Goal: Task Accomplishment & Management: Complete application form

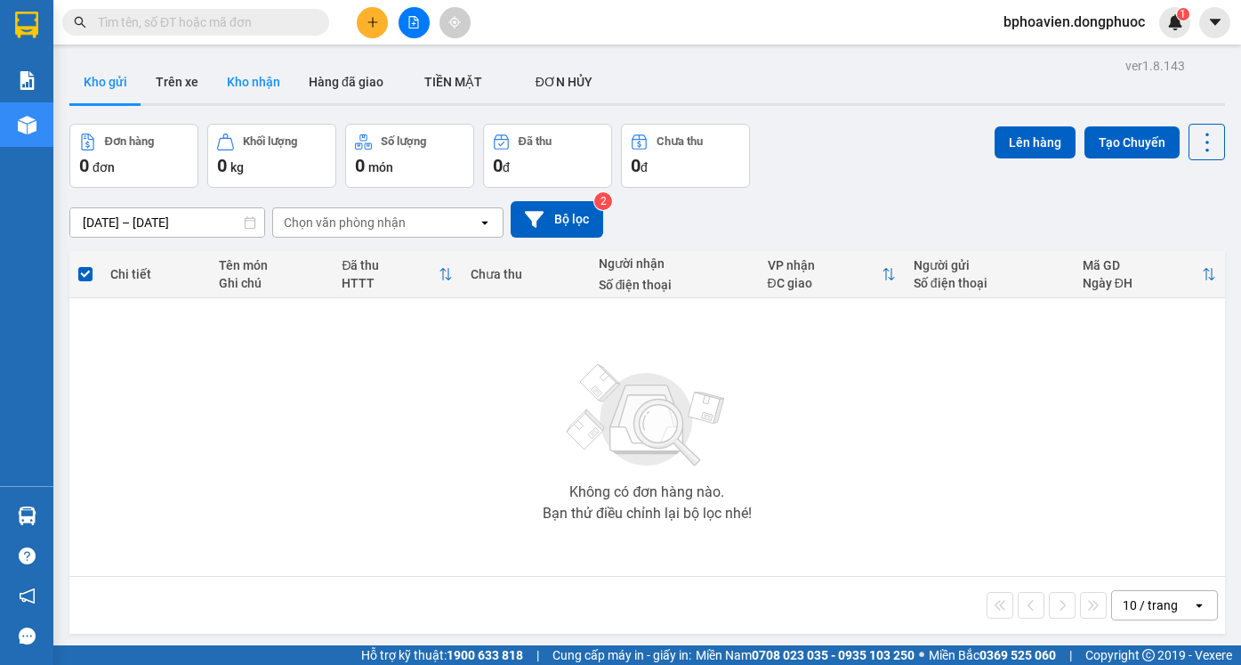
click at [238, 85] on button "Kho nhận" at bounding box center [254, 81] width 82 height 43
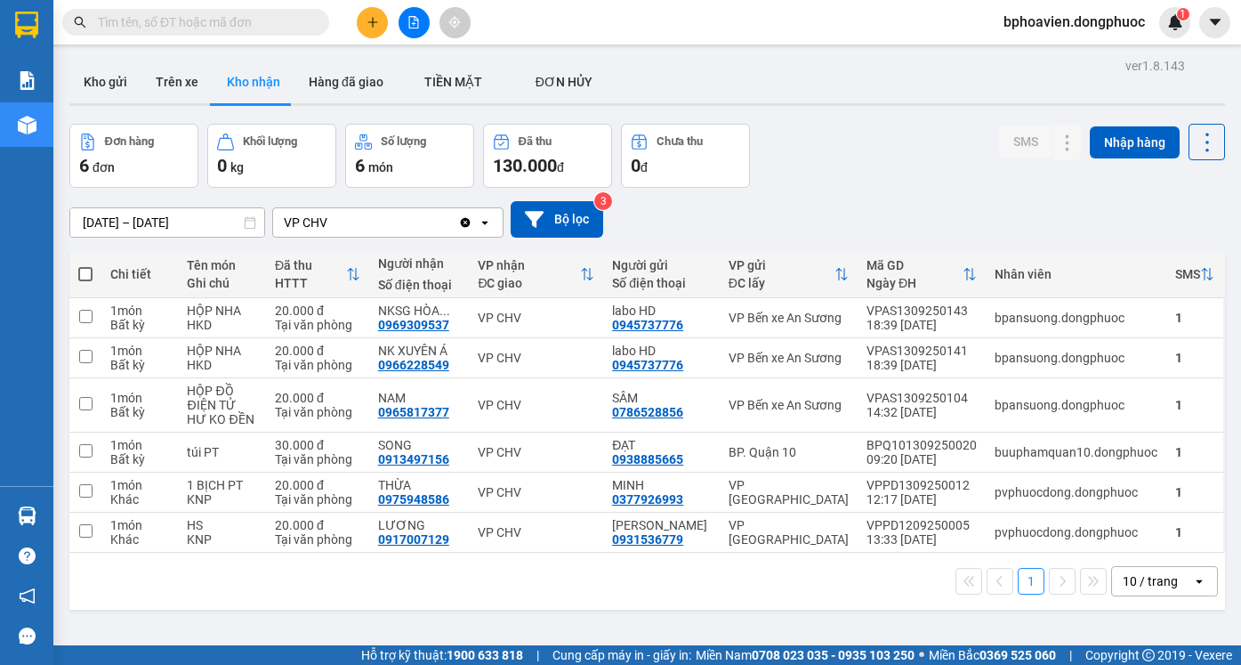
drag, startPoint x: 91, startPoint y: 88, endPoint x: 101, endPoint y: 203, distance: 115.3
click at [91, 87] on button "Kho gửi" at bounding box center [105, 81] width 72 height 43
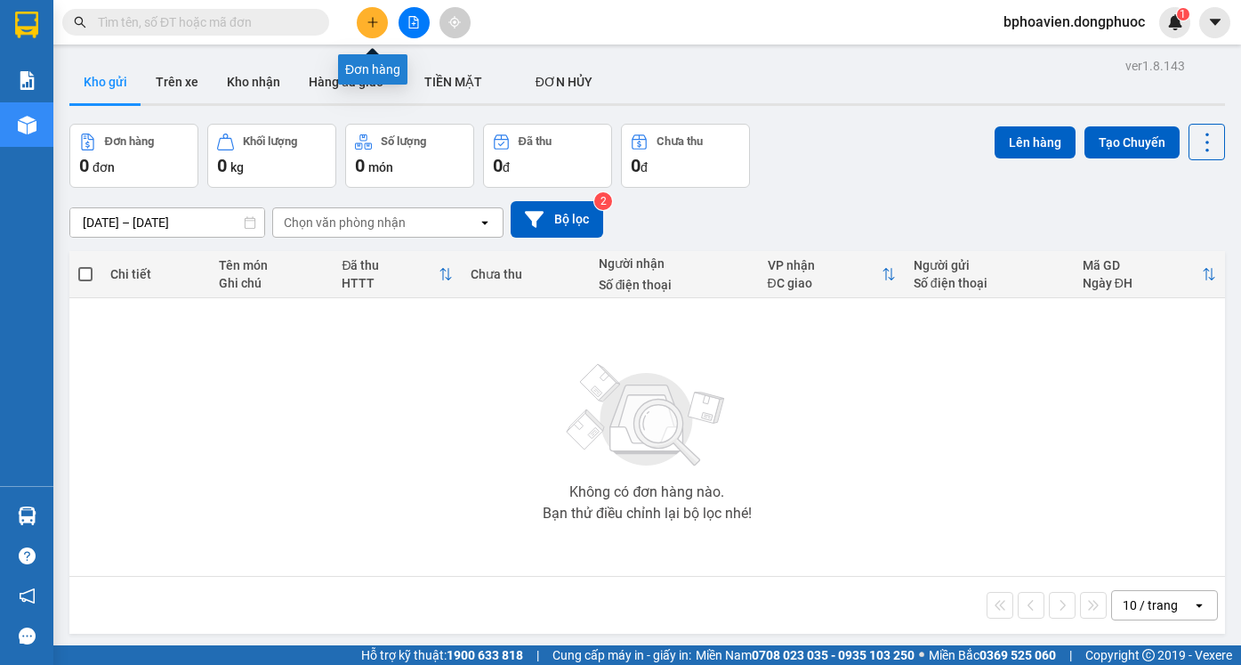
click at [379, 20] on button at bounding box center [372, 22] width 31 height 31
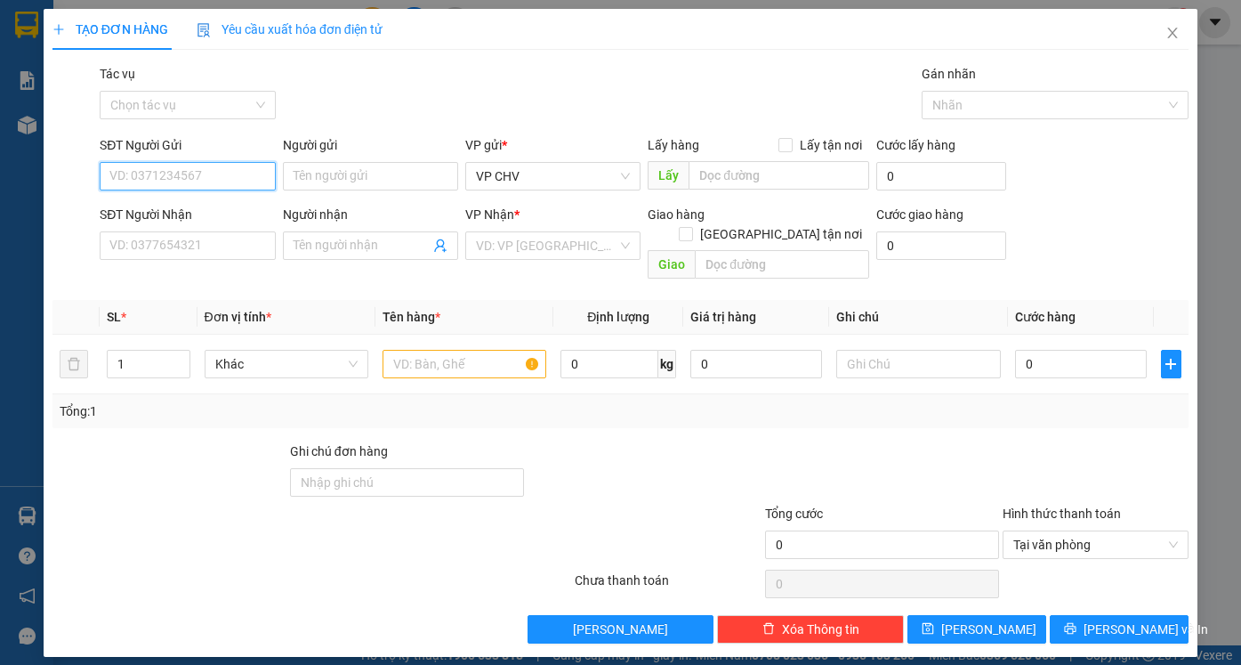
click at [208, 165] on input "SĐT Người Gửi" at bounding box center [187, 176] width 175 height 28
type input "0363442825"
click at [214, 203] on div "0363442825 - DUYÊN" at bounding box center [187, 212] width 154 height 20
type input "DUYÊN"
type input "0932013272"
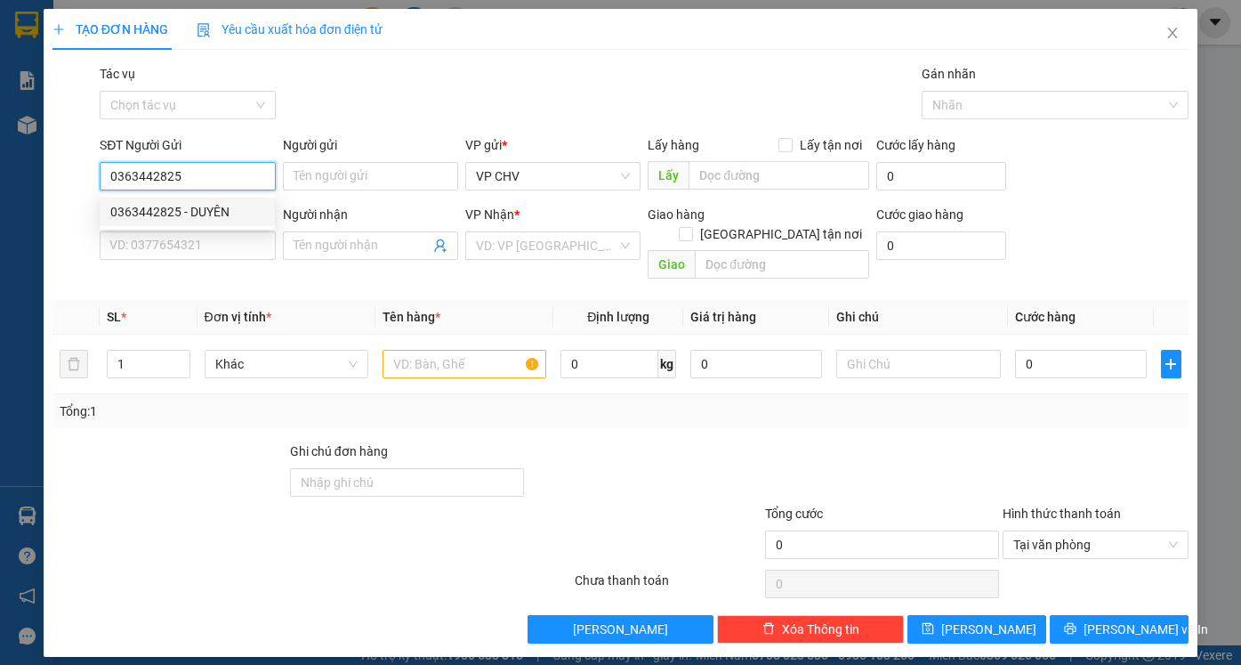
type input "LỘC"
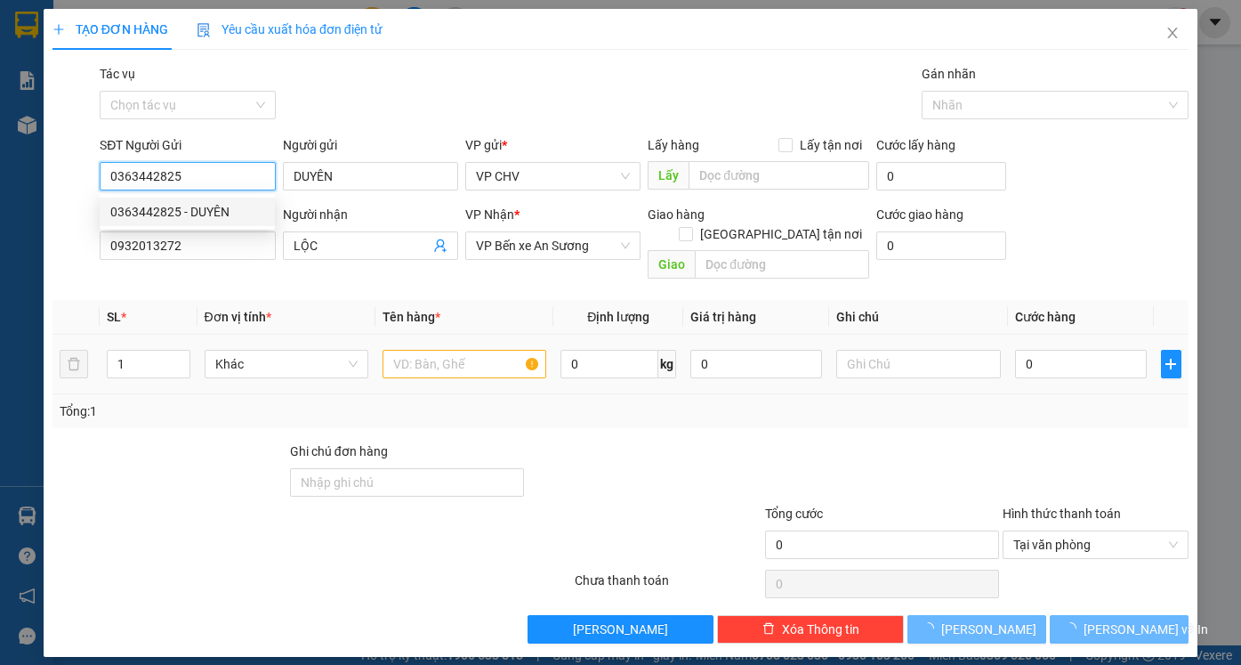
type input "30.000"
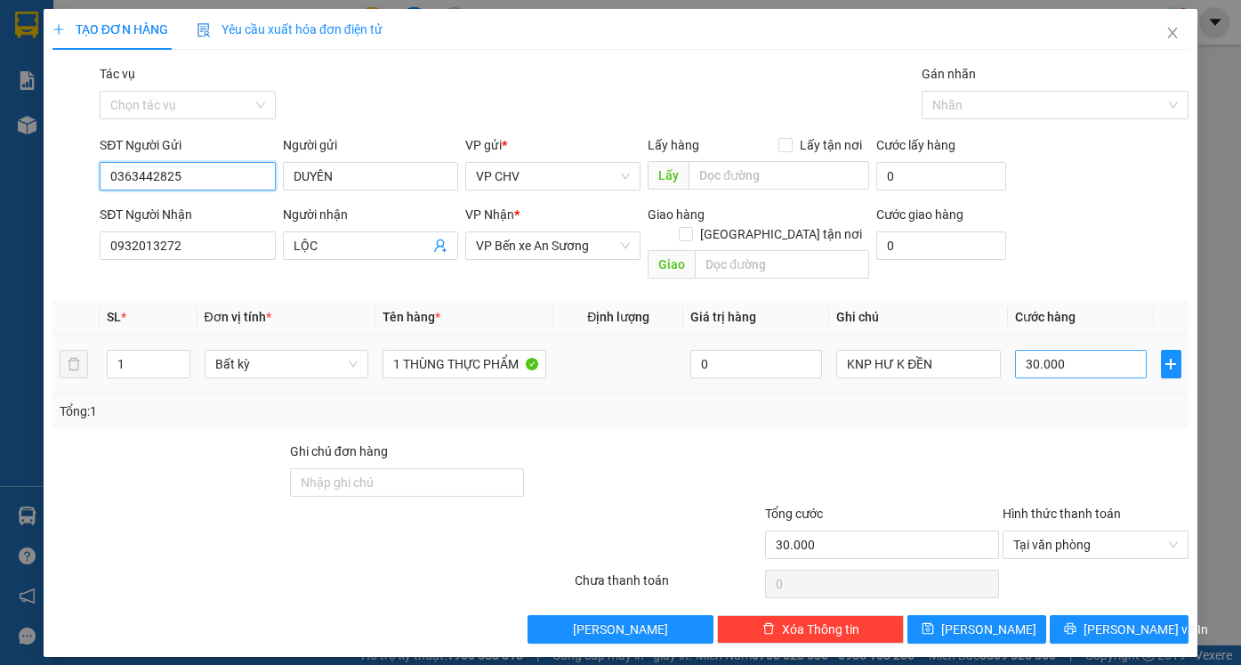
type input "0363442825"
type input "2"
type input "20"
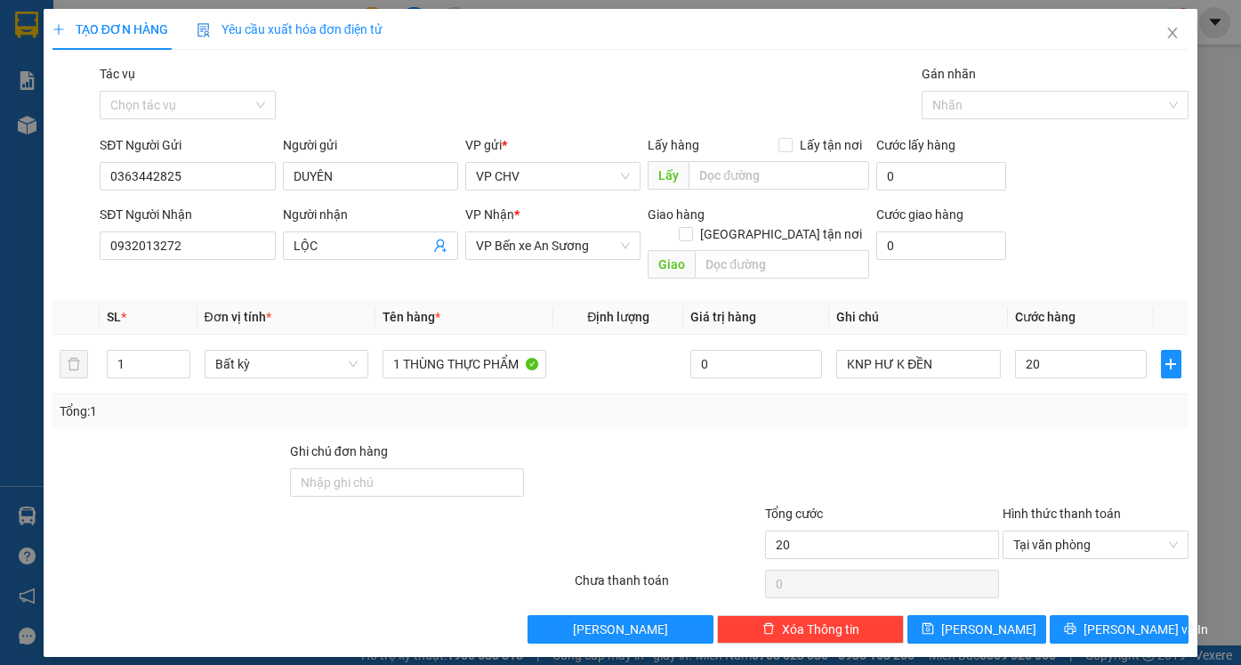
type input "20.000"
drag, startPoint x: 1076, startPoint y: 421, endPoint x: 570, endPoint y: 380, distance: 507.8
click at [1074, 441] on div at bounding box center [1096, 472] width 190 height 62
drag, startPoint x: 448, startPoint y: 344, endPoint x: 598, endPoint y: 344, distance: 149.5
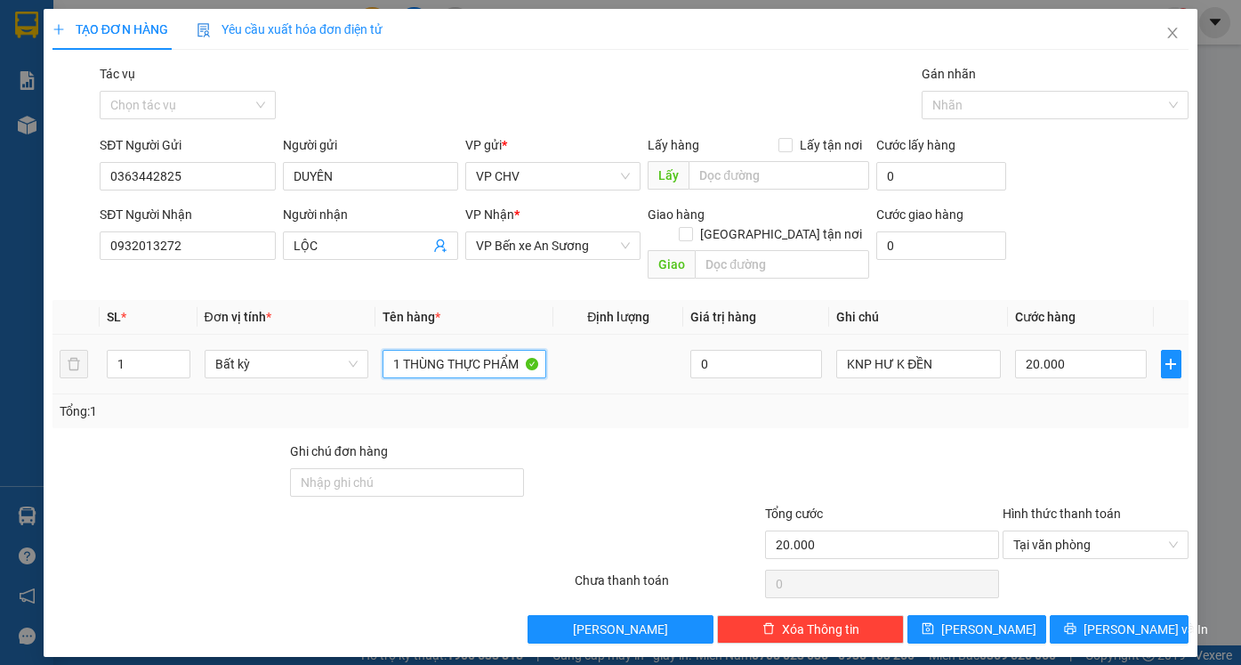
click at [598, 344] on tr "1 Bất kỳ 1 THÙNG THỰC PHẨM 0 KNP HƯ K ĐỀN 20.000" at bounding box center [620, 364] width 1136 height 60
type input "1 THÙNG ĐỒ CÁ NHÂN"
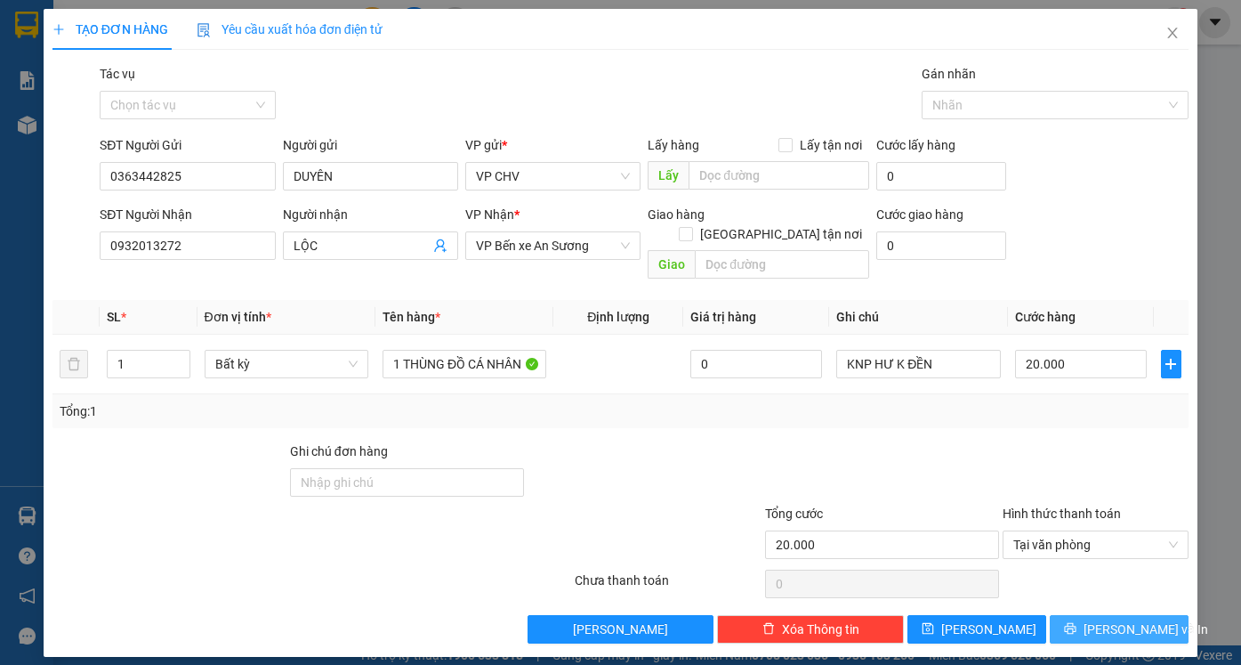
click at [1116, 619] on span "[PERSON_NAME] và In" at bounding box center [1146, 629] width 125 height 20
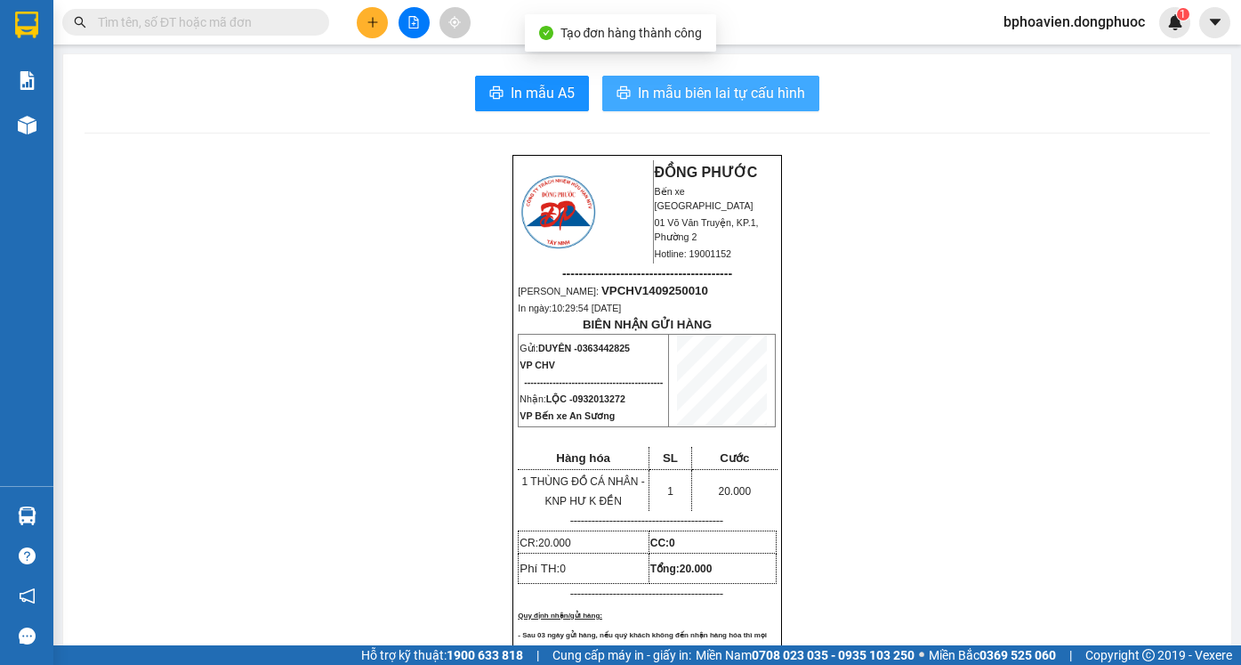
click at [745, 93] on span "In mẫu biên lai tự cấu hình" at bounding box center [721, 93] width 167 height 22
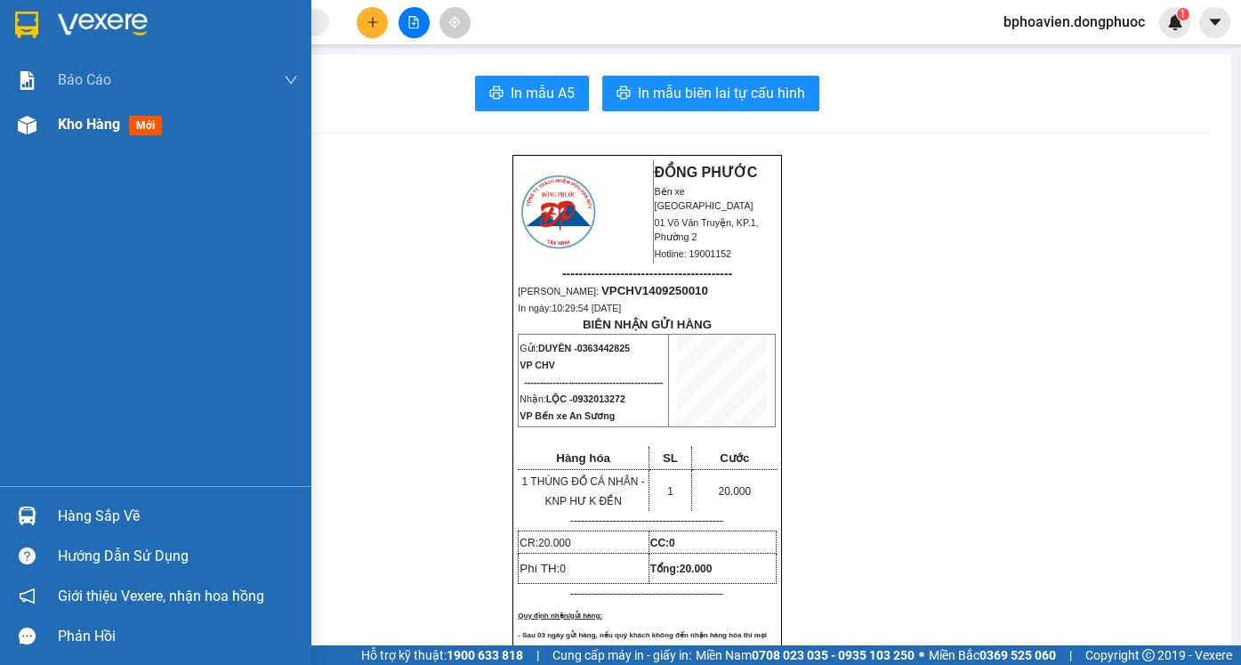
click at [68, 128] on span "Kho hàng" at bounding box center [89, 124] width 62 height 17
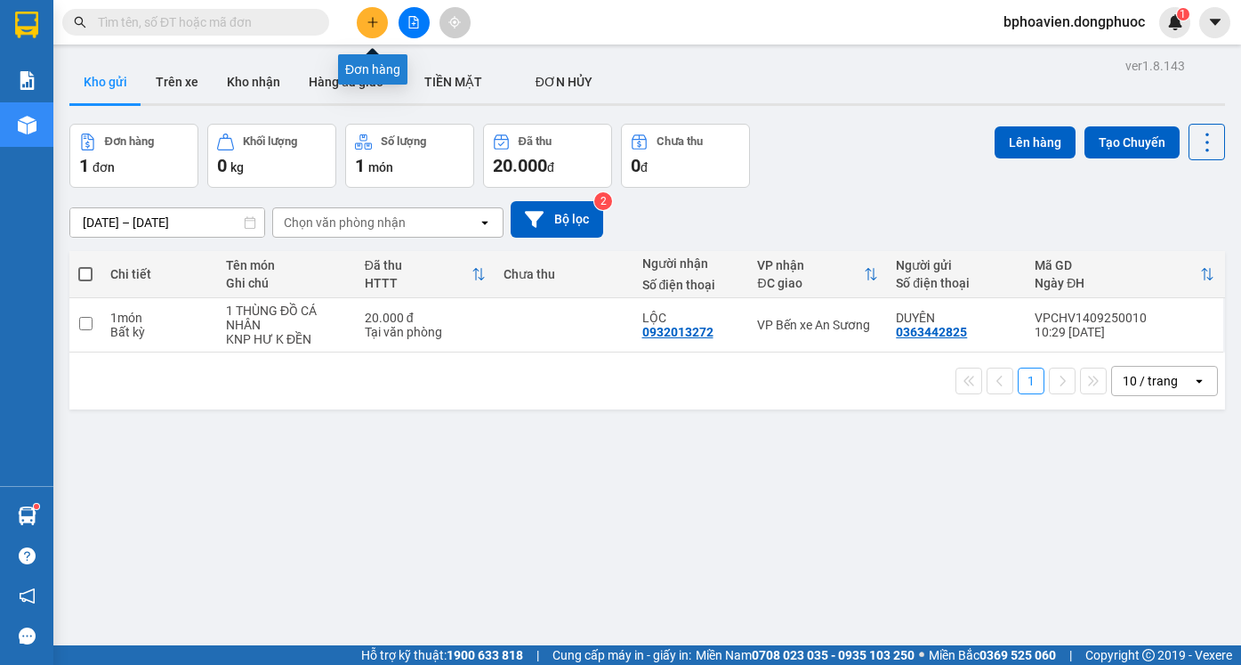
click at [365, 28] on button at bounding box center [372, 22] width 31 height 31
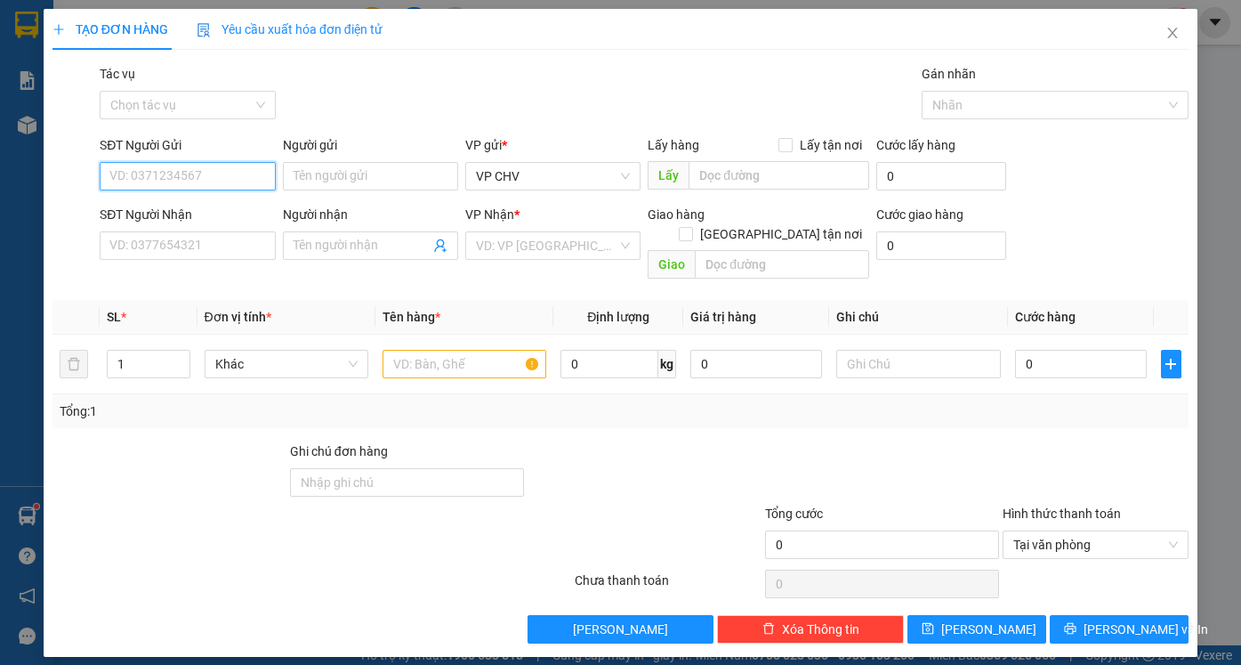
click at [173, 178] on input "SĐT Người Gửi" at bounding box center [187, 176] width 175 height 28
drag, startPoint x: 186, startPoint y: 211, endPoint x: 238, endPoint y: 294, distance: 98.0
click at [187, 211] on div "0396895652 - HẠNH" at bounding box center [187, 212] width 154 height 20
type input "0396895652"
type input "HẠNH"
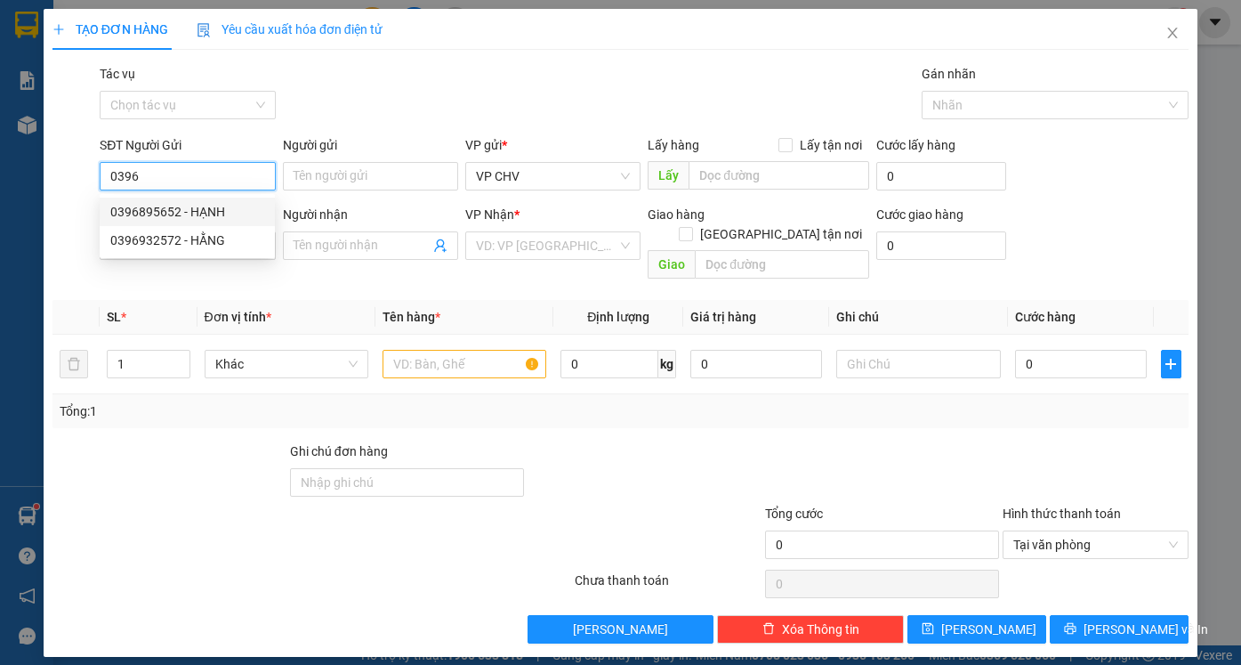
type input "0338776499"
type input "Quốc Việt"
type input "20.000"
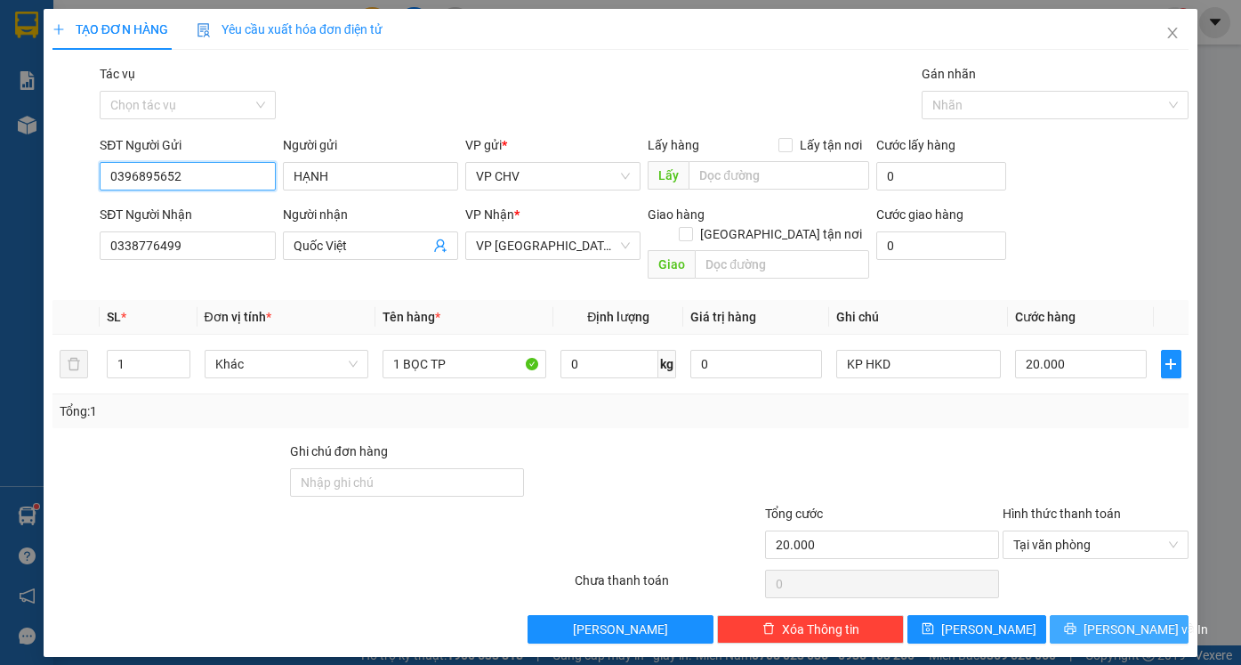
type input "0396895652"
click at [1112, 624] on div "TẠO ĐƠN HÀNG Yêu cầu xuất hóa đơn điện tử Transit Pickup Surcharge Ids Transit …" at bounding box center [621, 333] width 1154 height 648
click at [1135, 619] on span "[PERSON_NAME] và In" at bounding box center [1146, 629] width 125 height 20
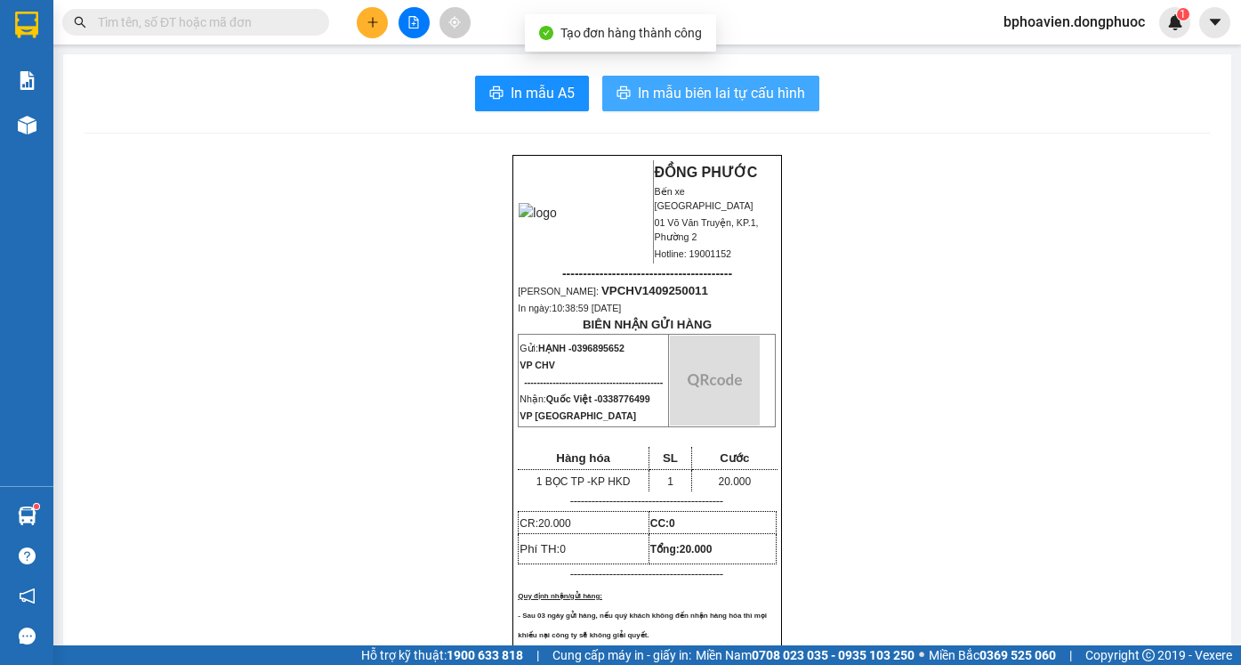
click at [687, 89] on span "In mẫu biên lai tự cấu hình" at bounding box center [721, 93] width 167 height 22
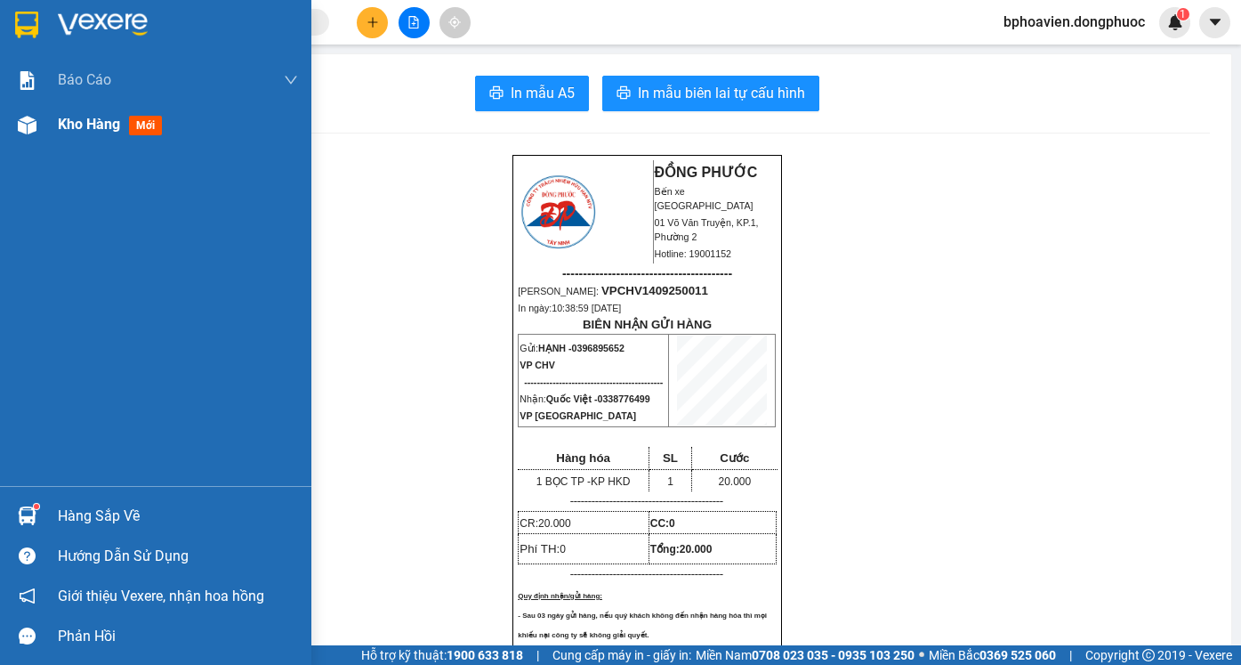
click at [76, 127] on span "Kho hàng" at bounding box center [89, 124] width 62 height 17
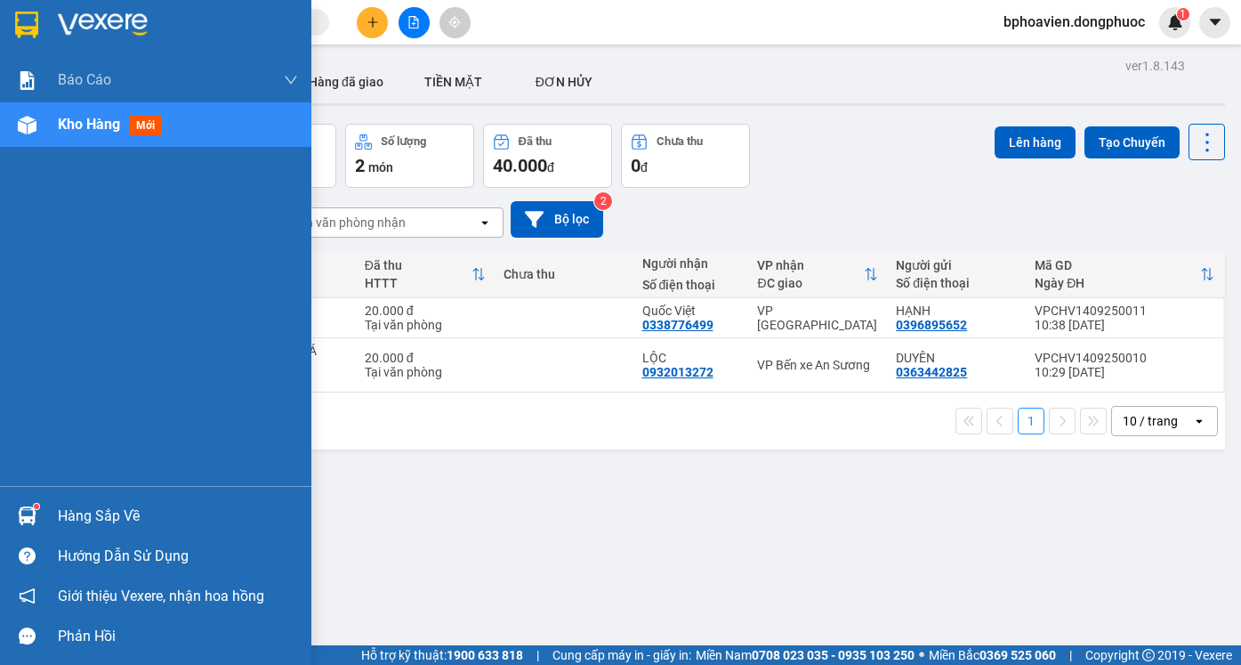
click at [85, 528] on div "Hàng sắp về" at bounding box center [178, 516] width 240 height 27
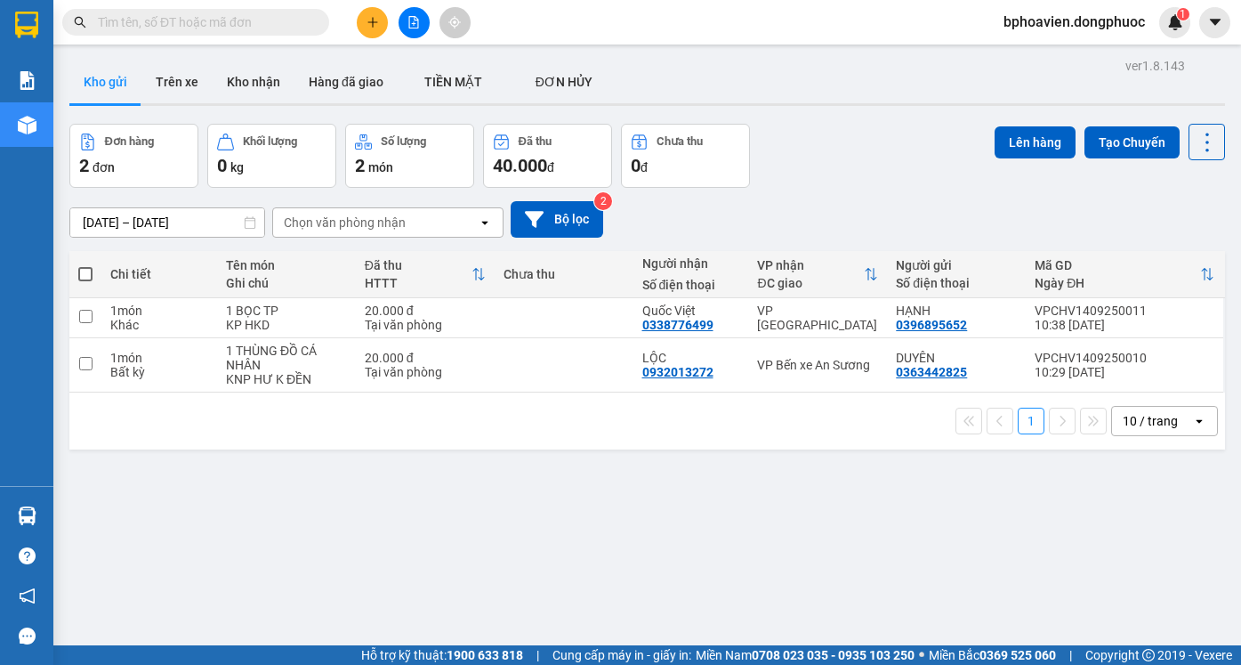
drag, startPoint x: 951, startPoint y: 455, endPoint x: 502, endPoint y: 649, distance: 489.3
click at [947, 455] on section "Kết quả tìm kiếm ( 0 ) Bộ lọc No Data bphoavien.dongphuoc 1 Báo cáo Mẫu 1: Báo …" at bounding box center [620, 332] width 1241 height 665
click at [376, 26] on icon "plus" at bounding box center [373, 22] width 12 height 12
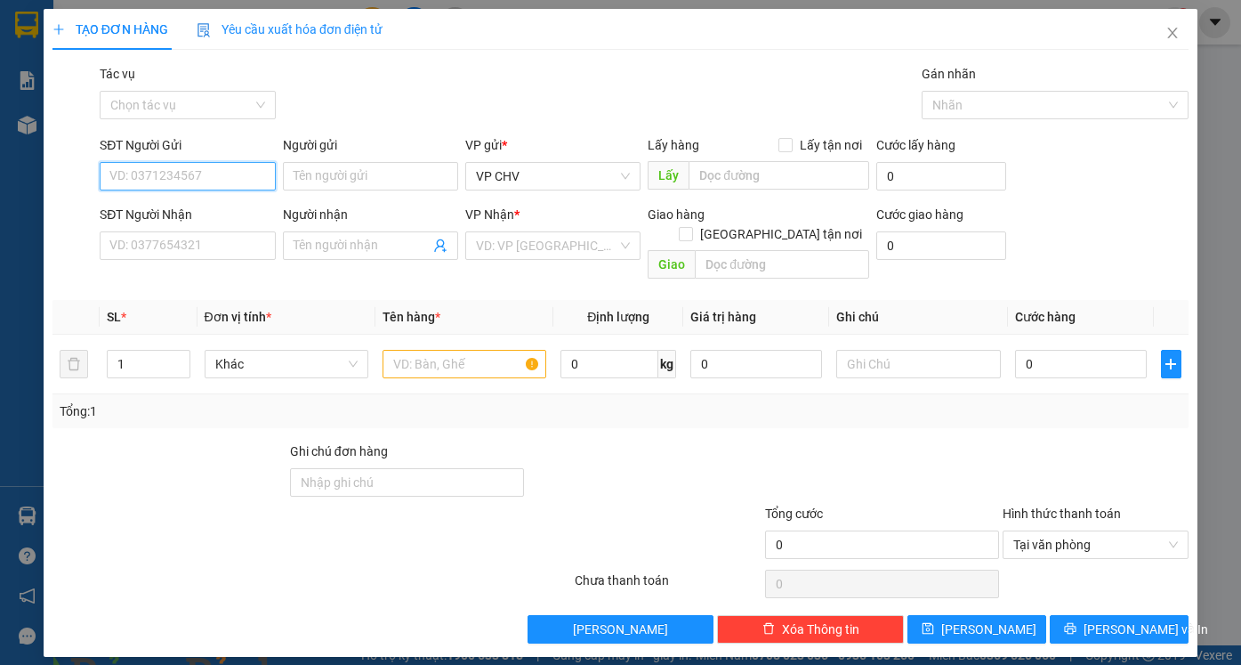
click at [174, 182] on input "SĐT Người Gửi" at bounding box center [187, 176] width 175 height 28
click at [208, 212] on div "0975747273 - QUỐC [GEOGRAPHIC_DATA]" at bounding box center [228, 212] width 237 height 20
type input "0975747273"
type input "QUỐC ANH"
type input "0348904142"
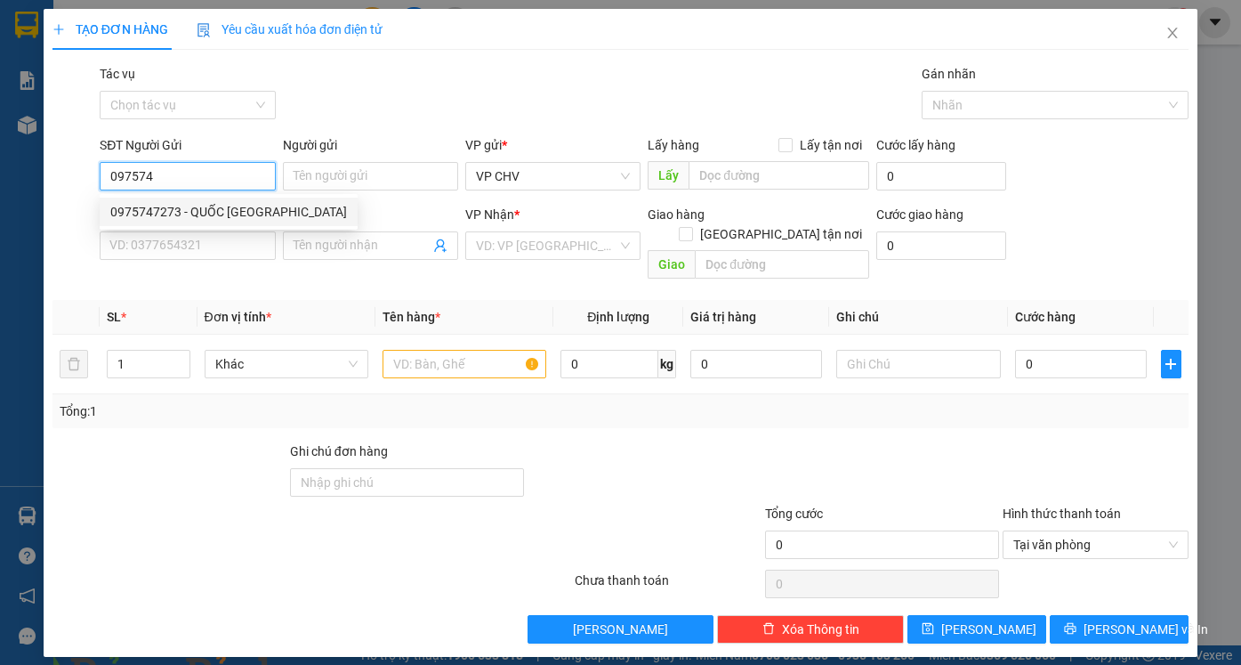
type input "TRƯỜNG"
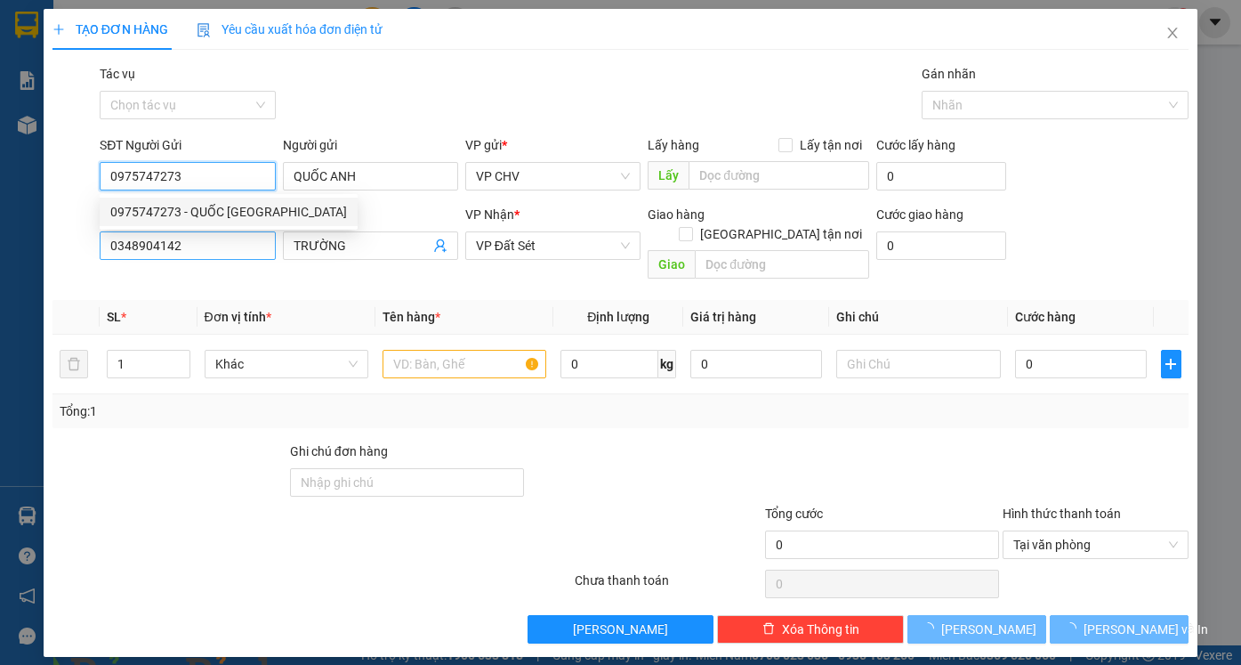
type input "20.000"
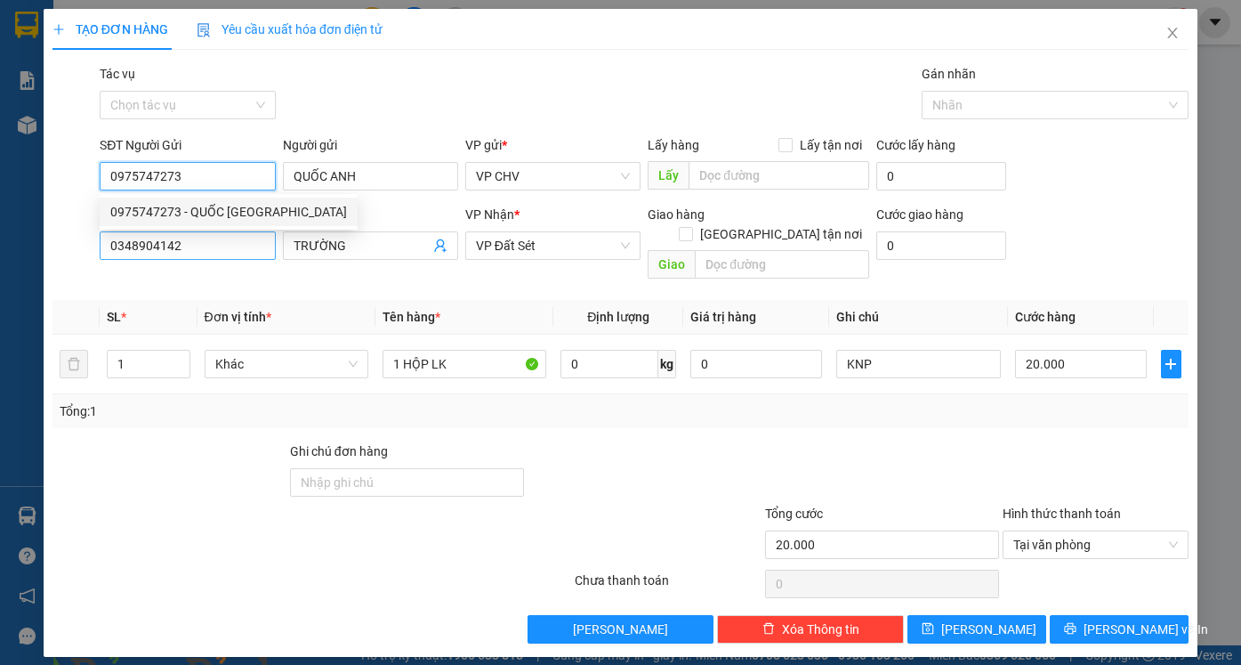
type input "0975747273"
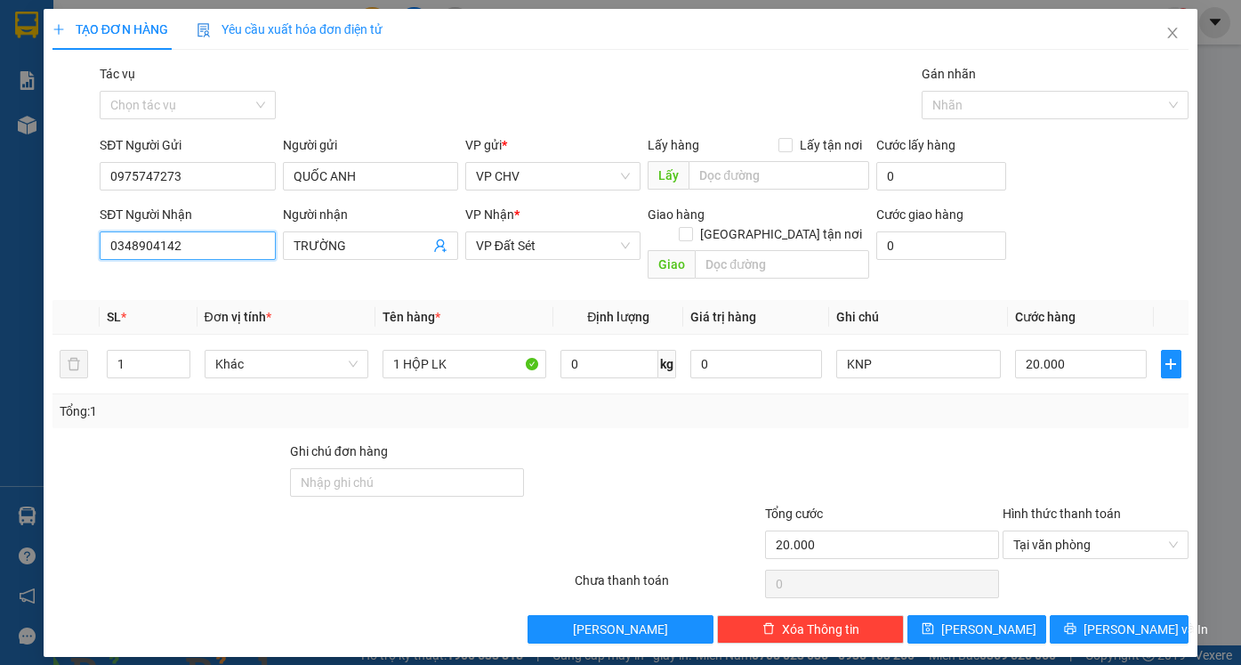
drag, startPoint x: 206, startPoint y: 248, endPoint x: 0, endPoint y: 246, distance: 206.4
click at [0, 246] on div "TẠO ĐƠN HÀNG Yêu cầu xuất hóa đơn điện tử Transit Pickup Surcharge Ids Transit …" at bounding box center [620, 332] width 1241 height 665
click at [229, 286] on div "0338808957 - CHÍ" at bounding box center [187, 281] width 154 height 20
type input "0338808957"
type input "CHÍ"
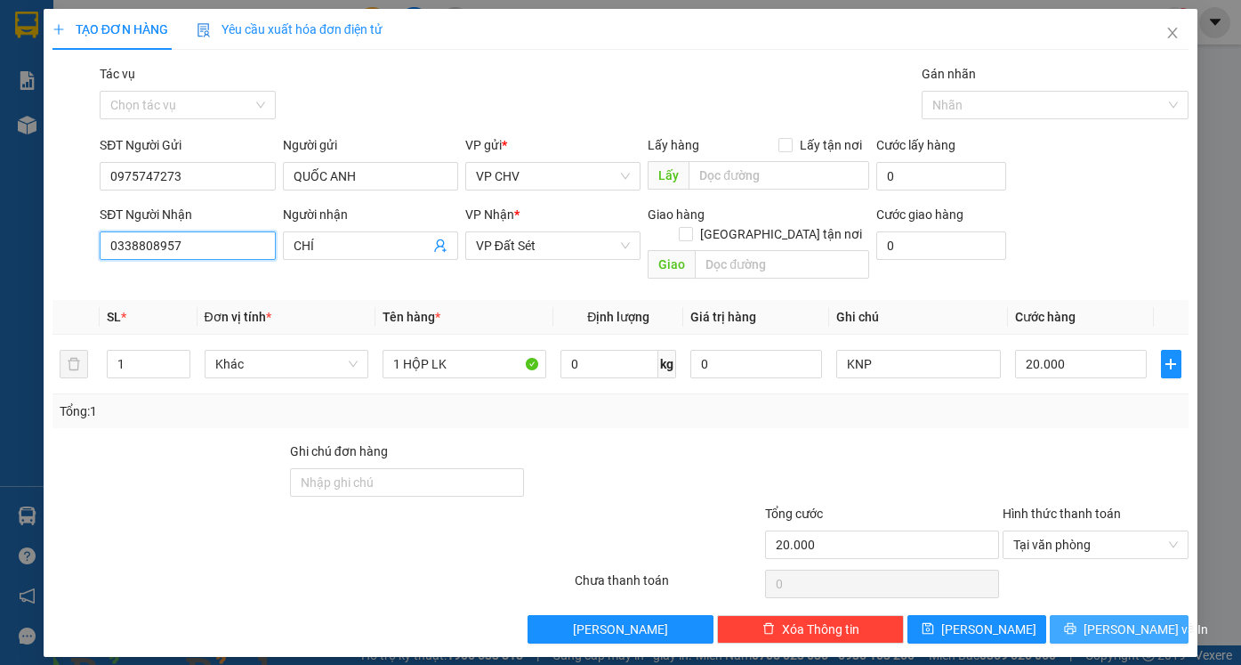
type input "0338808957"
click at [1124, 619] on span "[PERSON_NAME] và In" at bounding box center [1146, 629] width 125 height 20
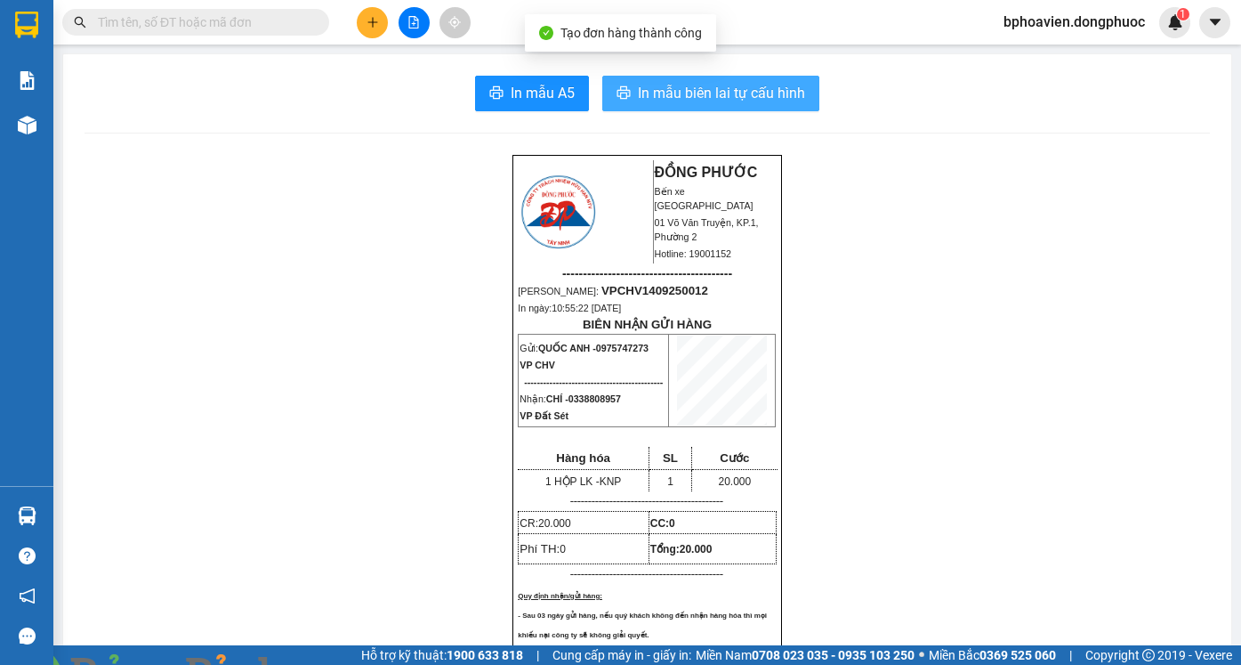
click at [696, 98] on span "In mẫu biên lai tự cấu hình" at bounding box center [721, 93] width 167 height 22
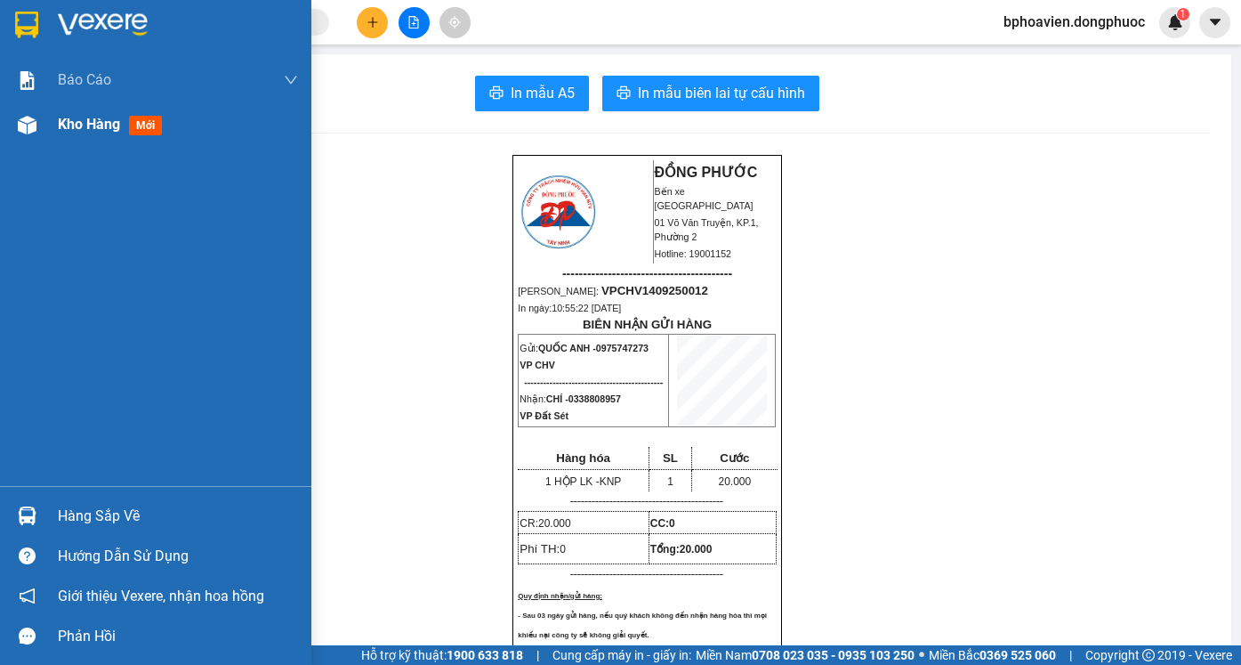
click at [108, 132] on span "Kho hàng" at bounding box center [89, 124] width 62 height 17
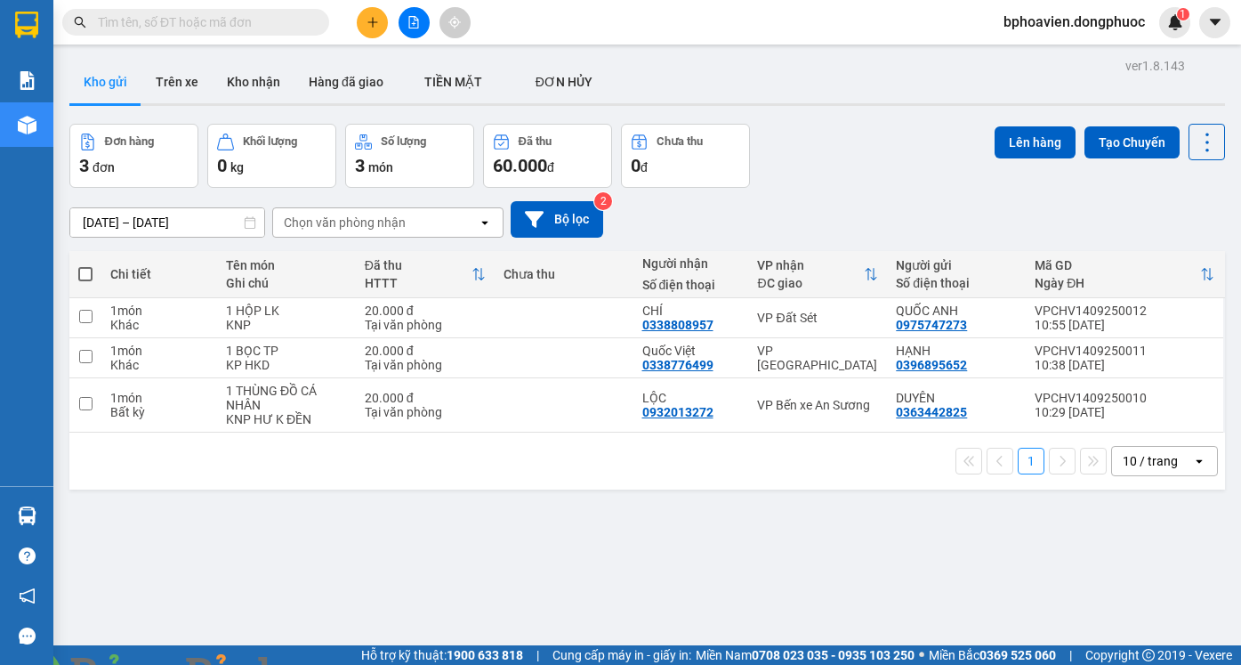
click at [369, 26] on icon "plus" at bounding box center [373, 22] width 12 height 12
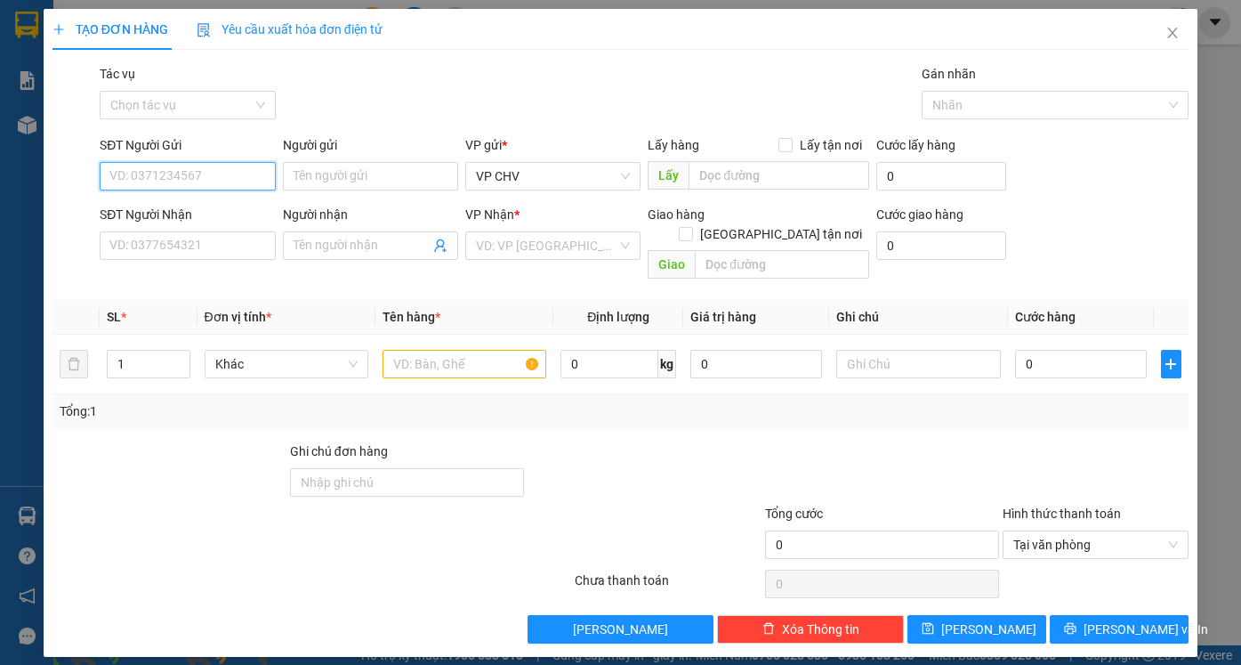
click at [165, 171] on input "SĐT Người Gửi" at bounding box center [187, 176] width 175 height 28
click at [163, 184] on input "SĐT Người Gửi" at bounding box center [187, 176] width 175 height 28
click at [219, 215] on div "0984224429 - [PERSON_NAME]" at bounding box center [197, 212] width 175 height 20
type input "0984224429"
type input "KHÁNH"
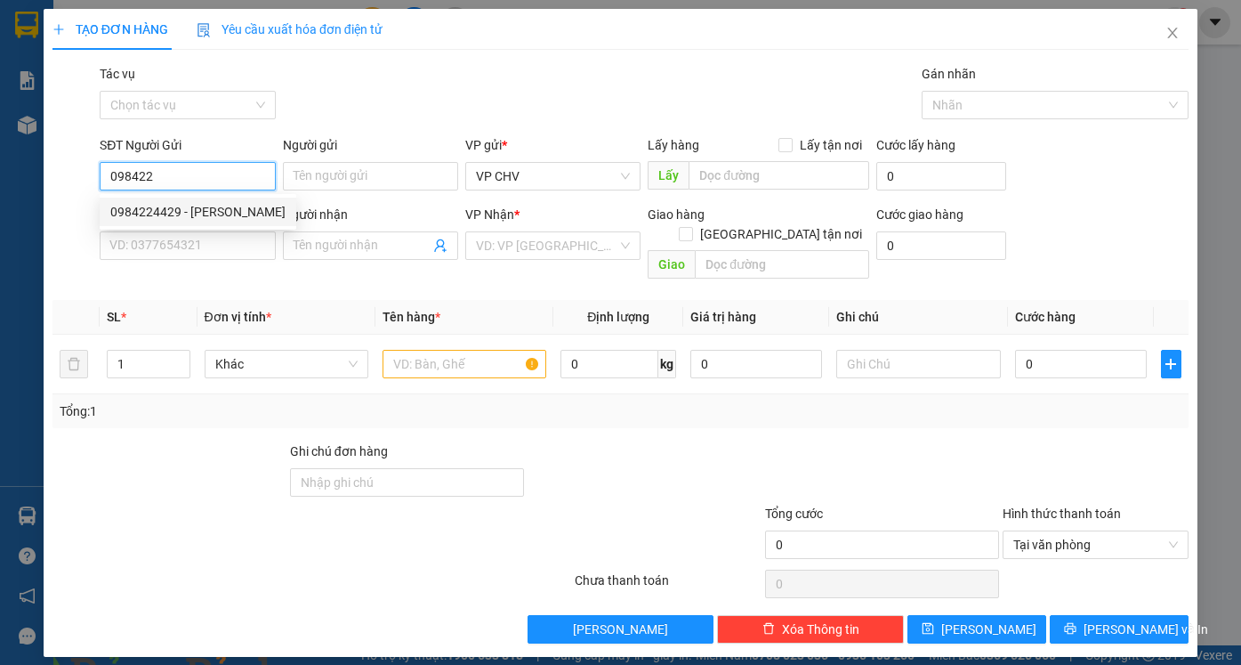
type input "0363602667"
type input "QUÍ"
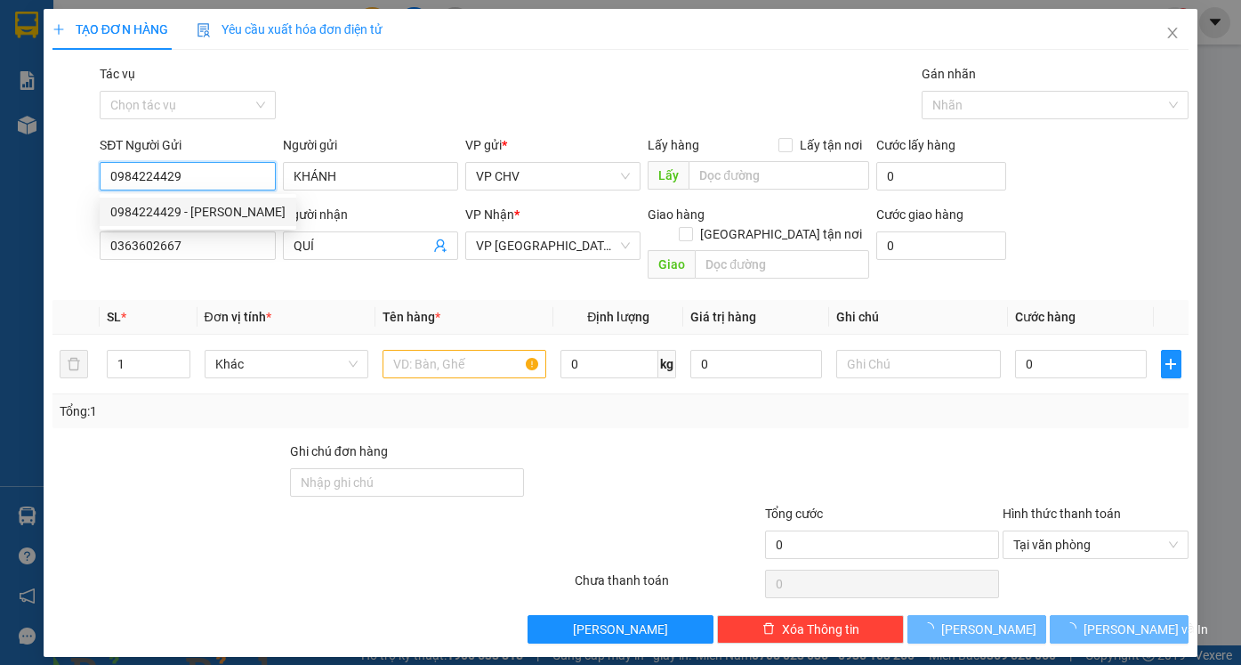
type input "45.000"
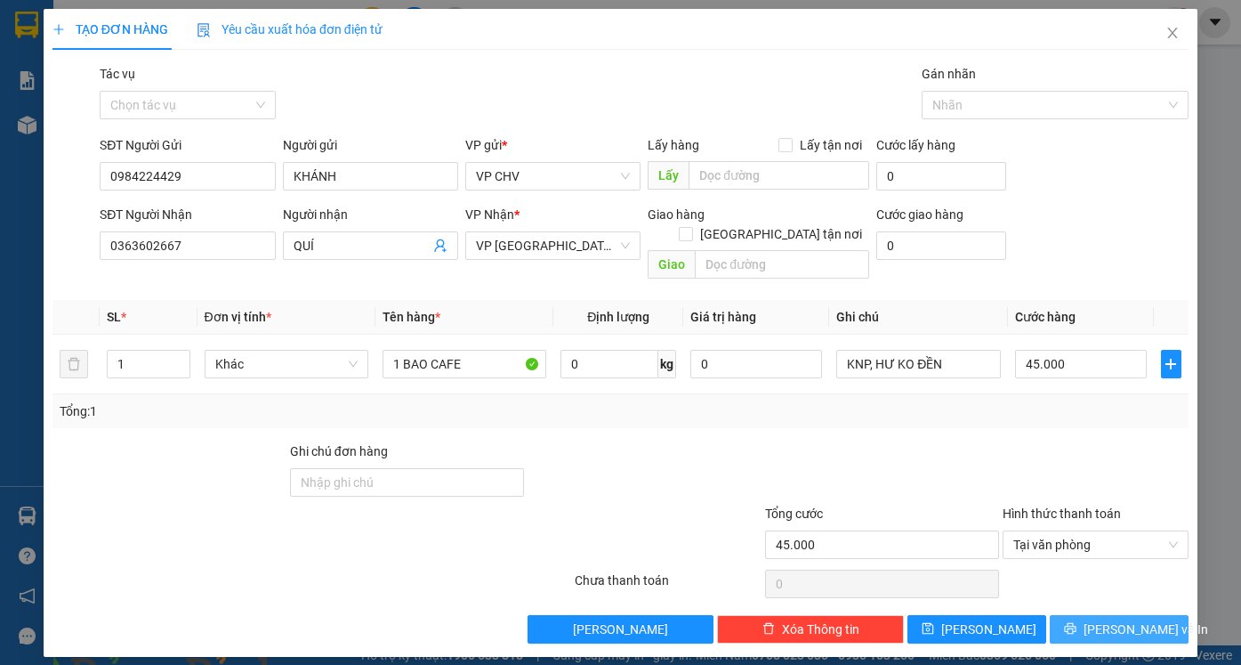
click at [1132, 619] on span "[PERSON_NAME] và In" at bounding box center [1146, 629] width 125 height 20
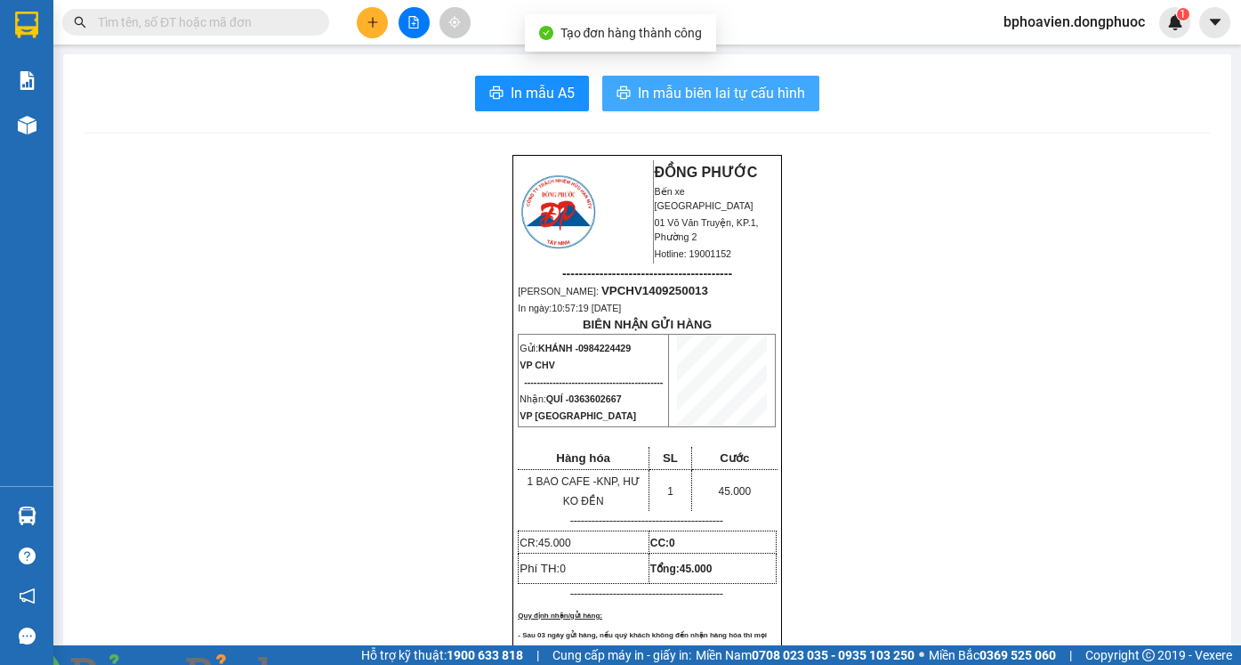
click at [705, 84] on span "In mẫu biên lai tự cấu hình" at bounding box center [721, 93] width 167 height 22
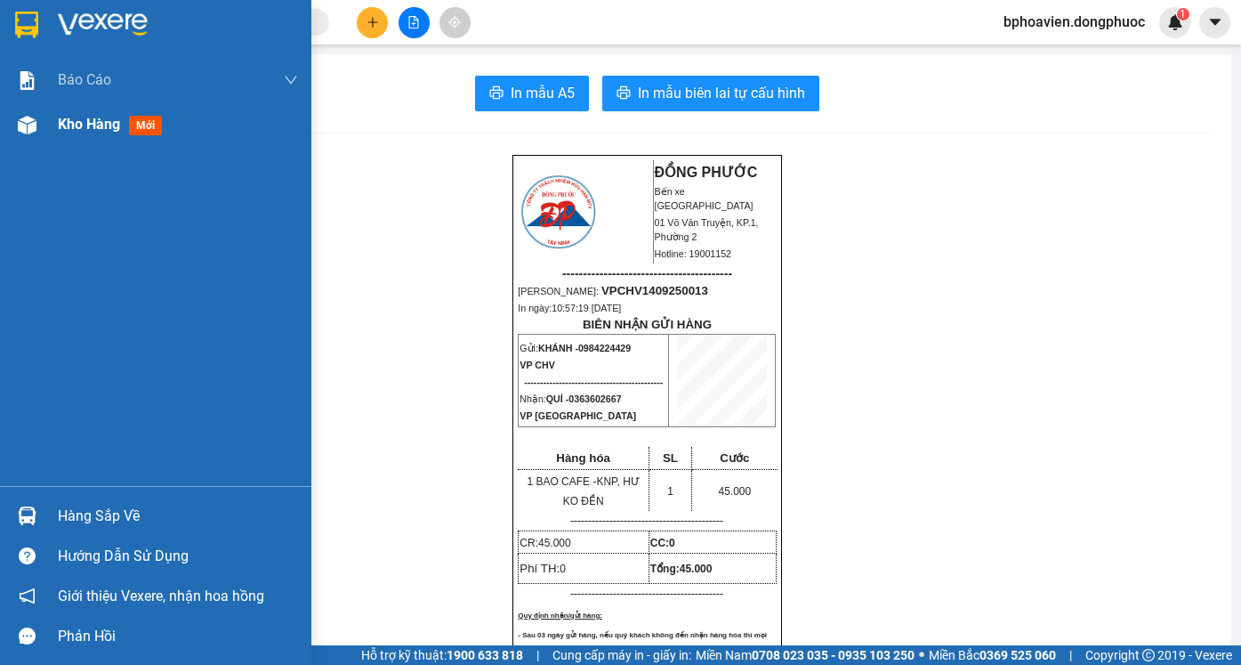
click at [103, 127] on span "Kho hàng" at bounding box center [89, 124] width 62 height 17
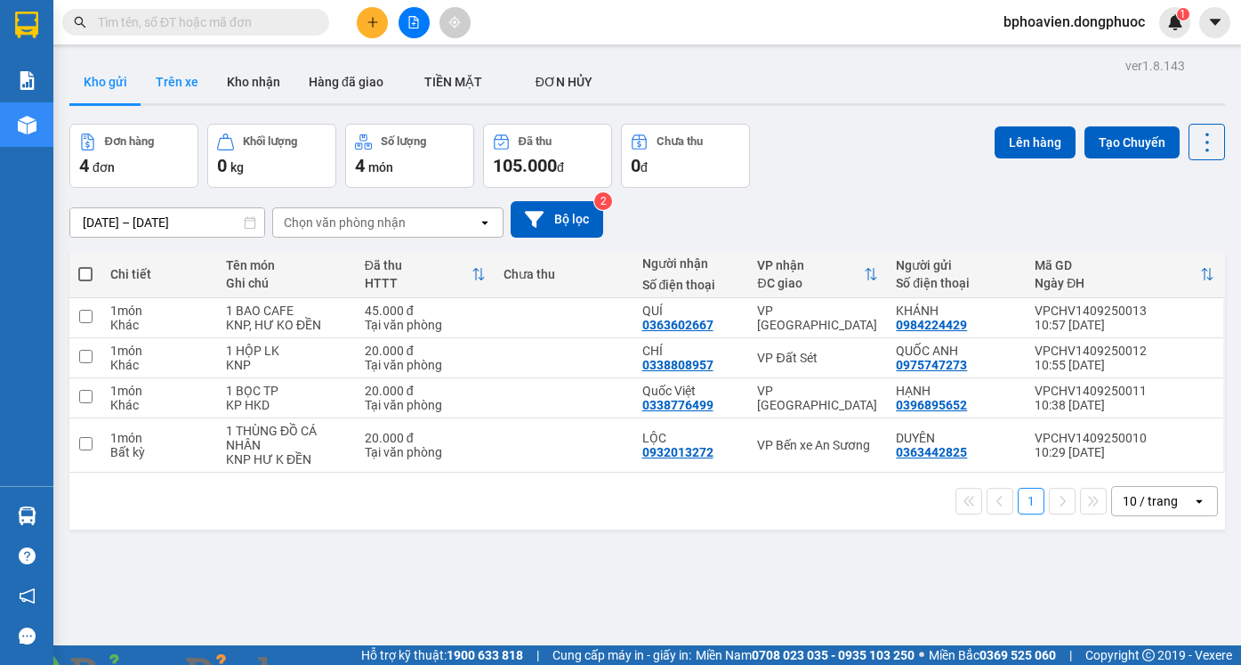
click at [207, 77] on button "Trên xe" at bounding box center [176, 81] width 71 height 43
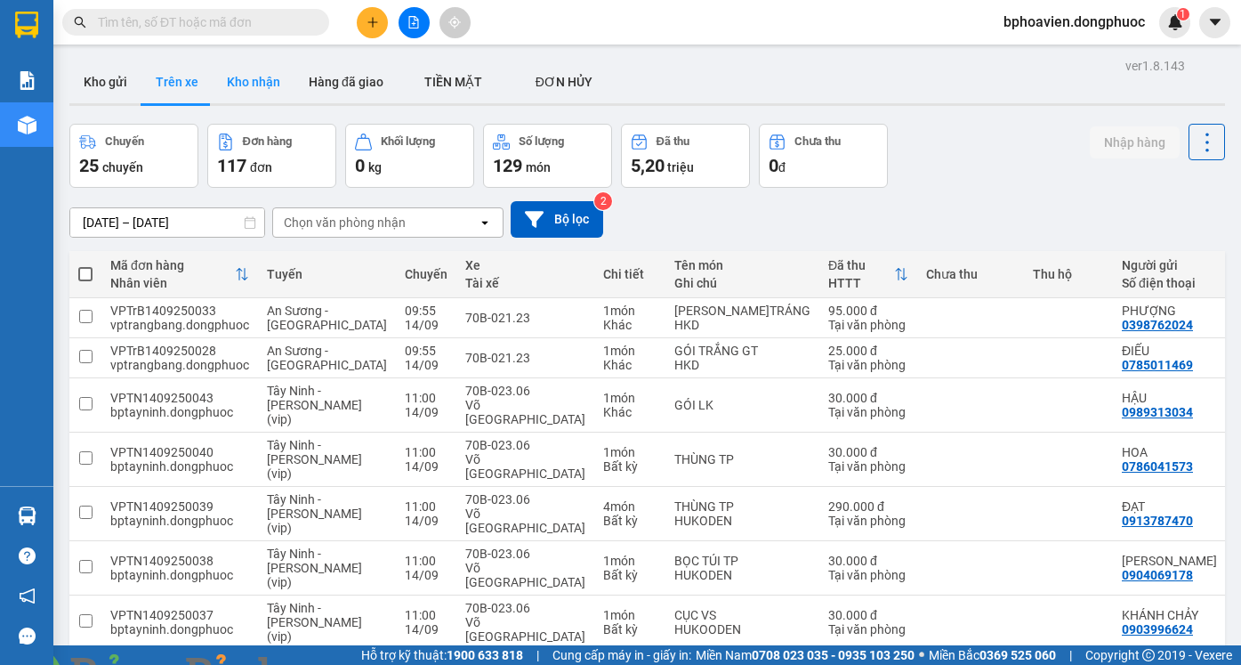
click at [257, 93] on button "Kho nhận" at bounding box center [254, 81] width 82 height 43
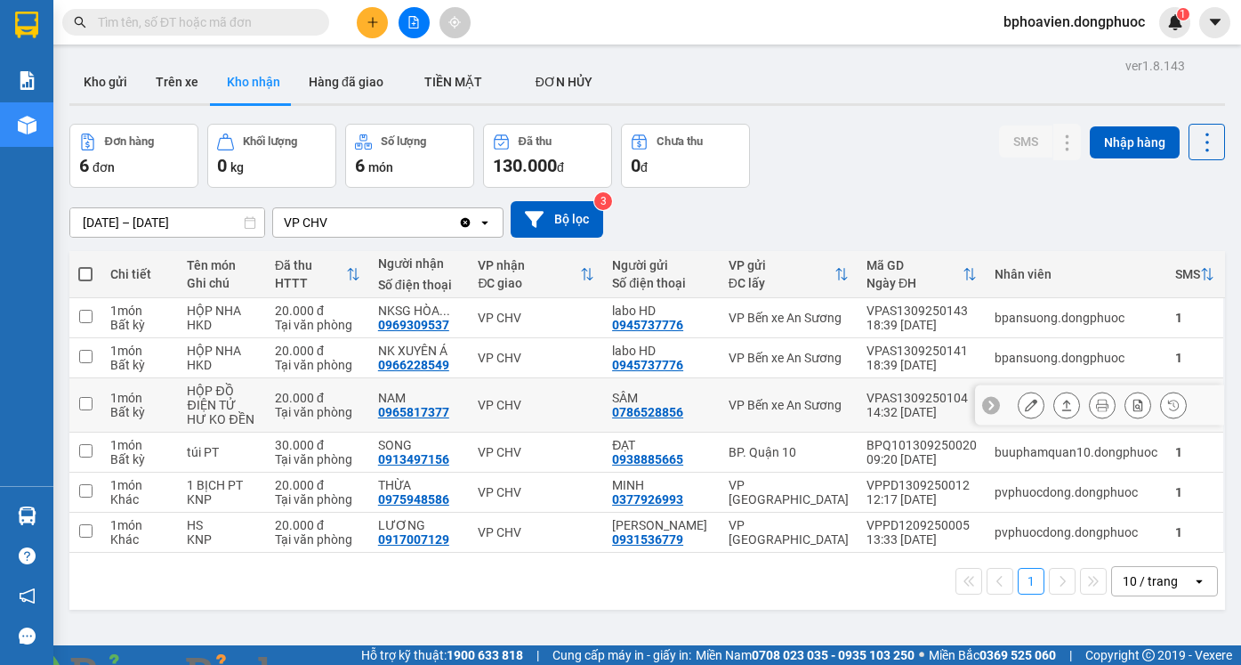
click at [1060, 400] on icon at bounding box center [1066, 405] width 12 height 12
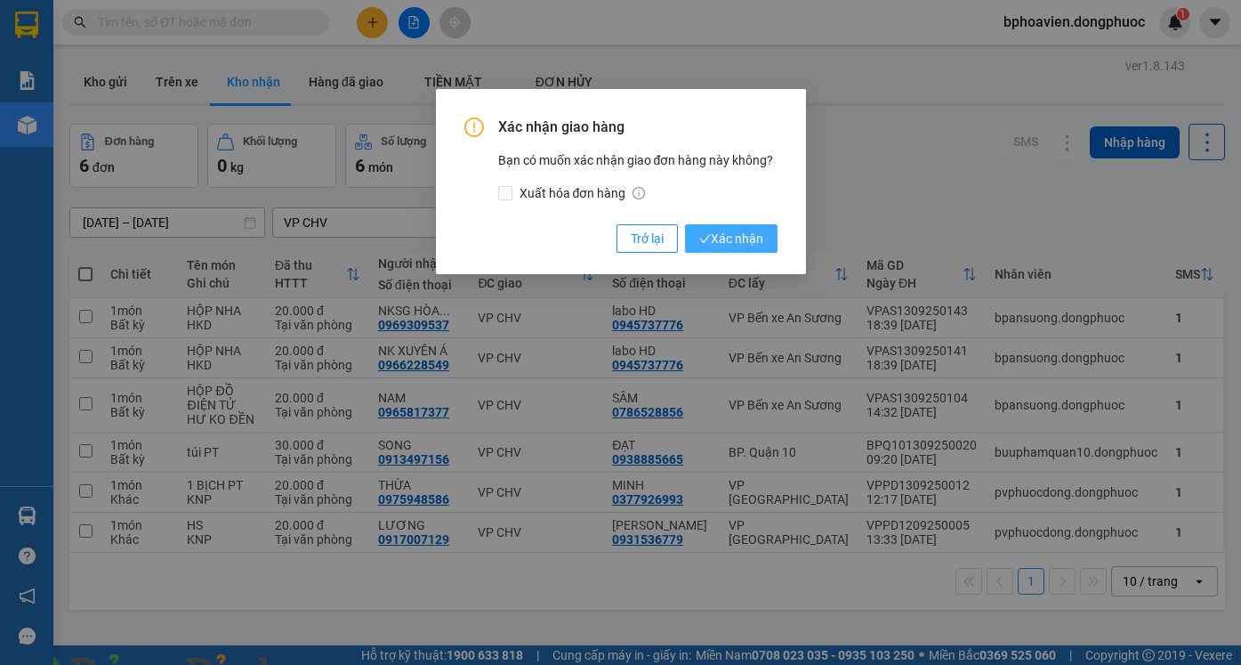
click at [744, 230] on span "Xác nhận" at bounding box center [731, 239] width 64 height 20
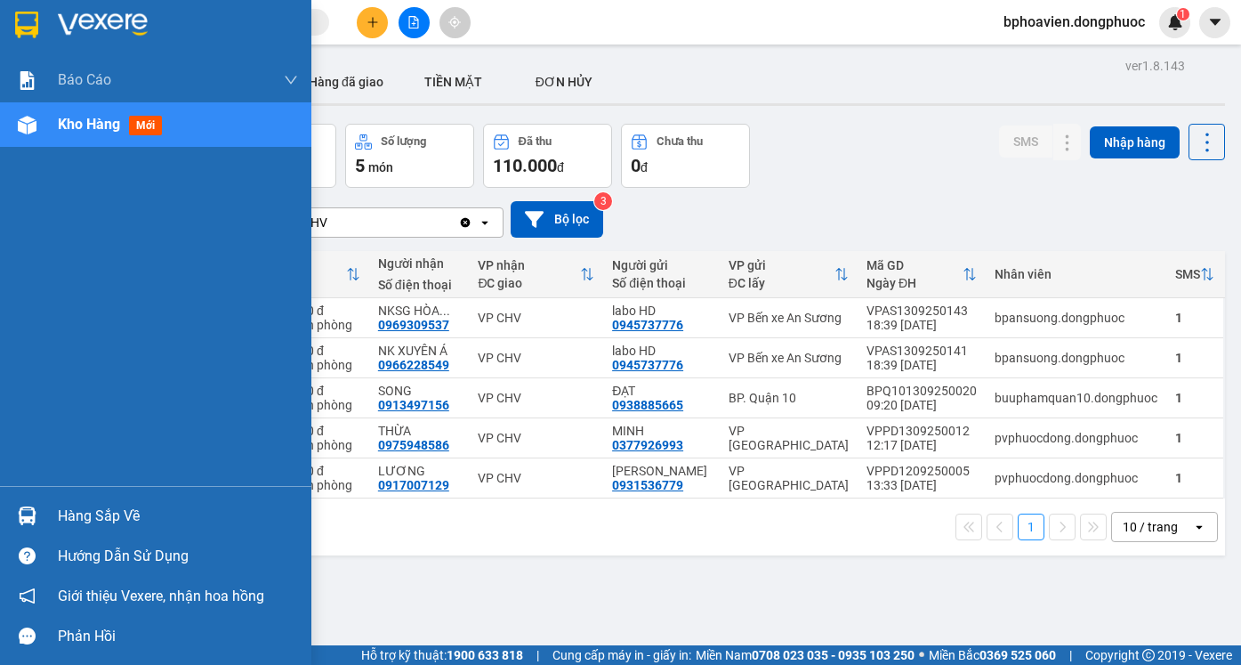
click at [67, 526] on div "Hàng sắp về" at bounding box center [178, 516] width 240 height 27
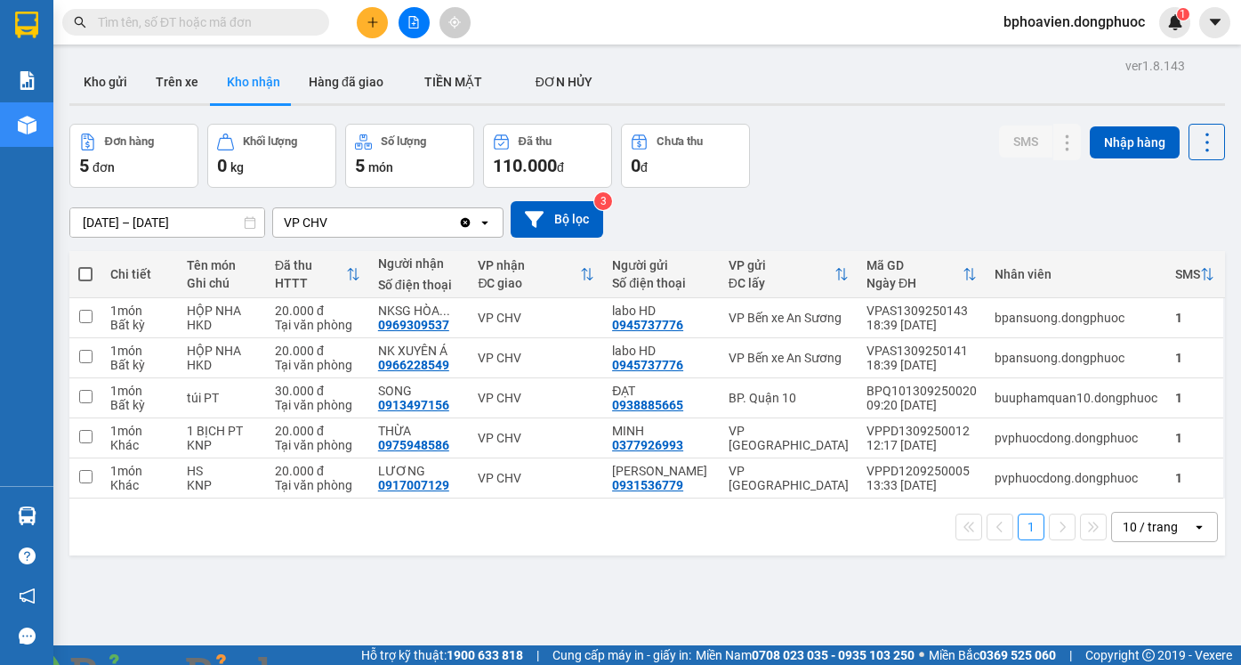
click at [979, 535] on section "Kết quả tìm kiếm ( 0 ) Bộ lọc No Data bphoavien.dongphuoc 1 Báo cáo Mẫu 1: Báo …" at bounding box center [620, 332] width 1241 height 665
click at [104, 79] on button "Kho gửi" at bounding box center [105, 81] width 72 height 43
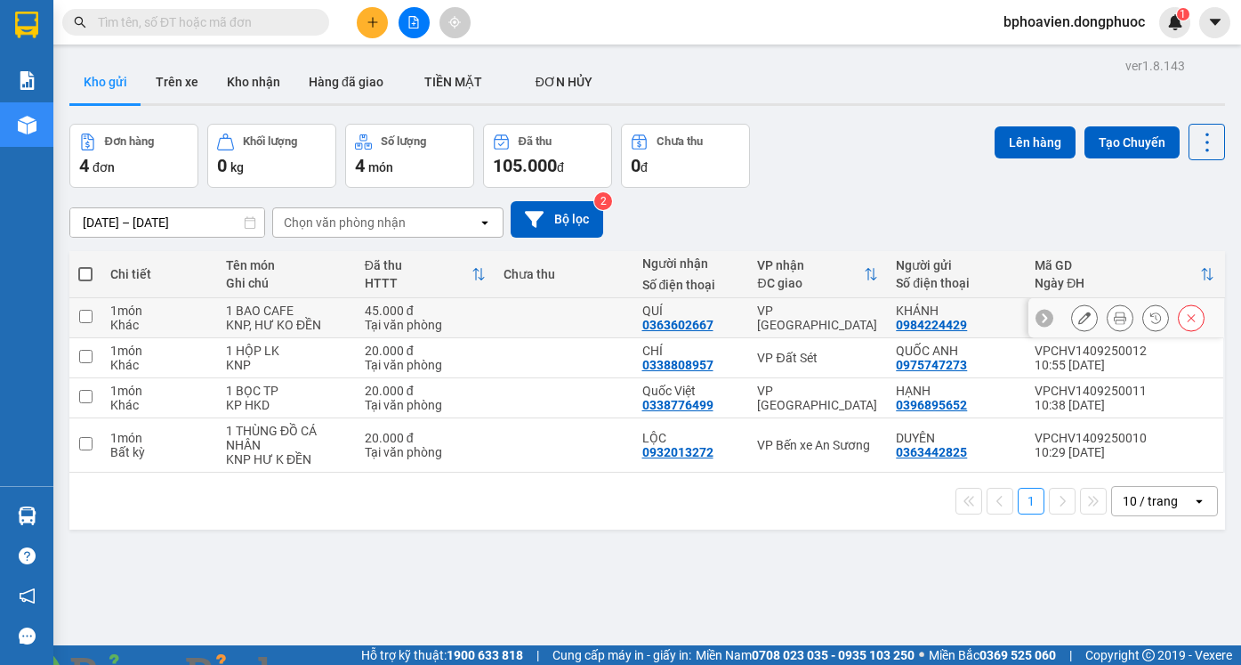
drag, startPoint x: 567, startPoint y: 316, endPoint x: 584, endPoint y: 354, distance: 41.8
click at [571, 321] on td at bounding box center [564, 318] width 139 height 40
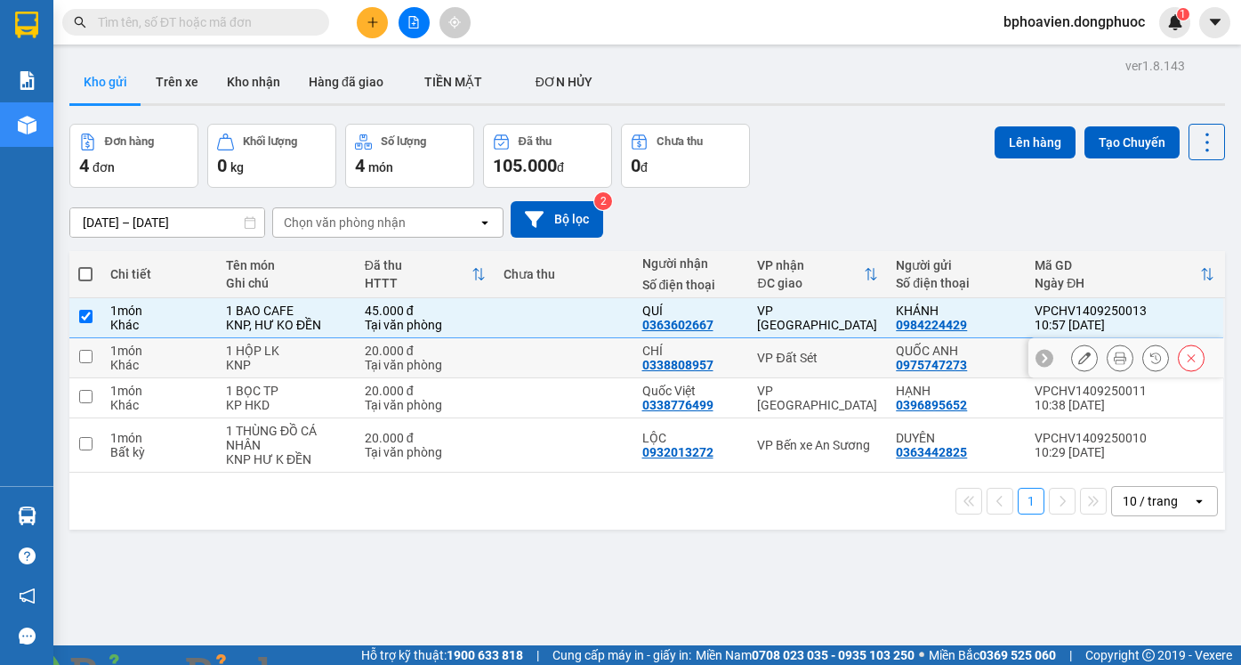
drag, startPoint x: 583, startPoint y: 359, endPoint x: 590, endPoint y: 389, distance: 30.2
click at [582, 362] on td at bounding box center [564, 358] width 139 height 40
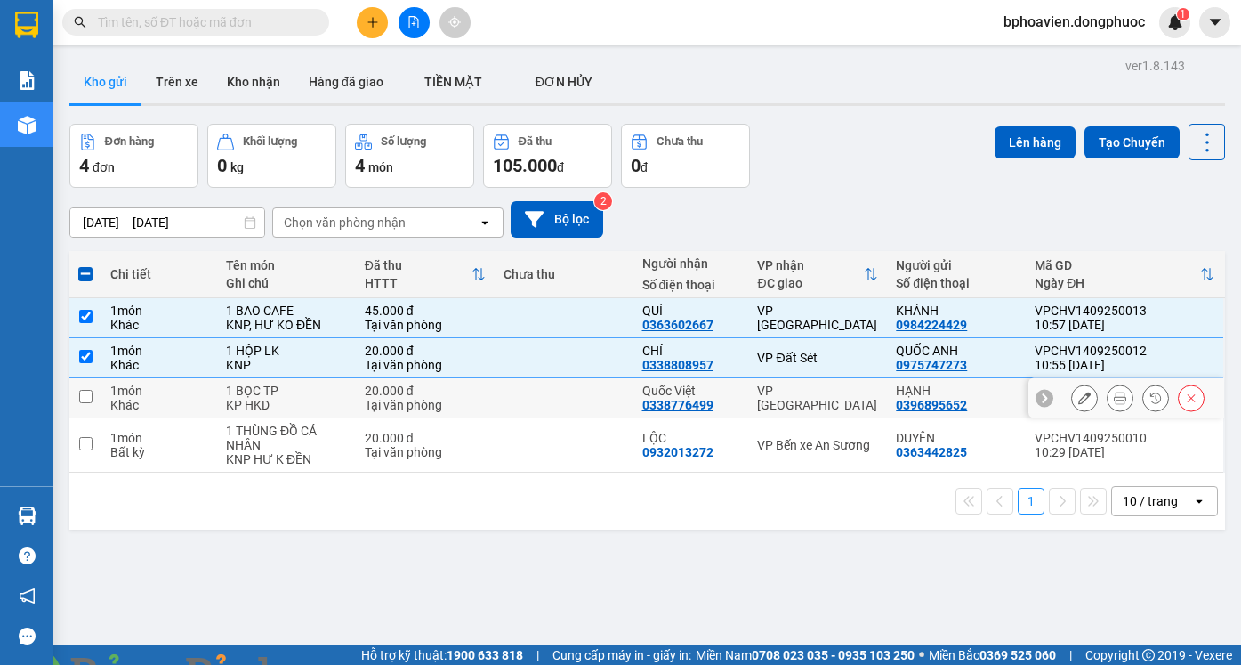
drag, startPoint x: 592, startPoint y: 398, endPoint x: 594, endPoint y: 411, distance: 13.5
click at [593, 399] on td at bounding box center [564, 398] width 139 height 40
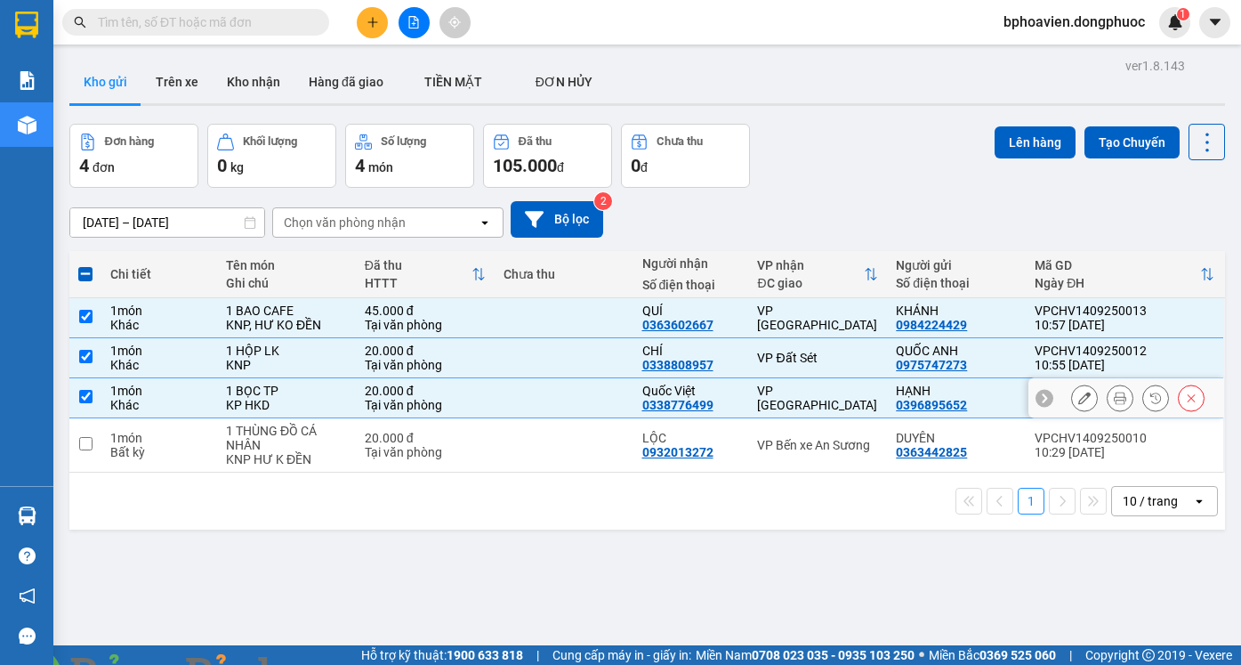
click at [600, 444] on td at bounding box center [564, 445] width 139 height 54
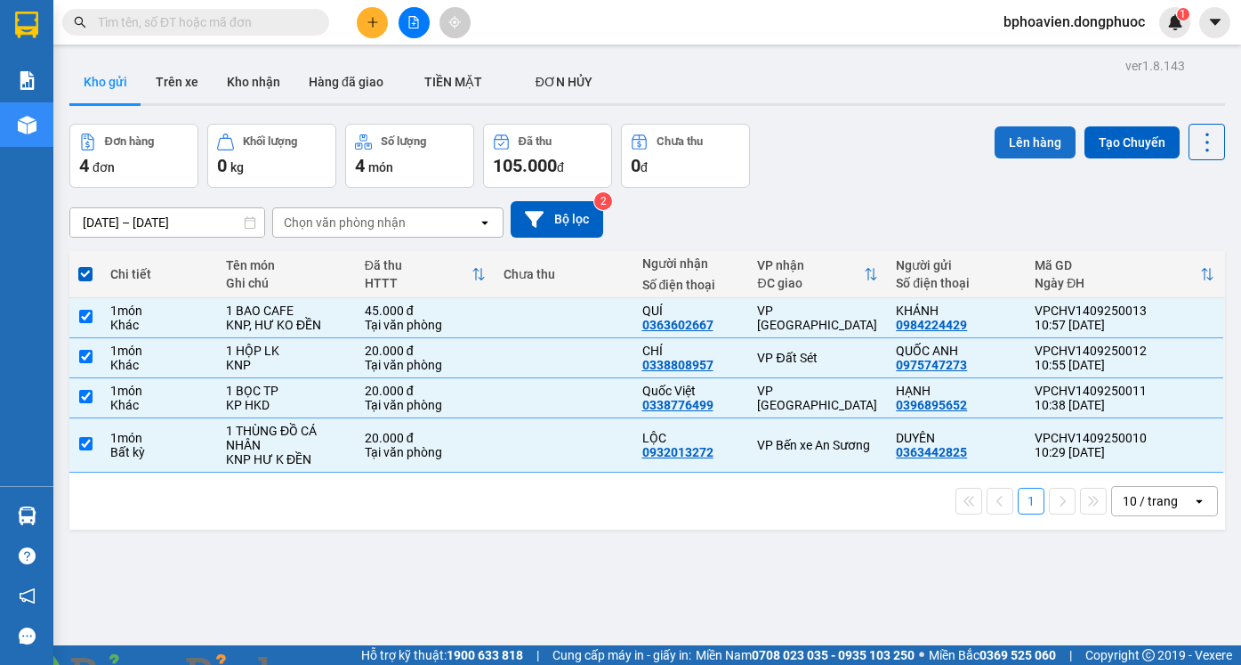
click at [1012, 146] on button "Lên hàng" at bounding box center [1035, 142] width 81 height 32
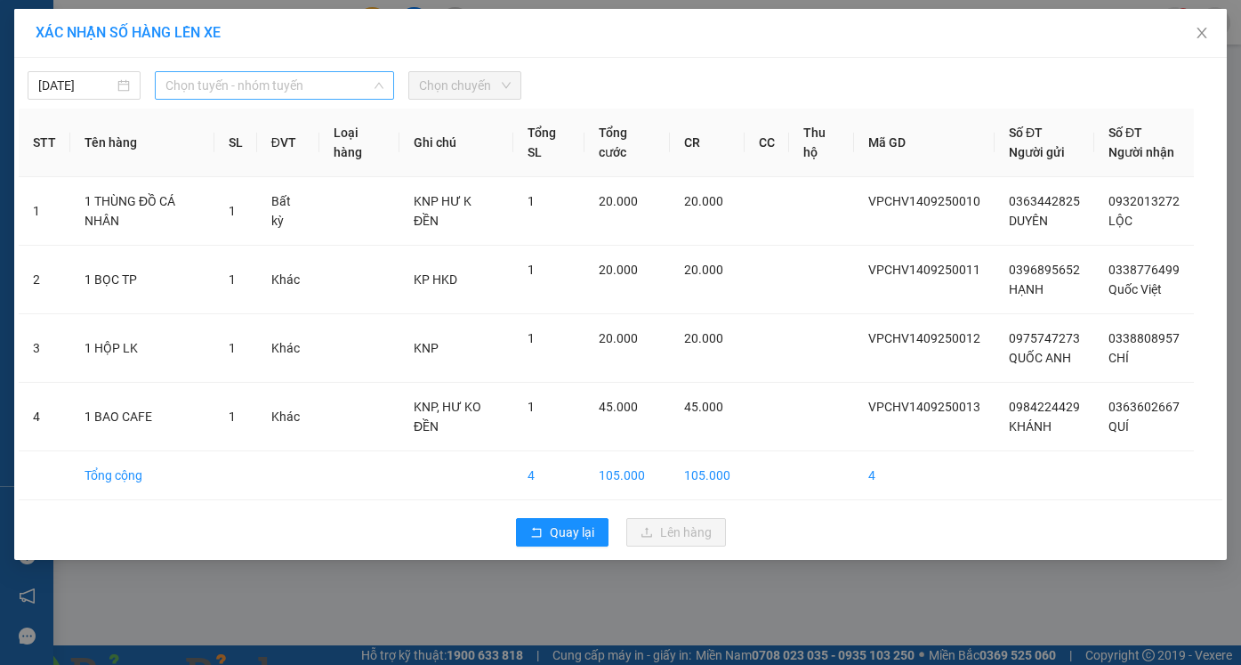
drag, startPoint x: 206, startPoint y: 84, endPoint x: 230, endPoint y: 173, distance: 92.8
click at [208, 88] on span "Chọn tuyến - nhóm tuyến" at bounding box center [274, 85] width 218 height 27
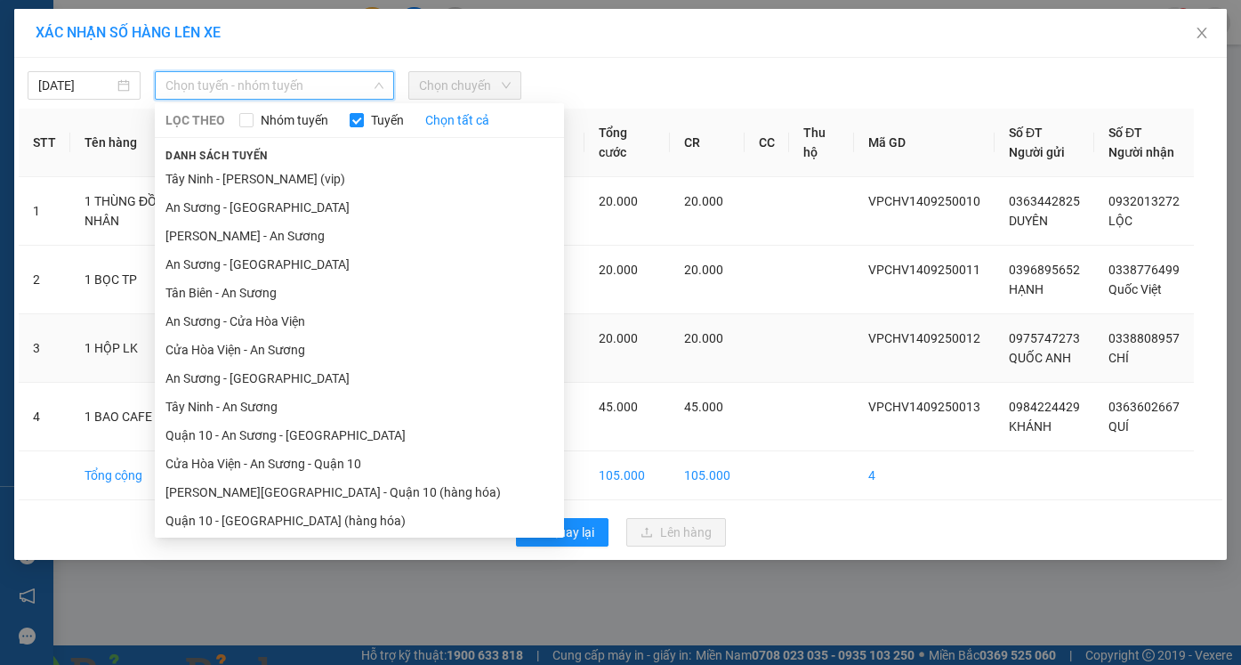
click at [260, 348] on li "Cửa Hòa Viện - An Sương" at bounding box center [359, 349] width 409 height 28
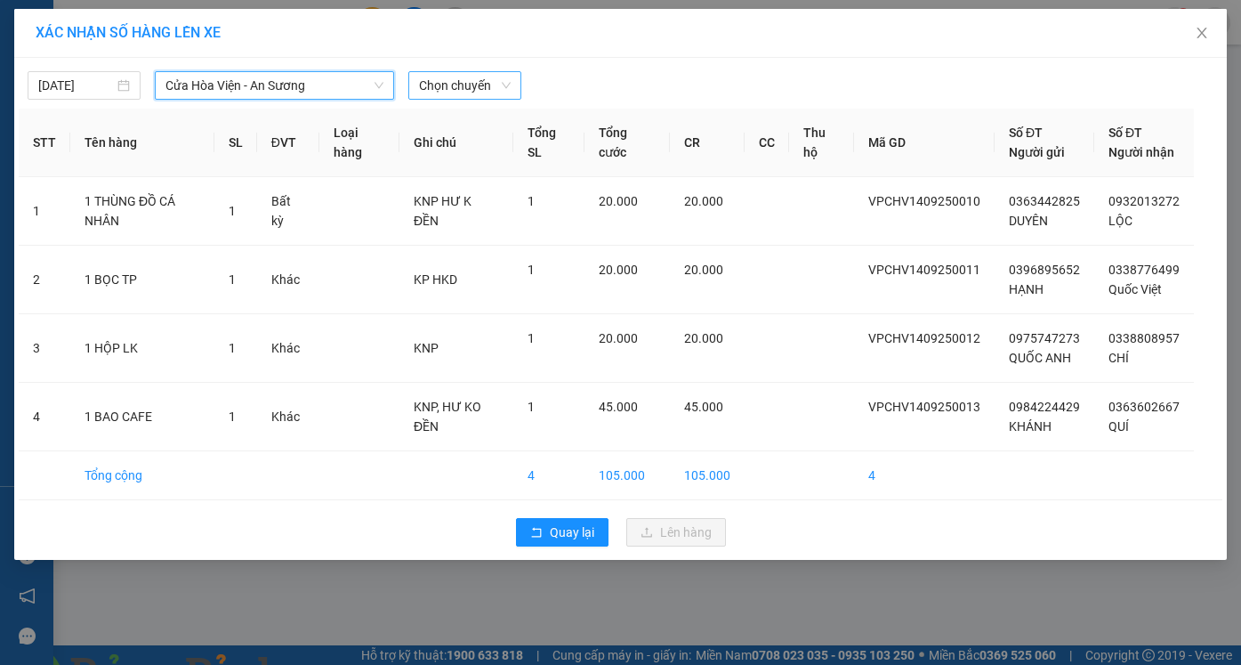
click at [451, 85] on span "Chọn chuyến" at bounding box center [465, 85] width 92 height 27
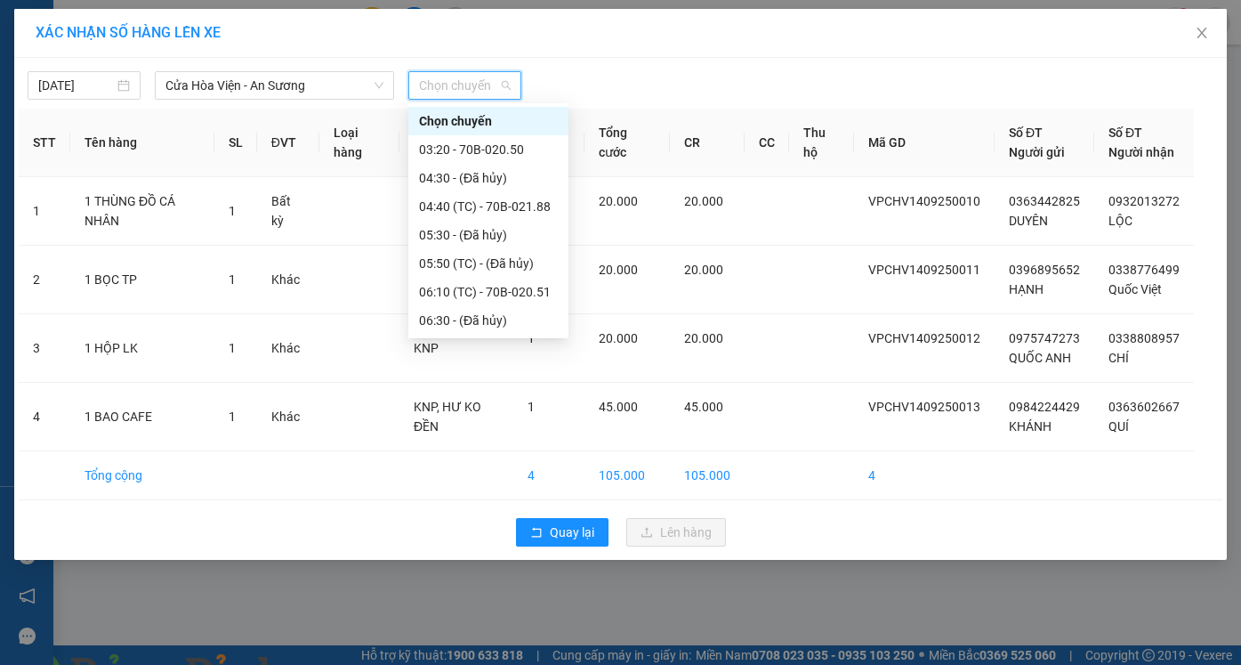
click at [498, 595] on div "11:10 (TC) - 70B-021.88" at bounding box center [488, 605] width 139 height 20
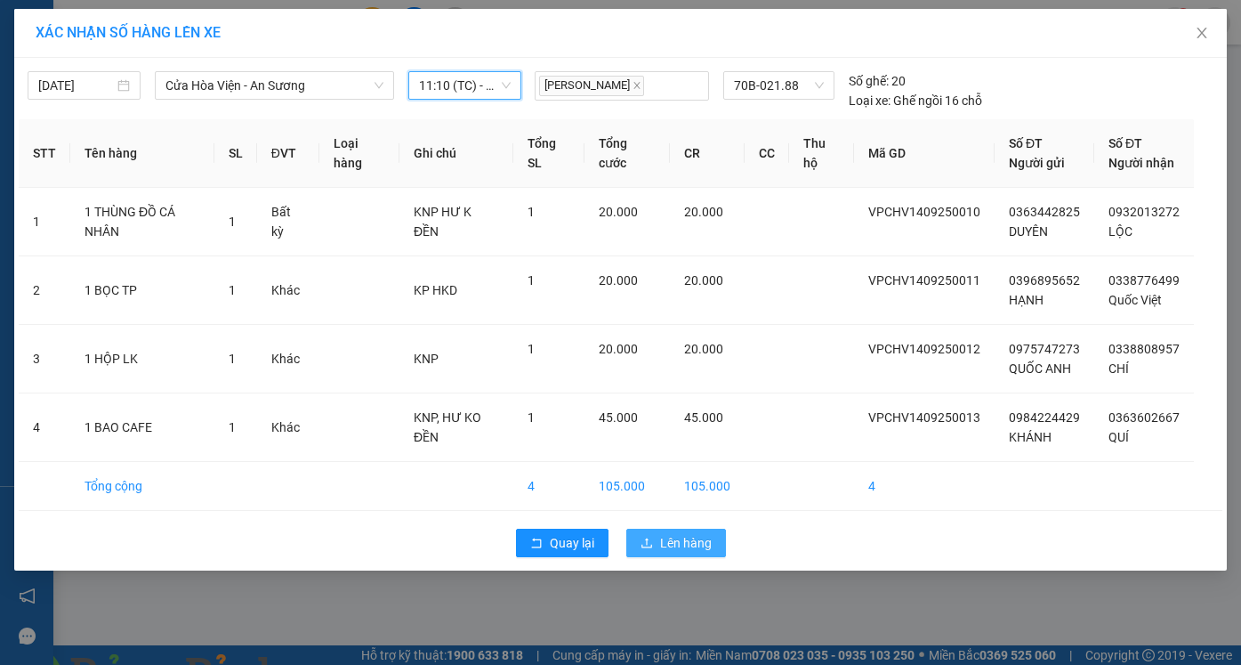
click at [684, 552] on span "Lên hàng" at bounding box center [686, 543] width 52 height 20
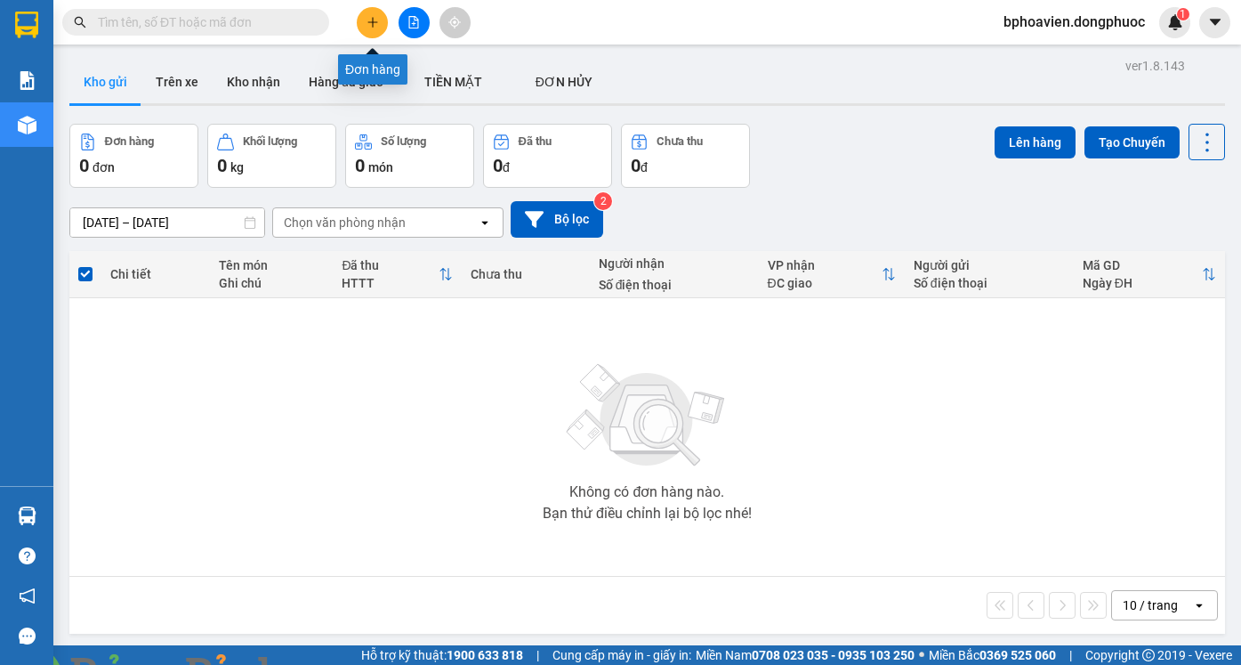
click at [378, 27] on icon "plus" at bounding box center [373, 22] width 12 height 12
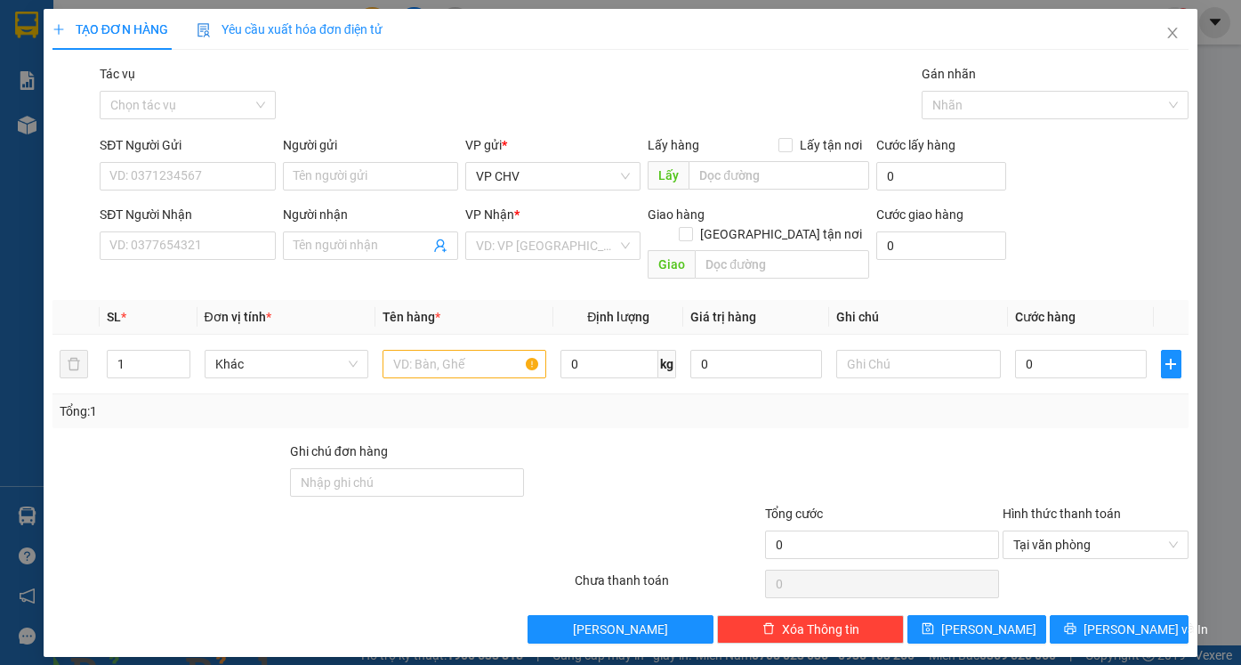
click at [186, 191] on div "SĐT Người Gửi VD: 0371234567" at bounding box center [187, 166] width 175 height 62
click at [189, 171] on input "SĐT Người Gửi" at bounding box center [187, 176] width 175 height 28
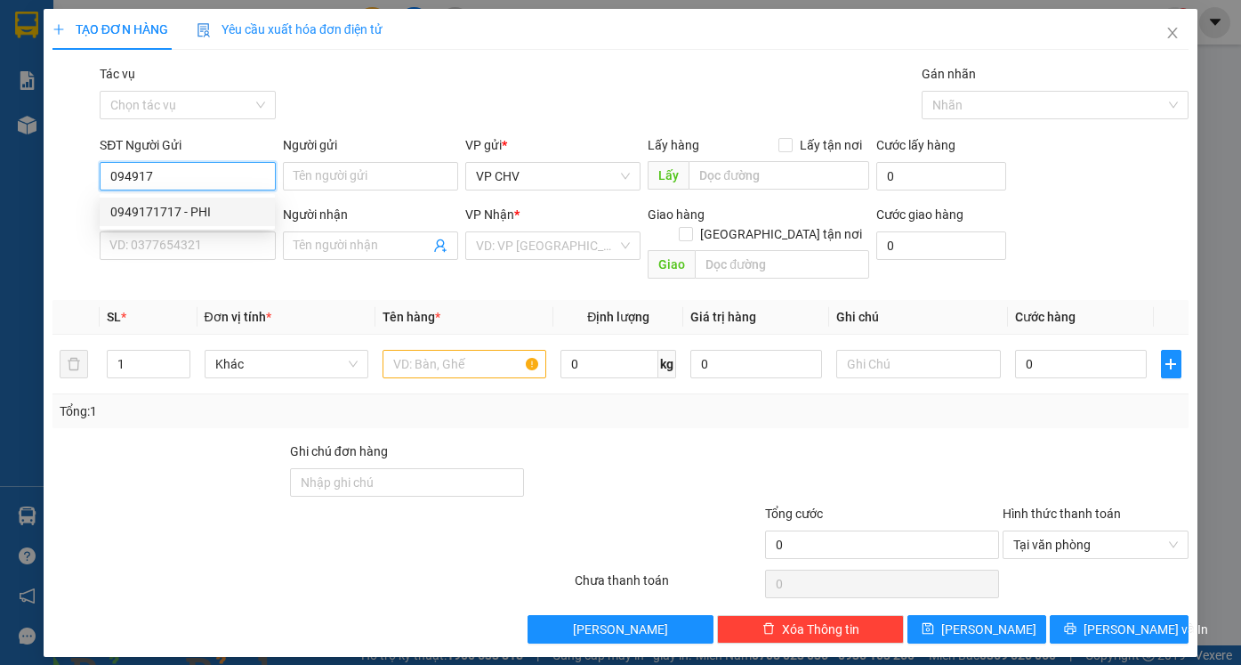
click at [178, 209] on div "0949171717 - PHI" at bounding box center [187, 212] width 154 height 20
type input "0949171717"
type input "PHI"
type input "0798566661"
type input "VŨ"
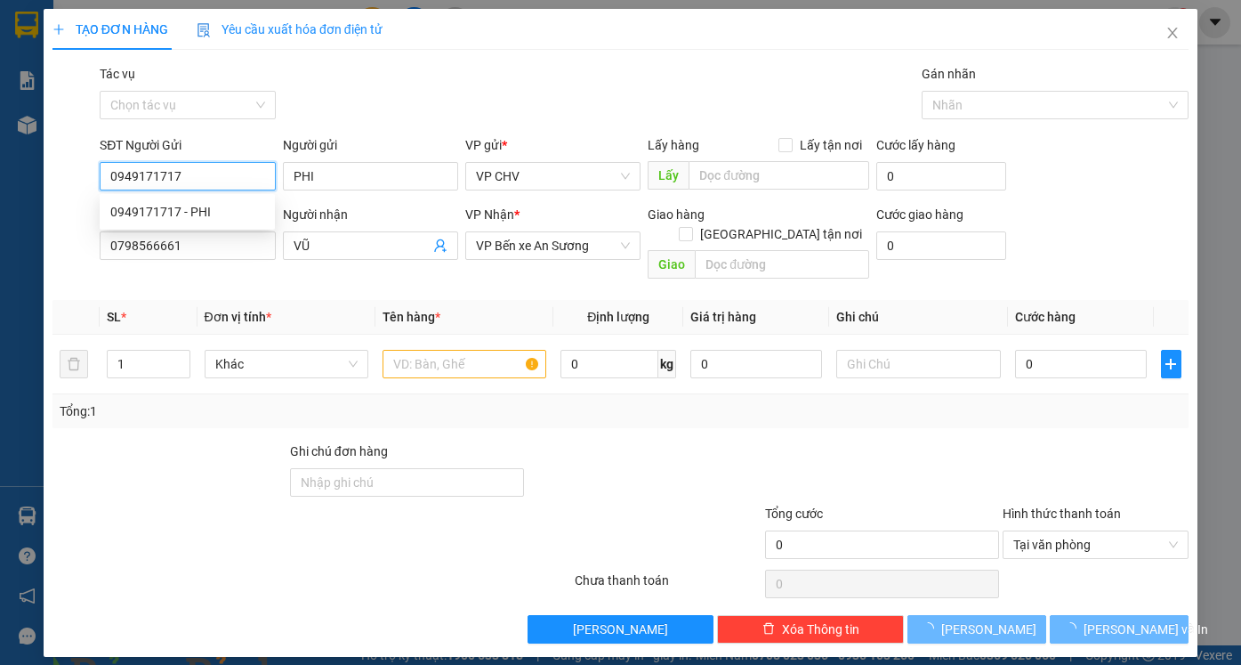
type input "20.000"
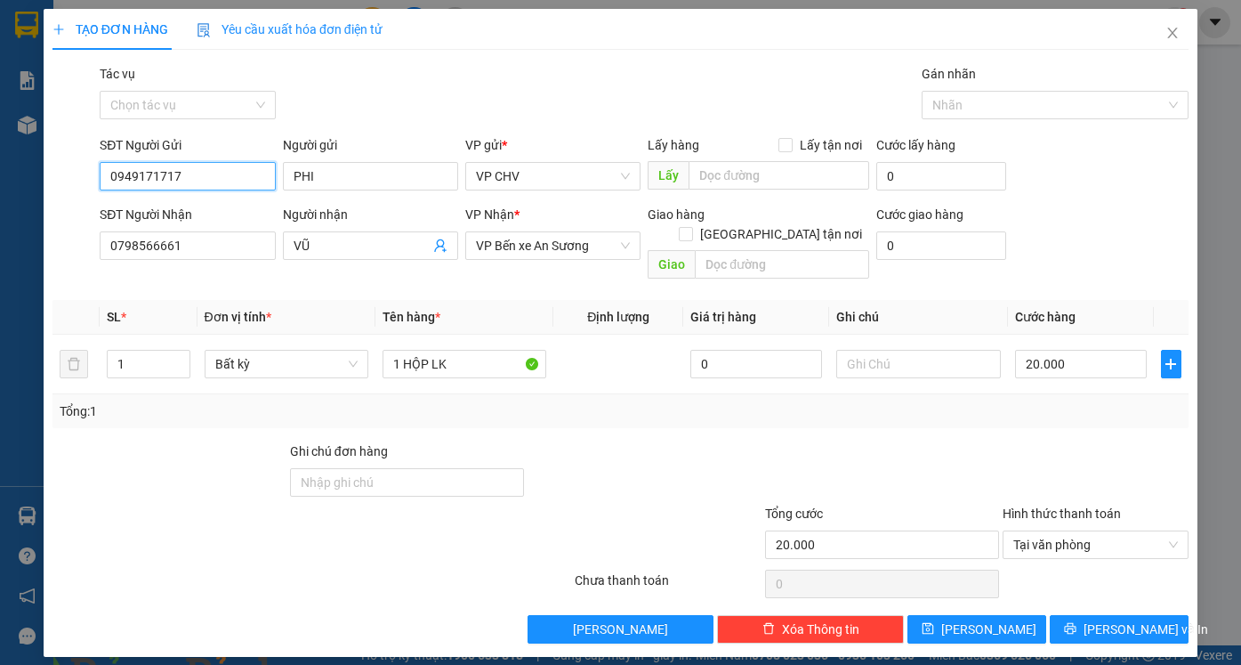
type input "0949171717"
click at [0, 244] on div "TẠO ĐƠN HÀNG Yêu cầu xuất hóa đơn điện tử Transit Pickup Surcharge Ids Transit …" at bounding box center [620, 332] width 1241 height 665
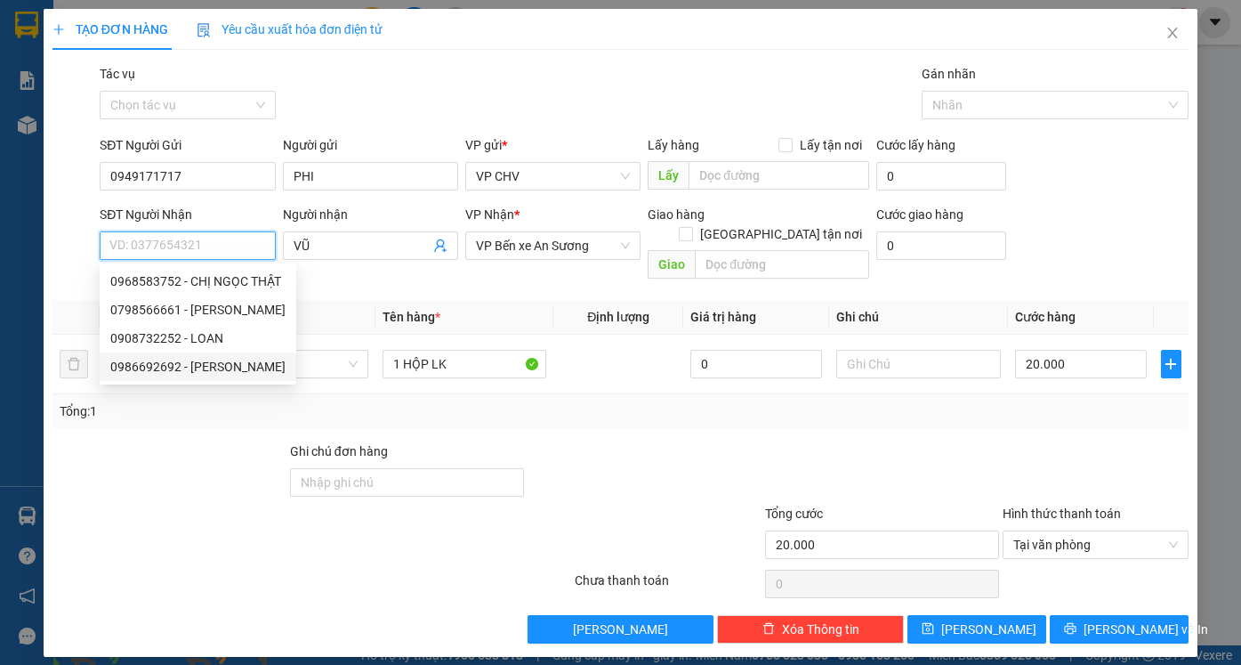
click at [119, 365] on div "0986692692 - [PERSON_NAME]" at bounding box center [197, 367] width 175 height 20
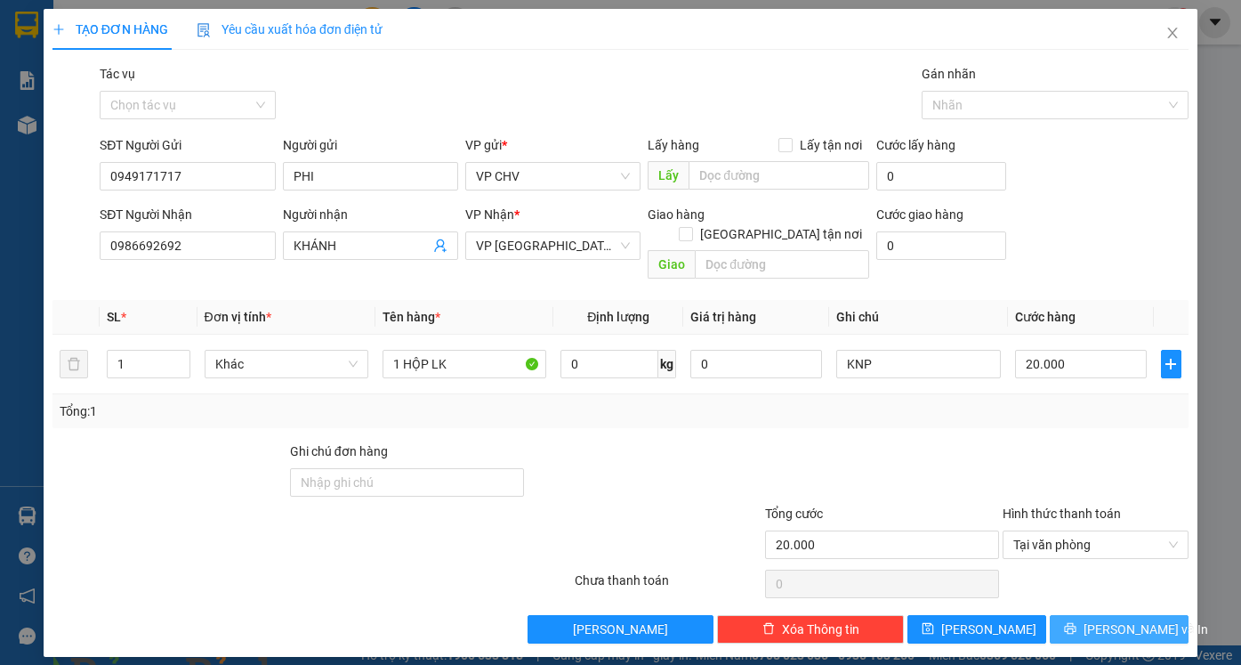
drag, startPoint x: 1143, startPoint y: 603, endPoint x: 1154, endPoint y: 616, distance: 16.4
click at [1144, 619] on span "[PERSON_NAME] và In" at bounding box center [1146, 629] width 125 height 20
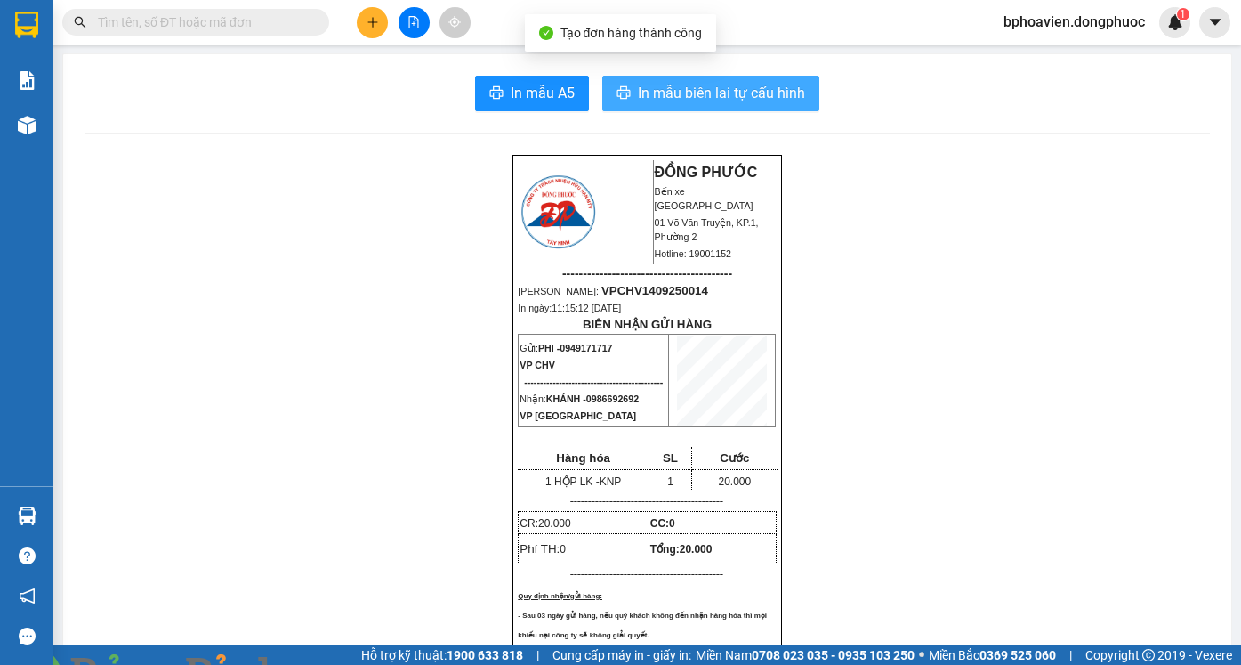
click at [677, 96] on span "In mẫu biên lai tự cấu hình" at bounding box center [721, 93] width 167 height 22
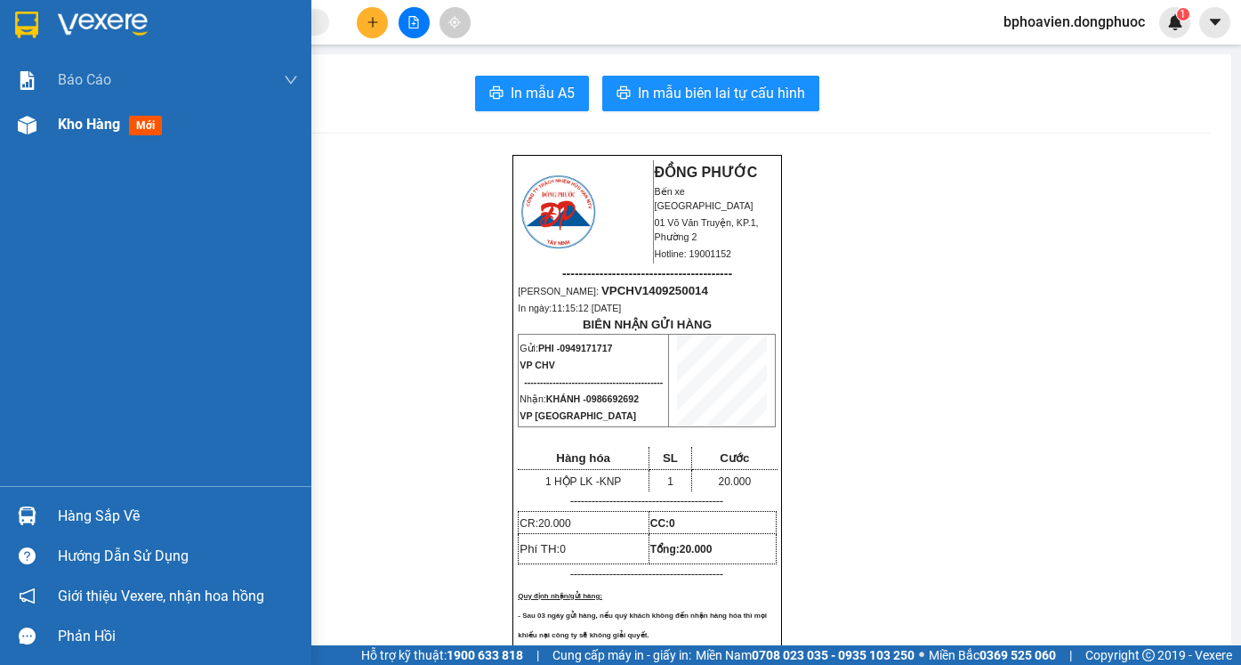
drag, startPoint x: 127, startPoint y: 137, endPoint x: 99, endPoint y: 129, distance: 29.6
click at [125, 133] on div "Kho hàng mới" at bounding box center [178, 124] width 240 height 44
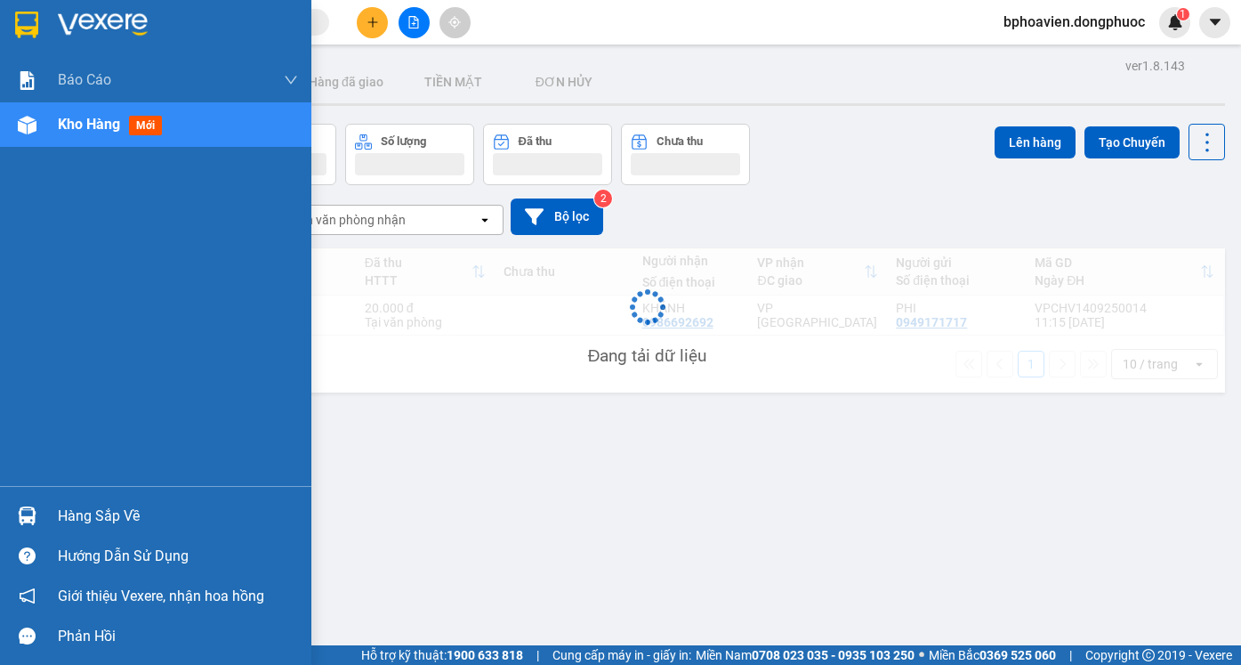
click at [98, 128] on span "Kho hàng" at bounding box center [89, 124] width 62 height 17
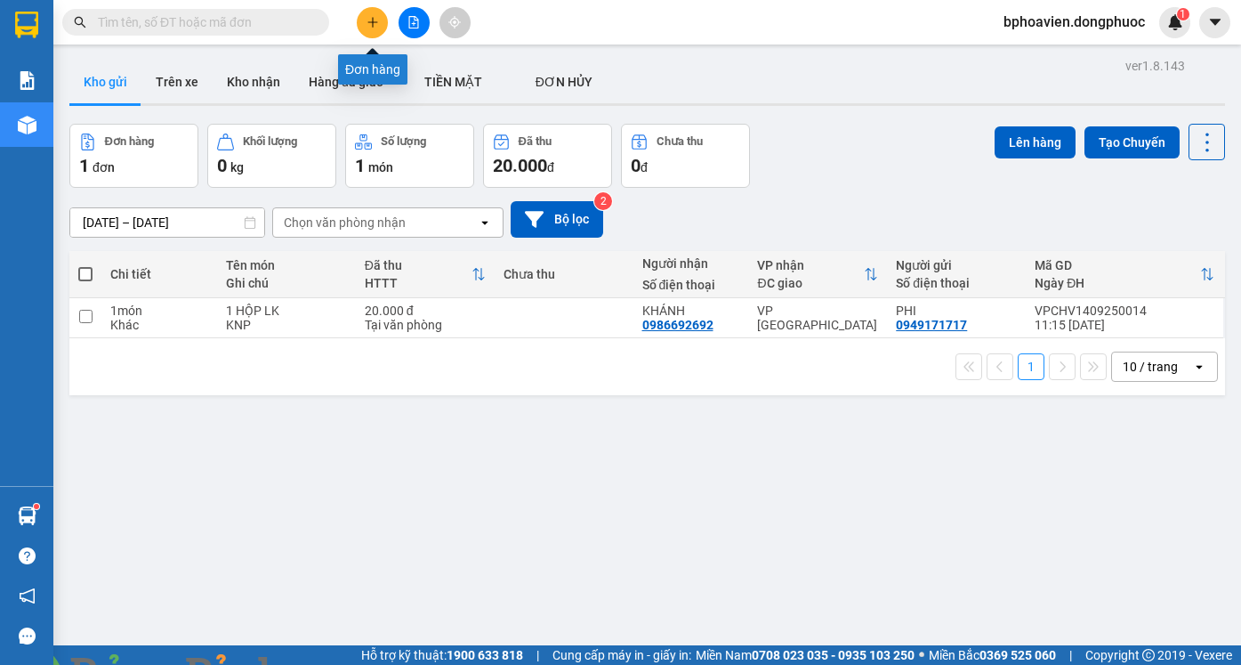
click at [375, 19] on icon "plus" at bounding box center [373, 22] width 12 height 12
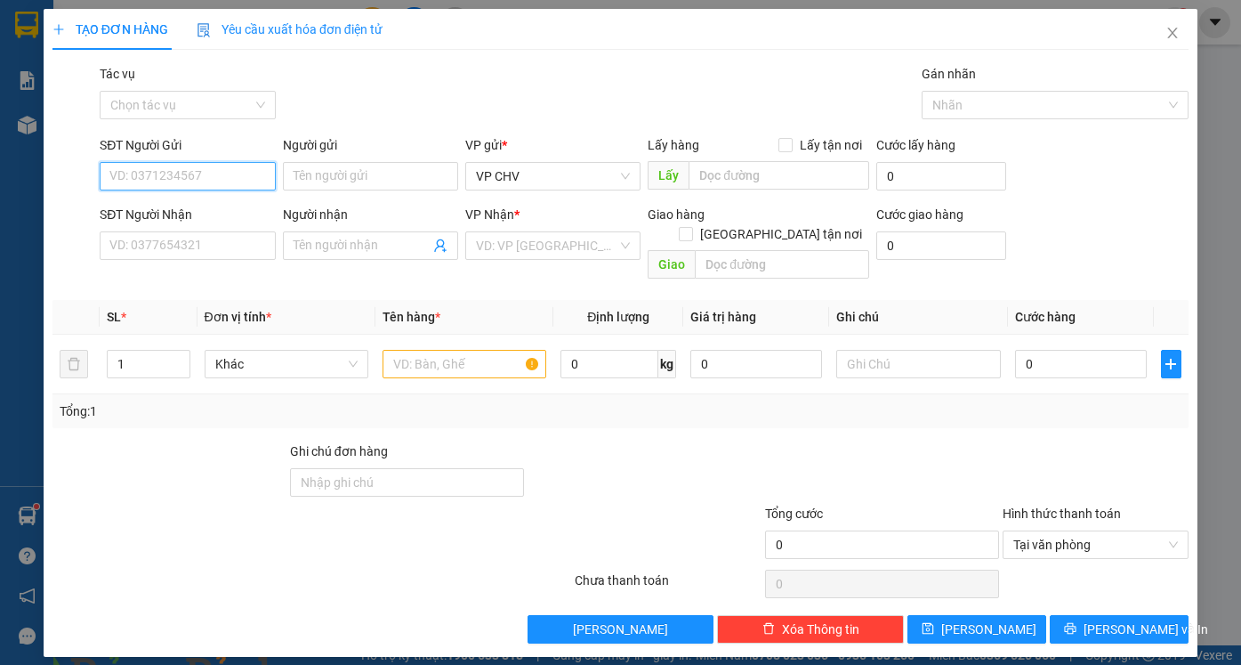
click at [199, 176] on input "SĐT Người Gửi" at bounding box center [187, 176] width 175 height 28
type input "0914244996"
click at [348, 182] on input "Người gửi" at bounding box center [370, 176] width 175 height 28
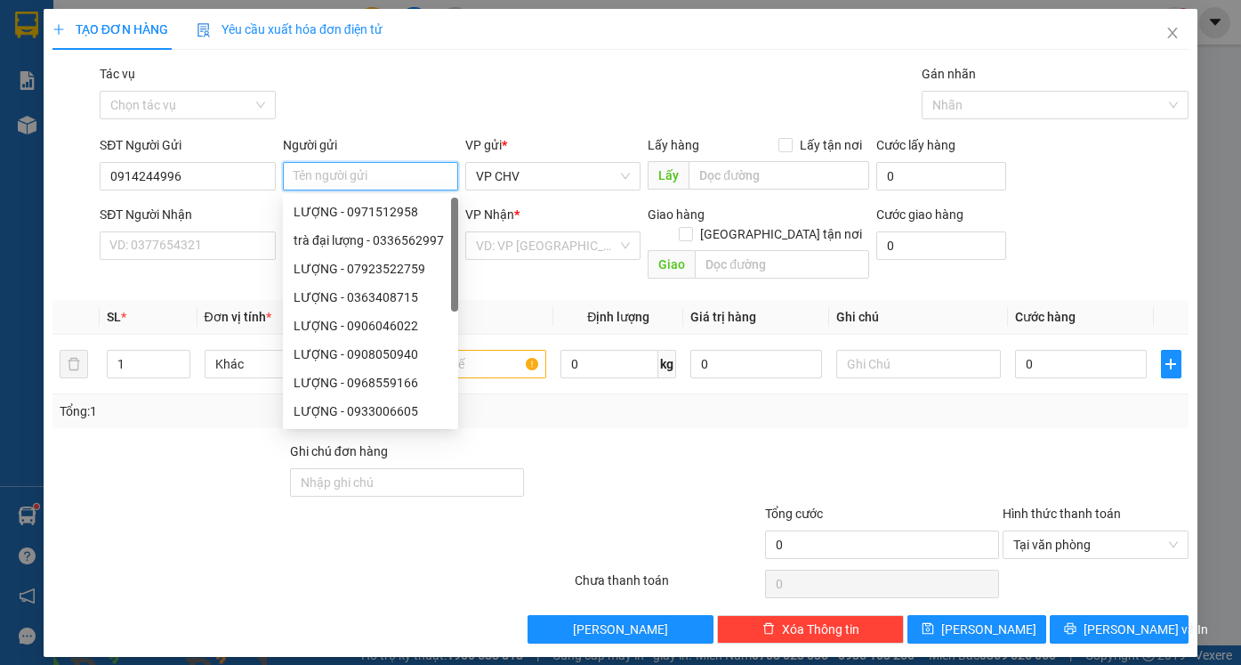
type input "B"
type input "NAM"
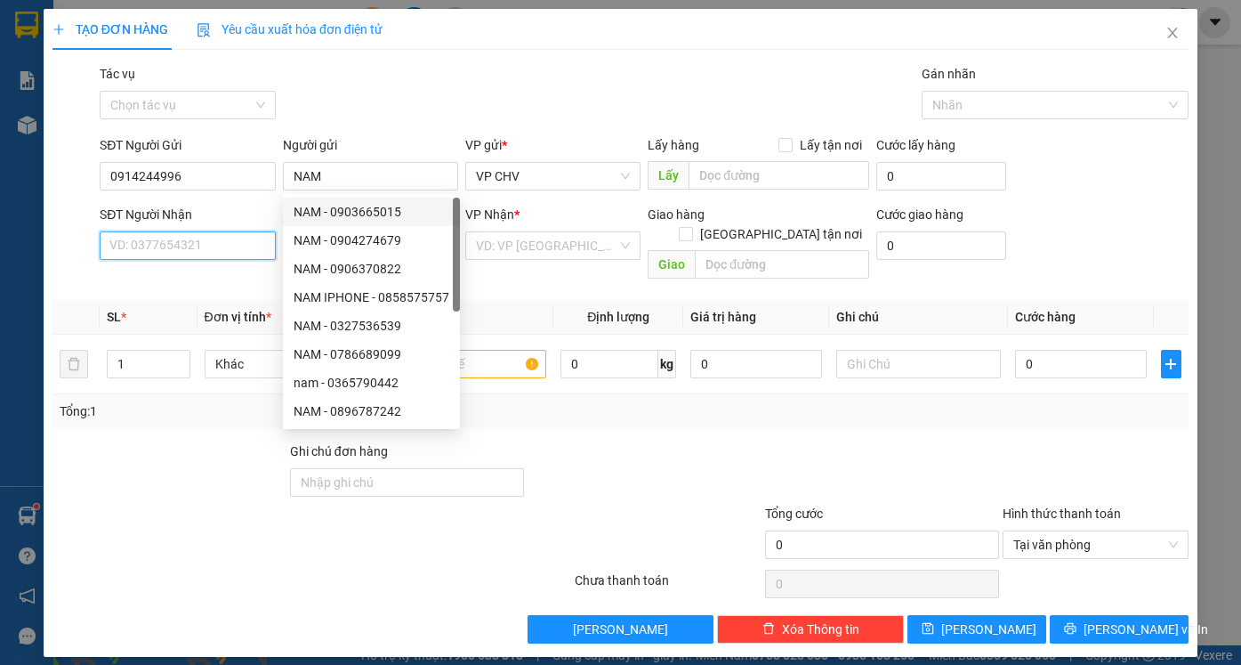
click at [183, 246] on input "SĐT Người Nhận" at bounding box center [187, 245] width 175 height 28
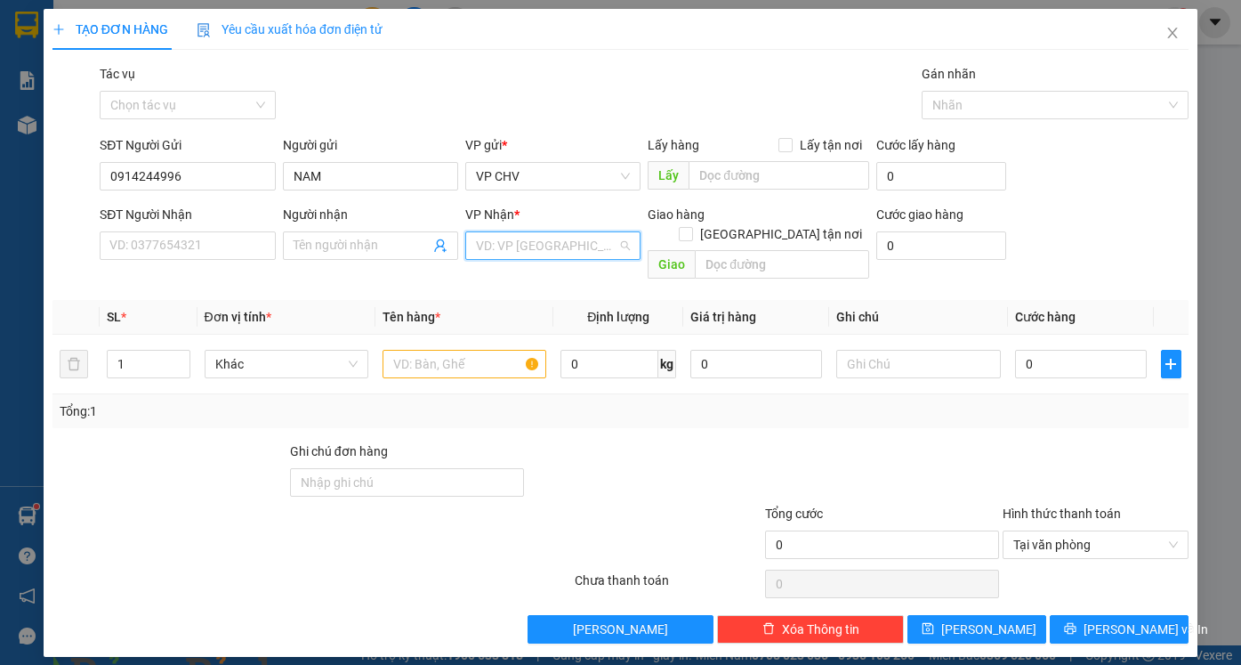
click at [536, 246] on input "search" at bounding box center [546, 245] width 141 height 27
click at [149, 243] on input "SĐT Người Nhận" at bounding box center [187, 245] width 175 height 28
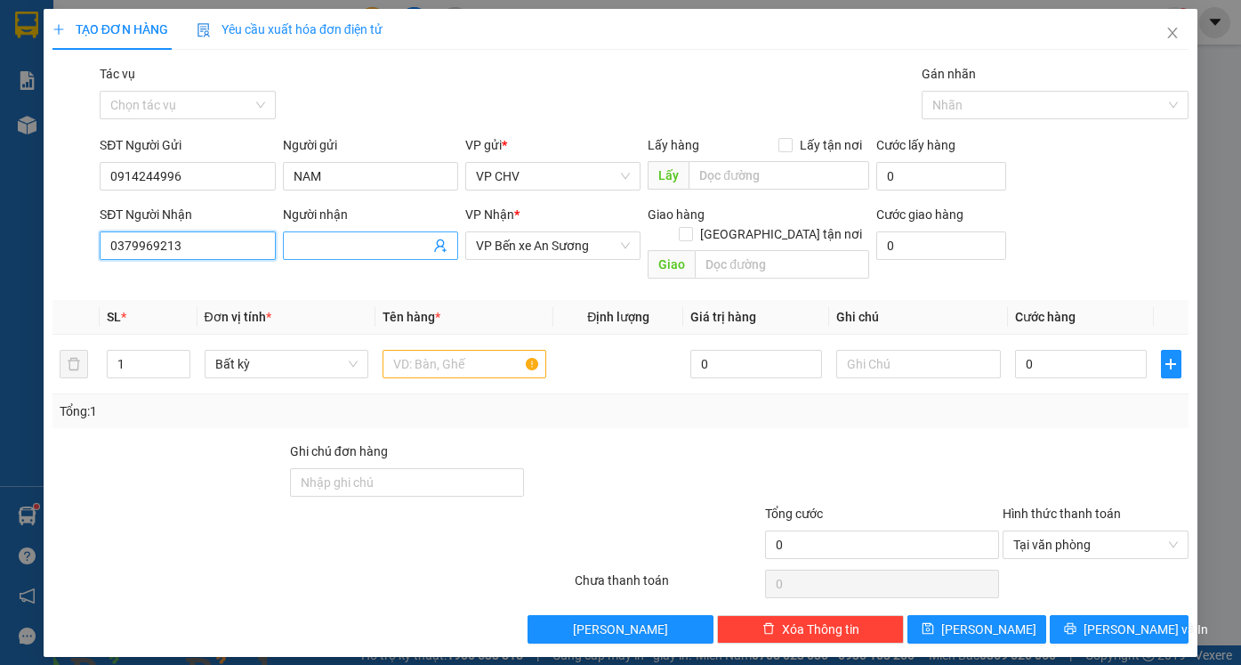
type input "0379969213"
click at [314, 246] on input "Người nhận" at bounding box center [362, 246] width 136 height 20
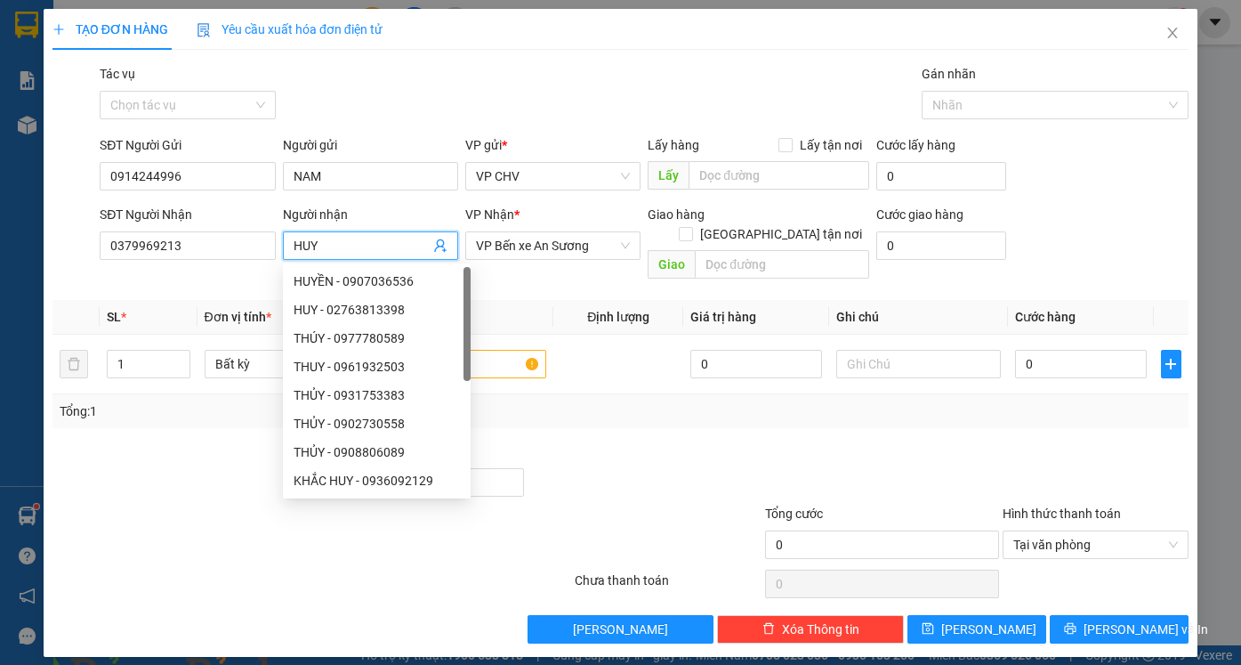
type input "HUY"
drag, startPoint x: 702, startPoint y: 441, endPoint x: 560, endPoint y: 371, distance: 158.7
click at [694, 441] on div at bounding box center [645, 472] width 238 height 62
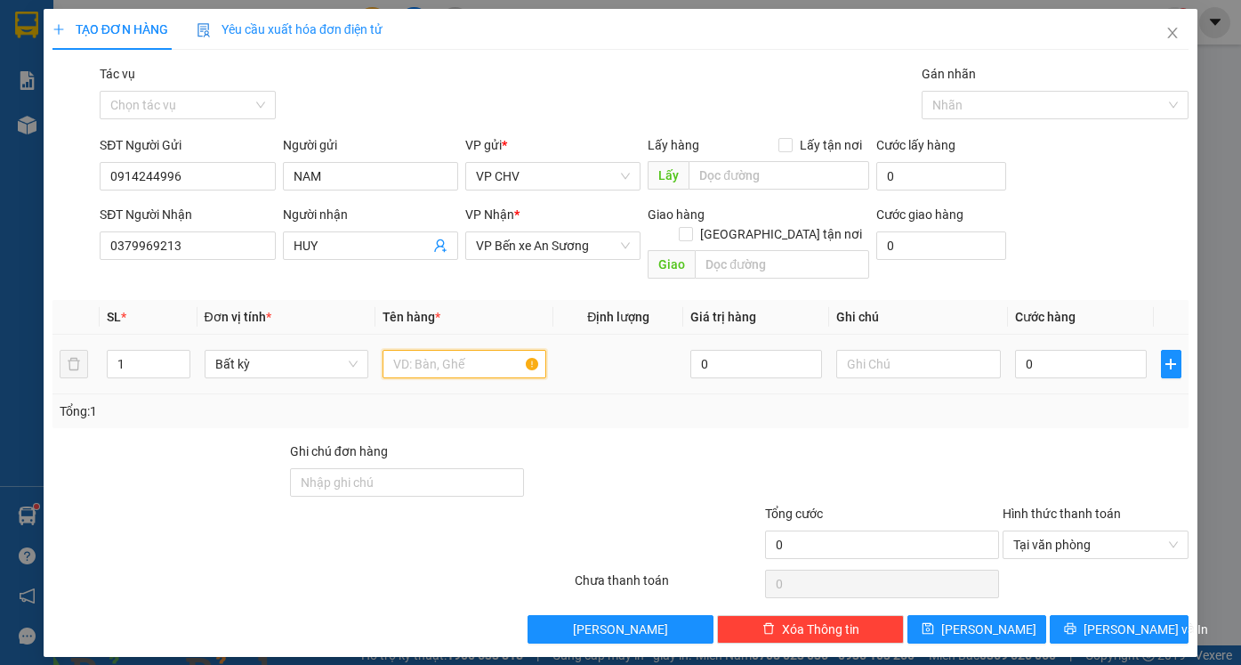
click at [471, 350] on input "text" at bounding box center [465, 364] width 164 height 28
type input "1 BỌC BÁNH TRÁNG"
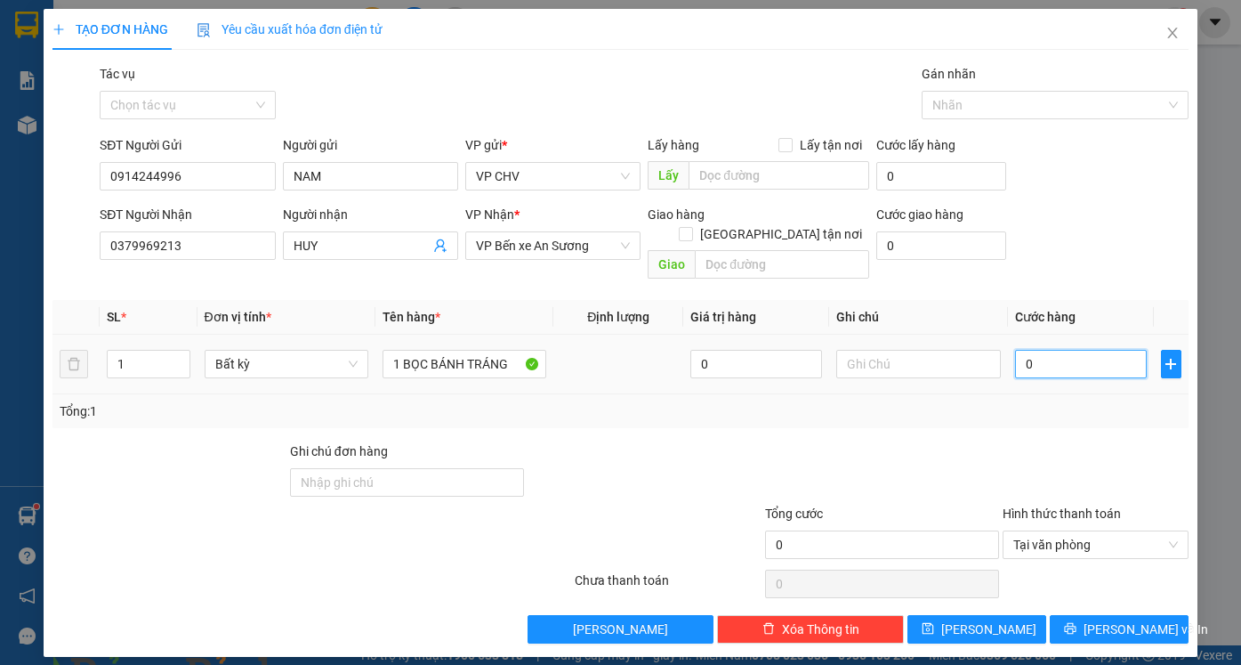
click at [1095, 350] on input "0" at bounding box center [1081, 364] width 132 height 28
drag, startPoint x: 1083, startPoint y: 407, endPoint x: 1077, endPoint y: 431, distance: 25.5
click at [1082, 407] on div "Tổng: 1" at bounding box center [620, 411] width 1136 height 34
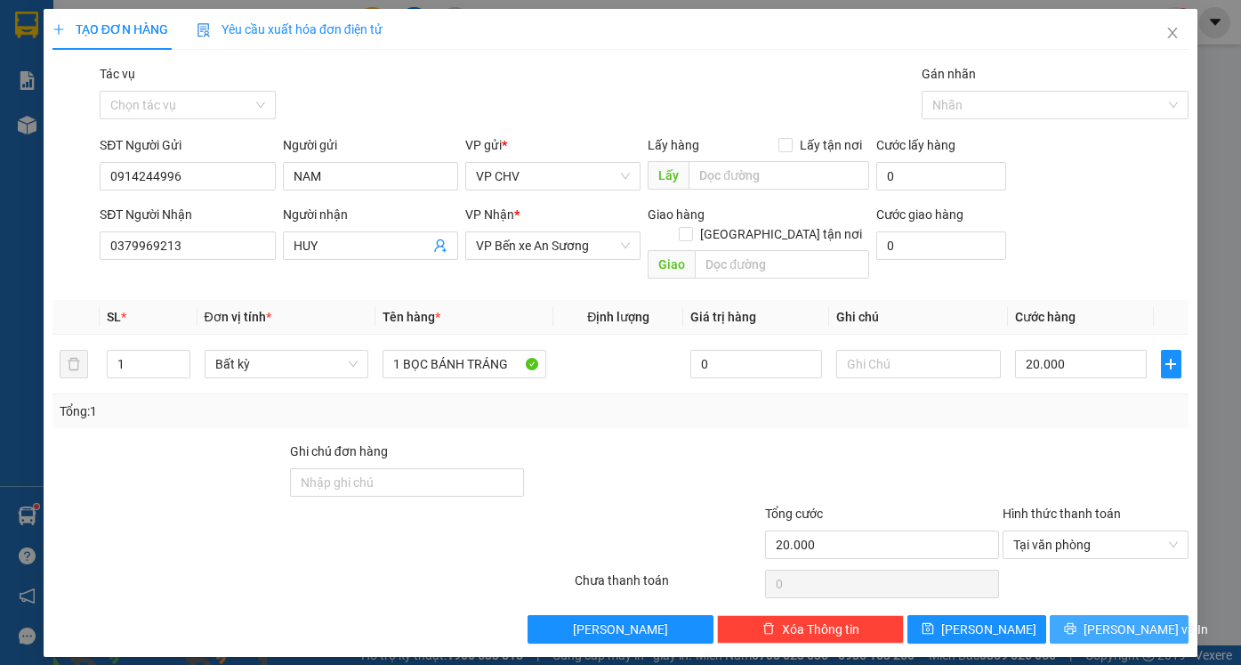
drag, startPoint x: 1104, startPoint y: 605, endPoint x: 1106, endPoint y: 618, distance: 13.5
click at [1105, 619] on span "[PERSON_NAME] và In" at bounding box center [1146, 629] width 125 height 20
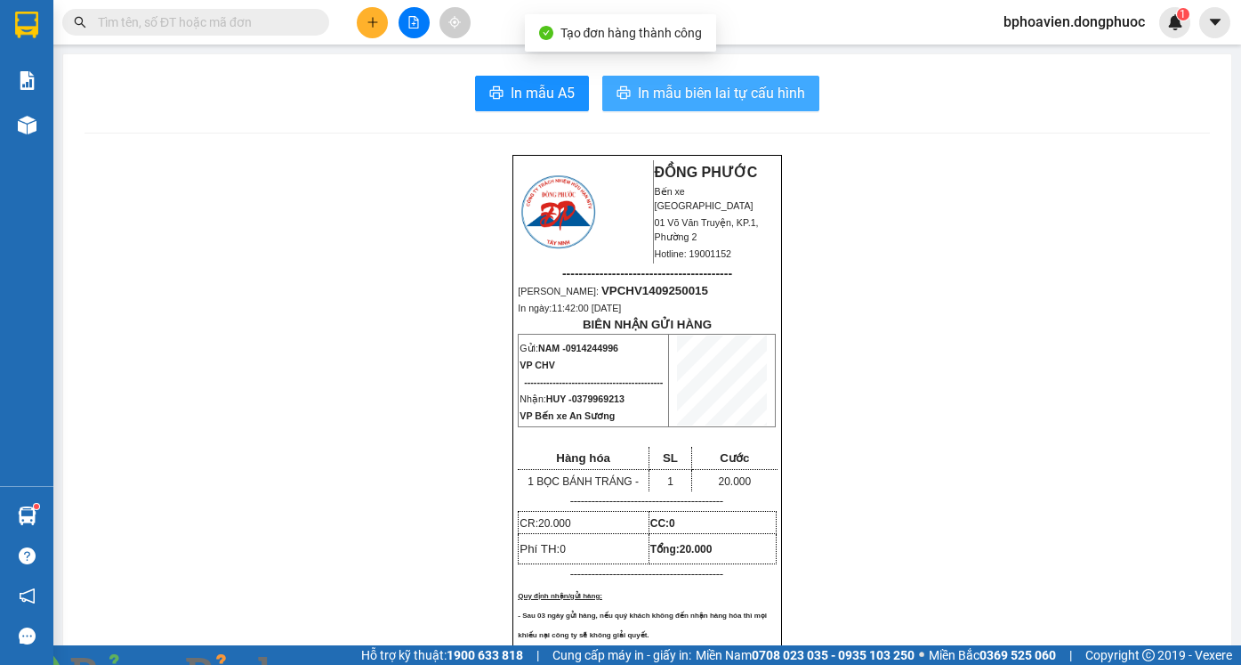
click at [666, 85] on span "In mẫu biên lai tự cấu hình" at bounding box center [721, 93] width 167 height 22
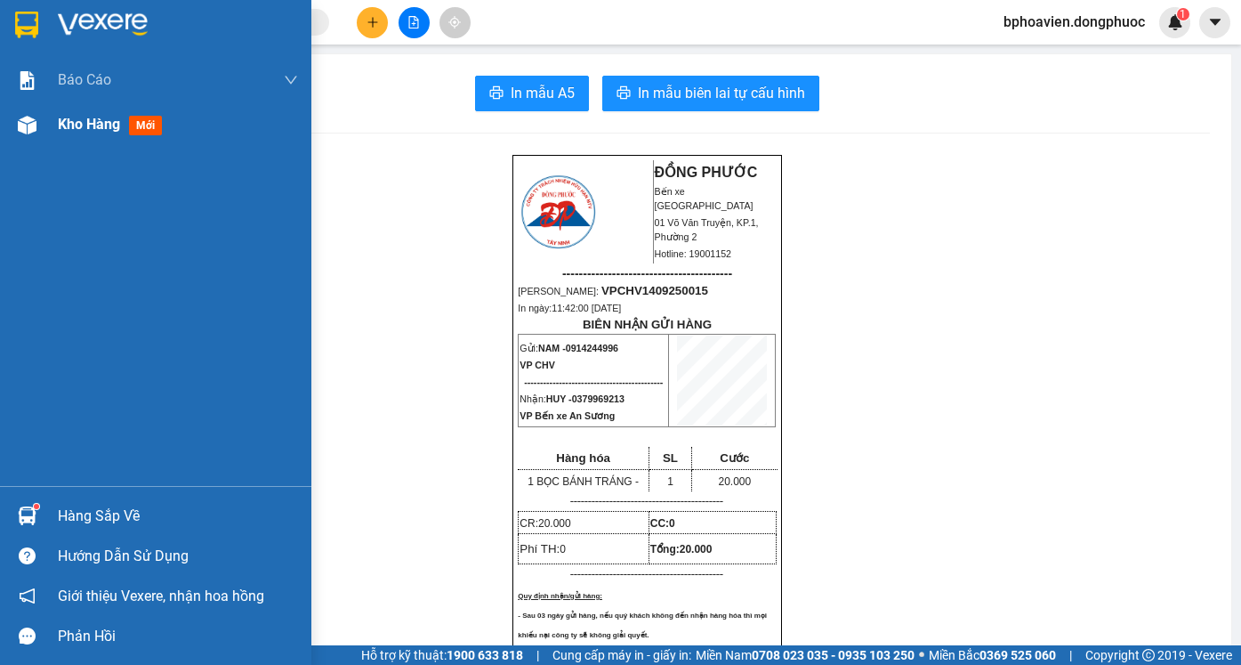
click at [75, 133] on span "Kho hàng" at bounding box center [89, 124] width 62 height 17
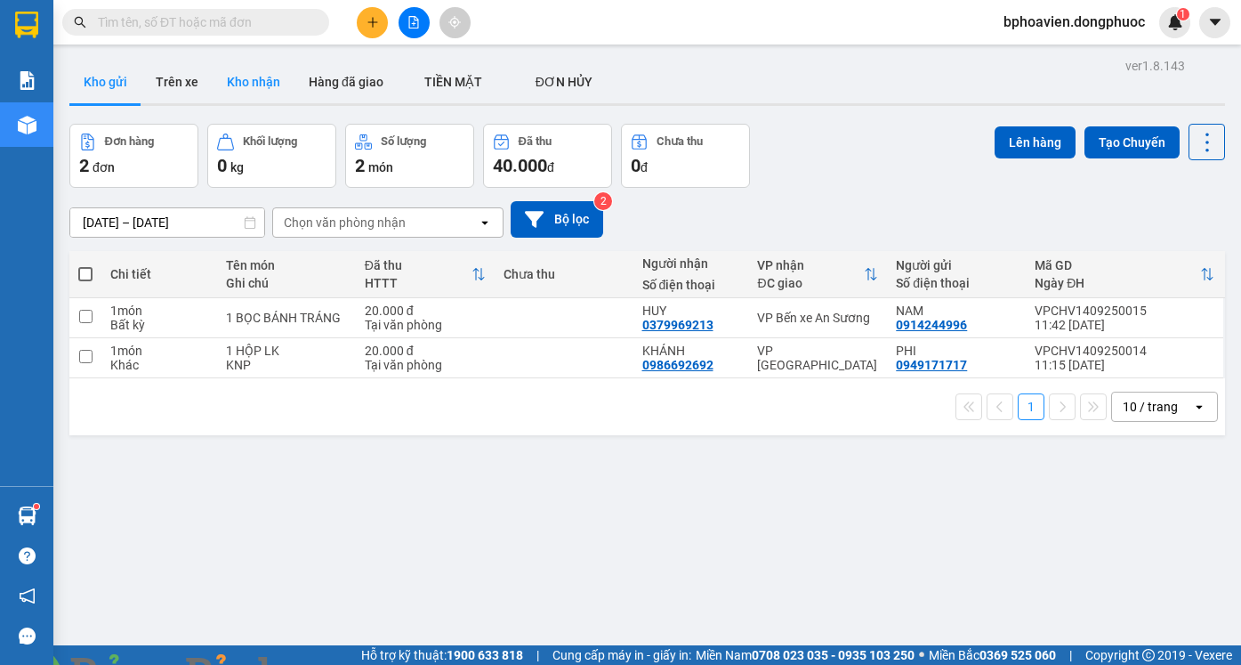
click at [255, 86] on button "Kho nhận" at bounding box center [254, 81] width 82 height 43
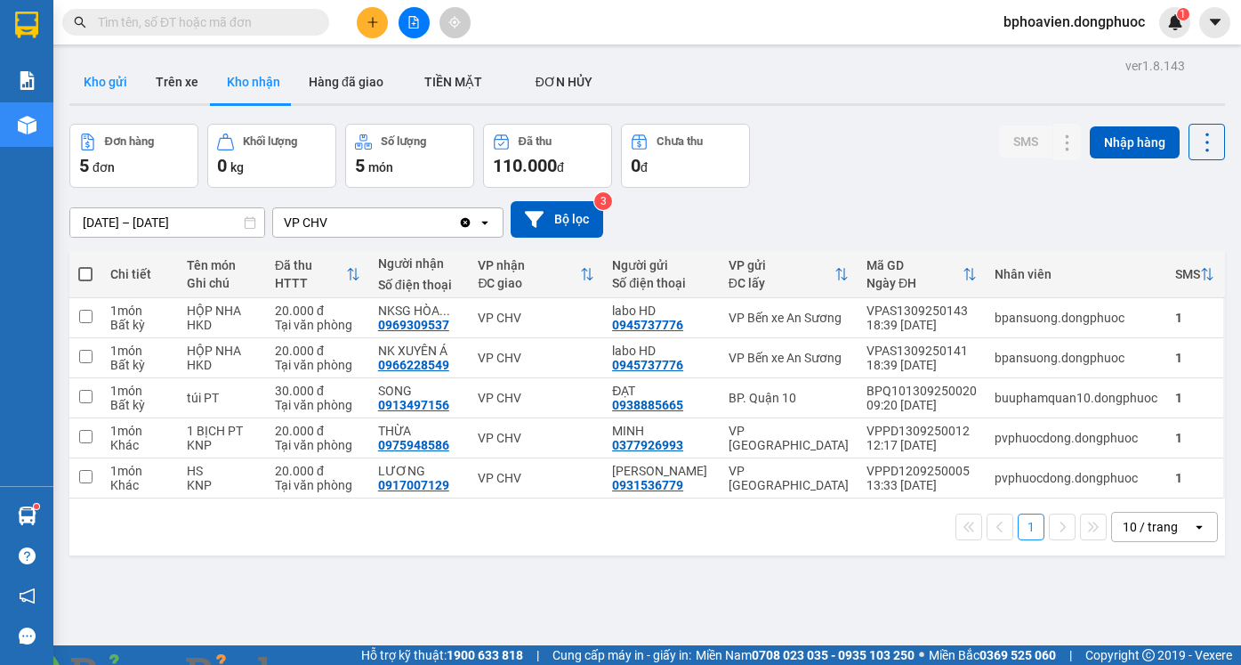
drag, startPoint x: 112, startPoint y: 77, endPoint x: 103, endPoint y: 85, distance: 12.0
click at [111, 81] on button "Kho gửi" at bounding box center [105, 81] width 72 height 43
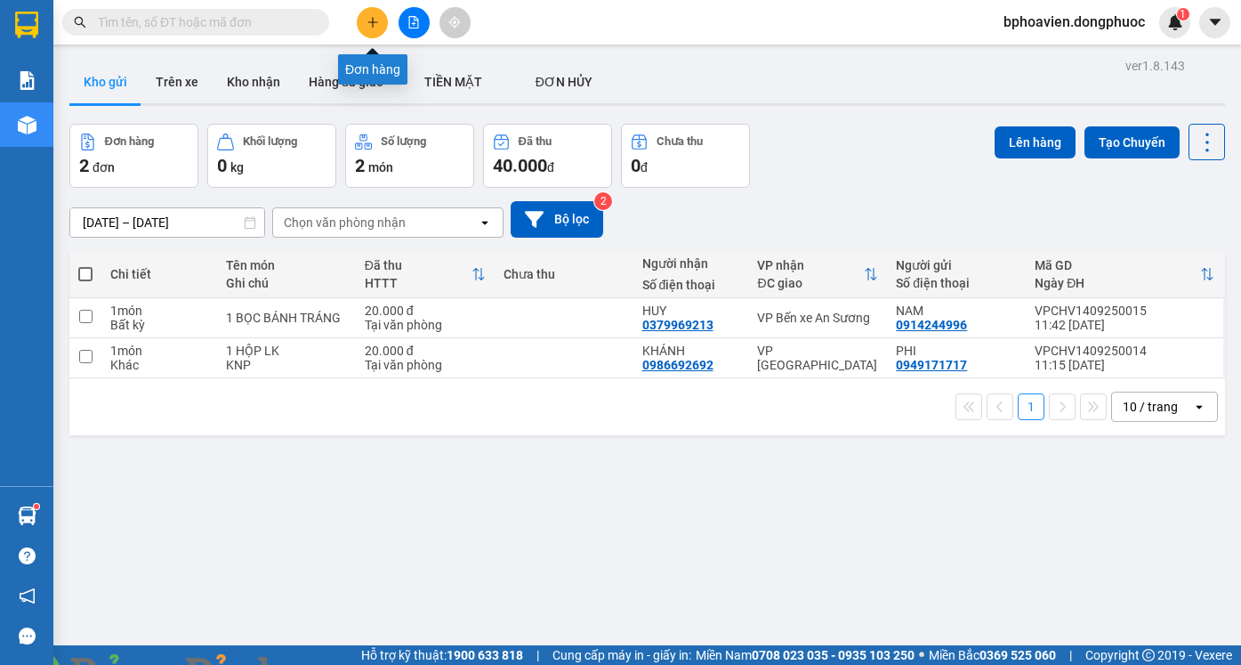
click at [371, 30] on button at bounding box center [372, 22] width 31 height 31
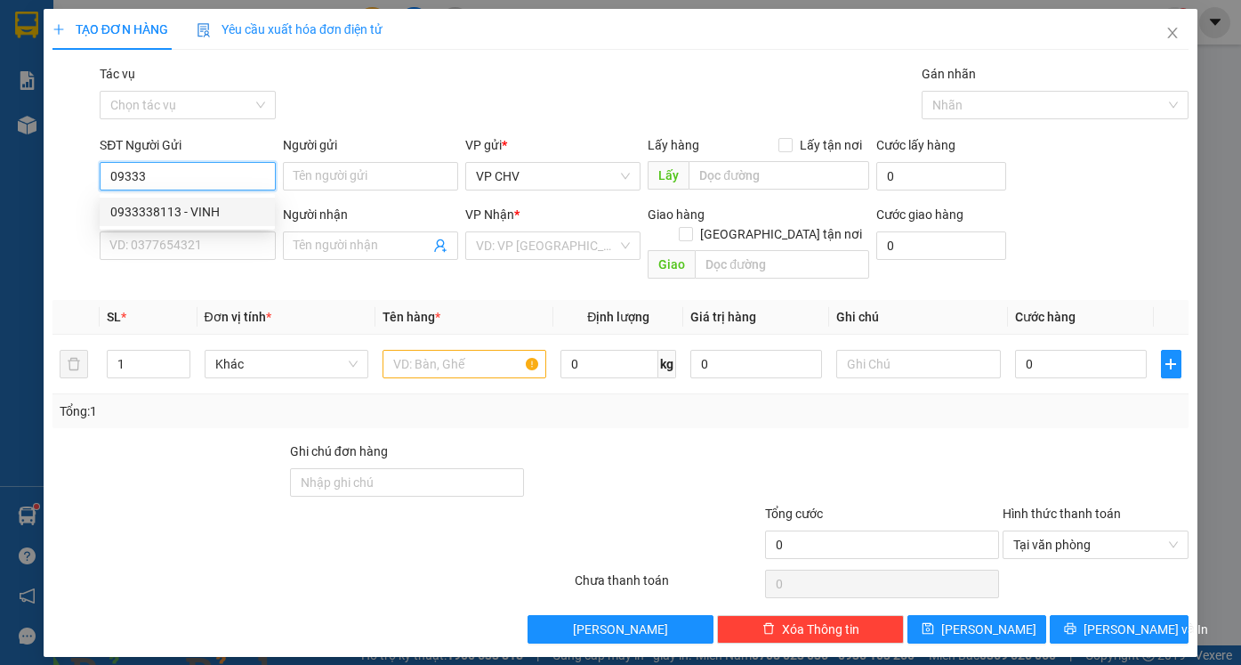
click at [218, 213] on div "0933338113 - VINH" at bounding box center [187, 212] width 154 height 20
type input "0933338113"
type input "VINH"
type input "0776868500"
type input "A HOÀNG"
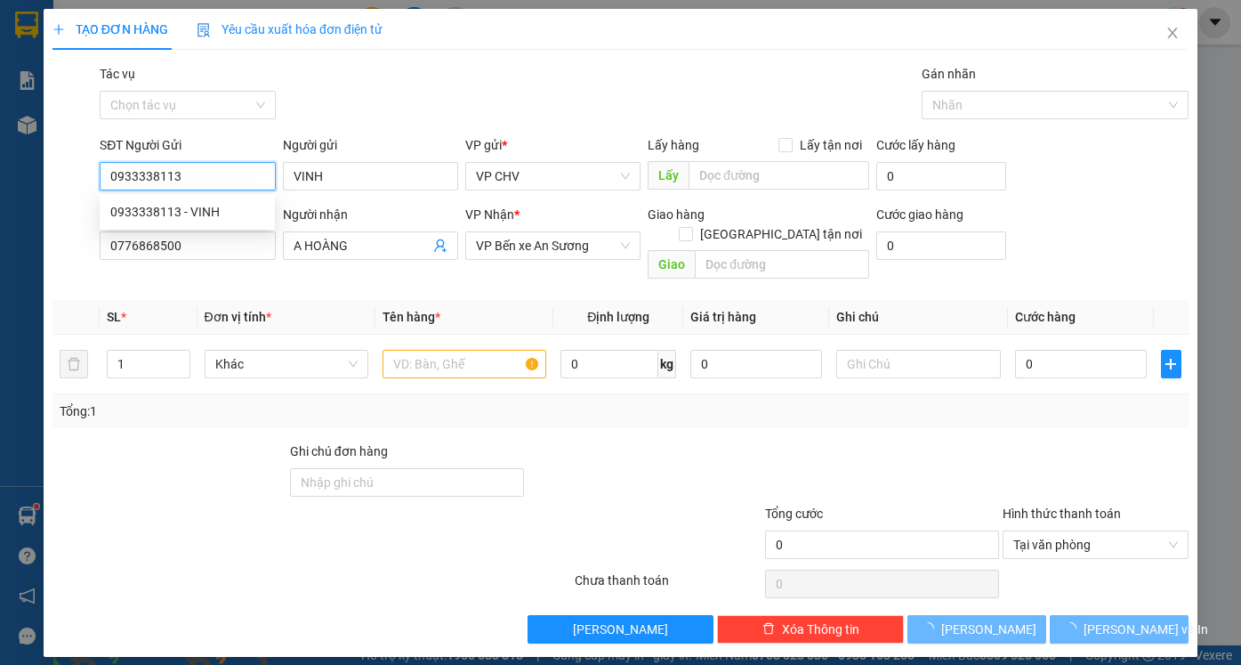
type input "20.000"
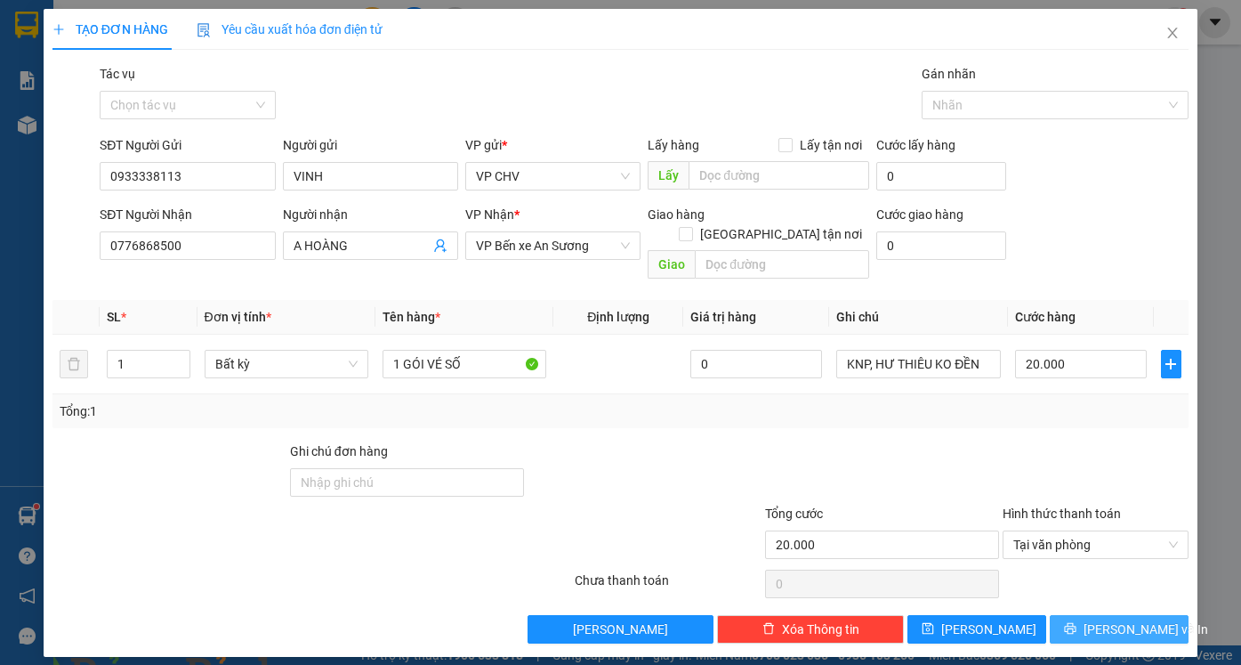
click at [1117, 619] on span "[PERSON_NAME] và In" at bounding box center [1146, 629] width 125 height 20
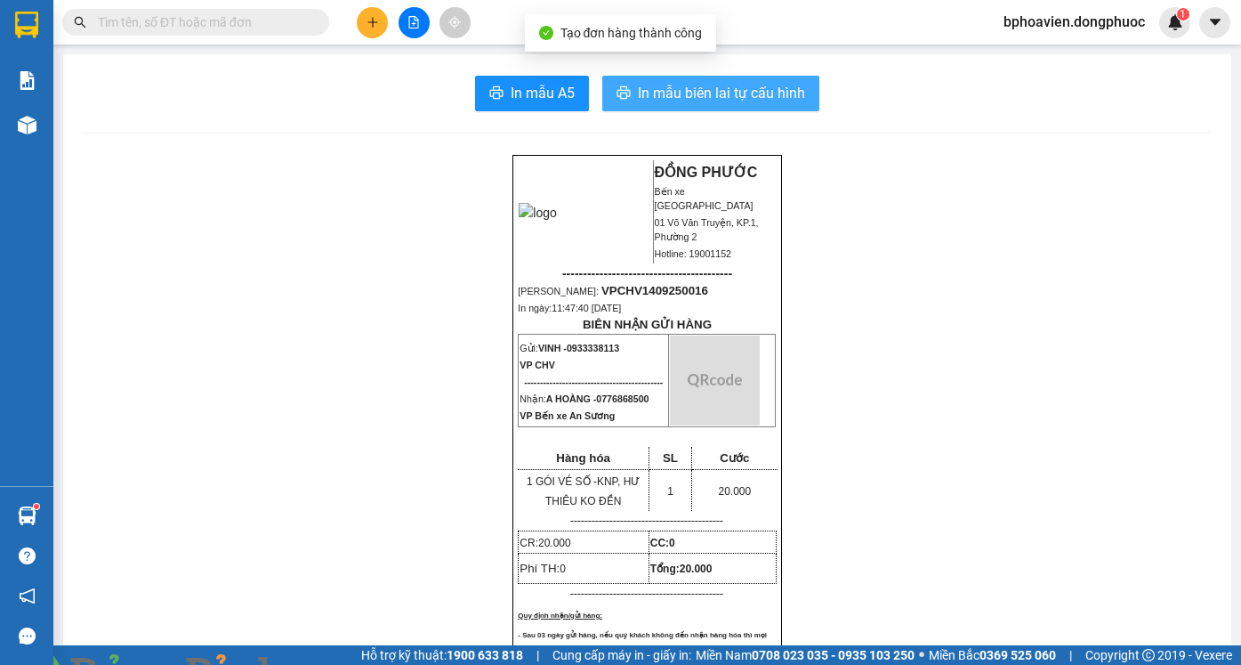
drag, startPoint x: 673, startPoint y: 90, endPoint x: 672, endPoint y: 109, distance: 19.6
click at [673, 92] on span "In mẫu biên lai tự cấu hình" at bounding box center [721, 93] width 167 height 22
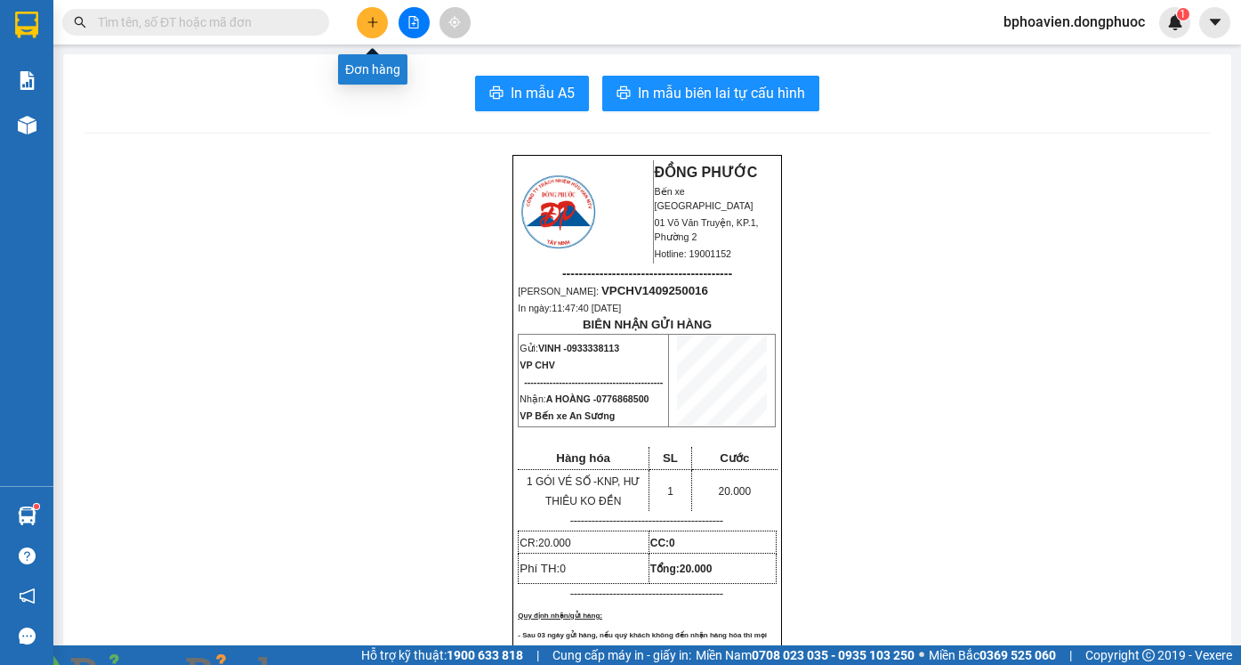
click at [369, 30] on button at bounding box center [372, 22] width 31 height 31
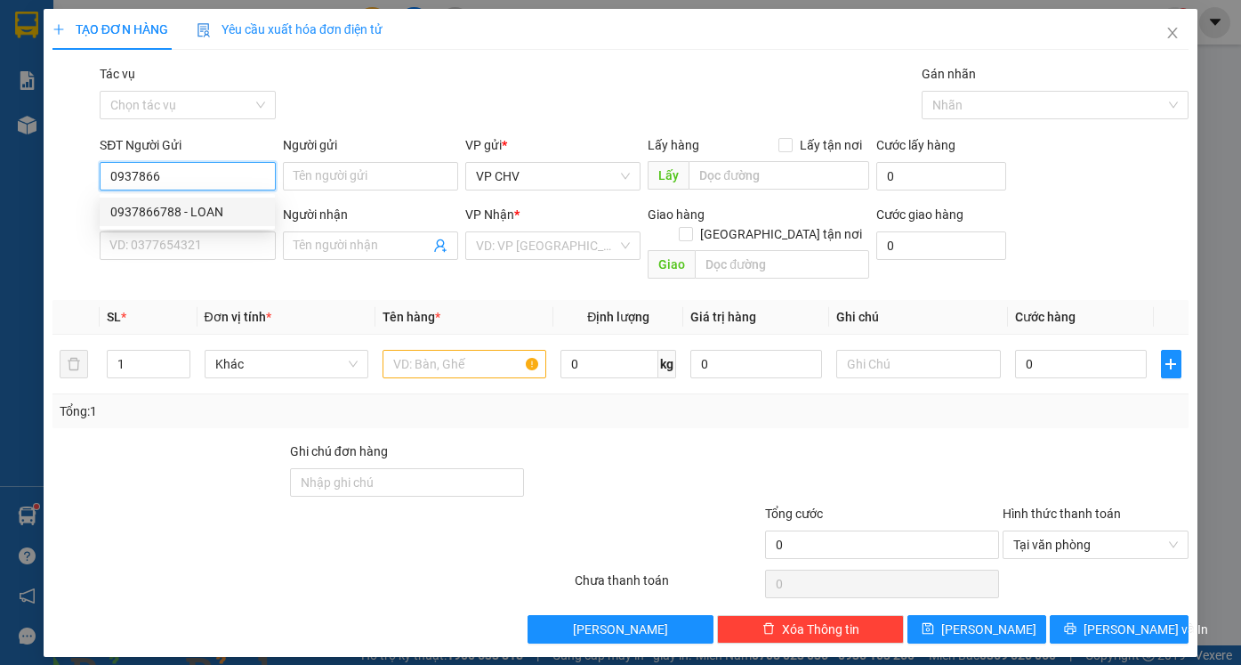
click at [215, 207] on div "0937866788 - LOAN" at bounding box center [187, 212] width 154 height 20
type input "0937866788"
type input "LOAN"
type input "0983005892"
type input "[PERSON_NAME]"
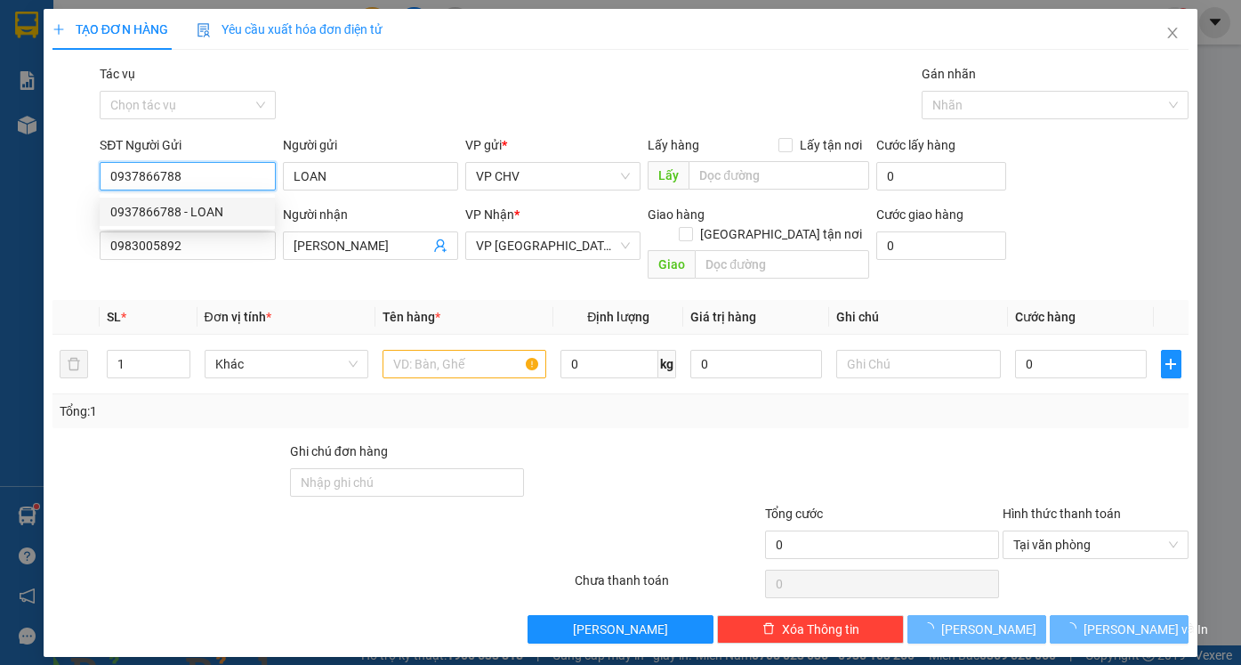
type input "20.000"
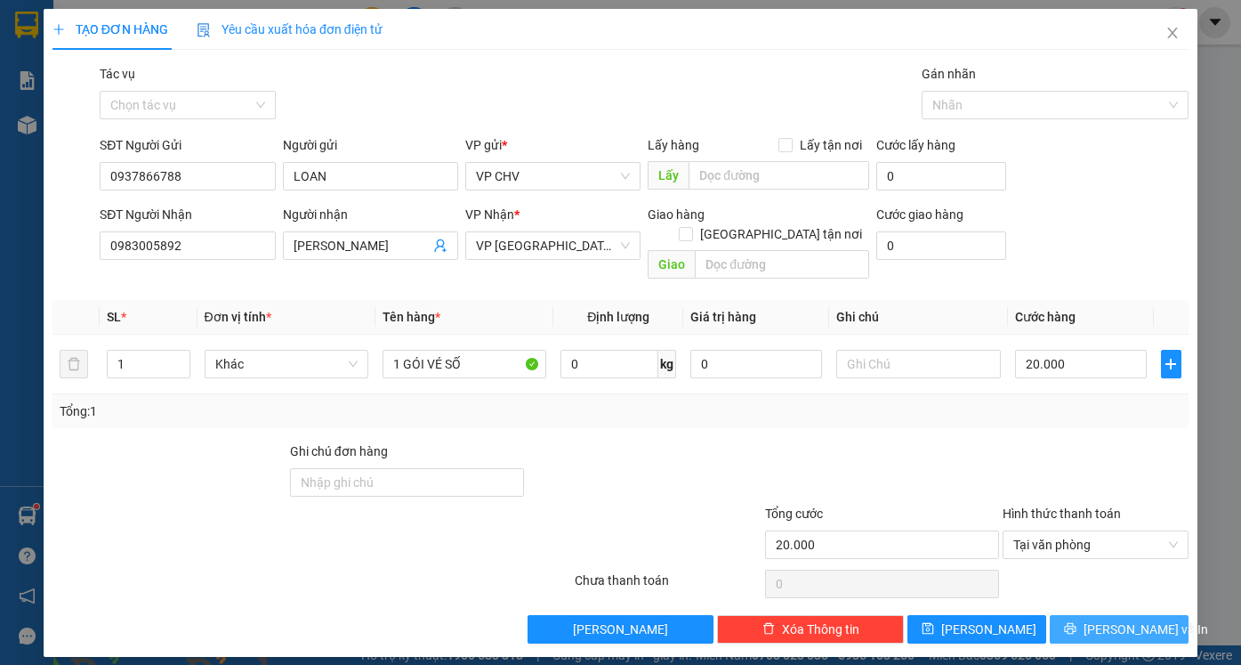
click at [1104, 619] on span "[PERSON_NAME] và In" at bounding box center [1146, 629] width 125 height 20
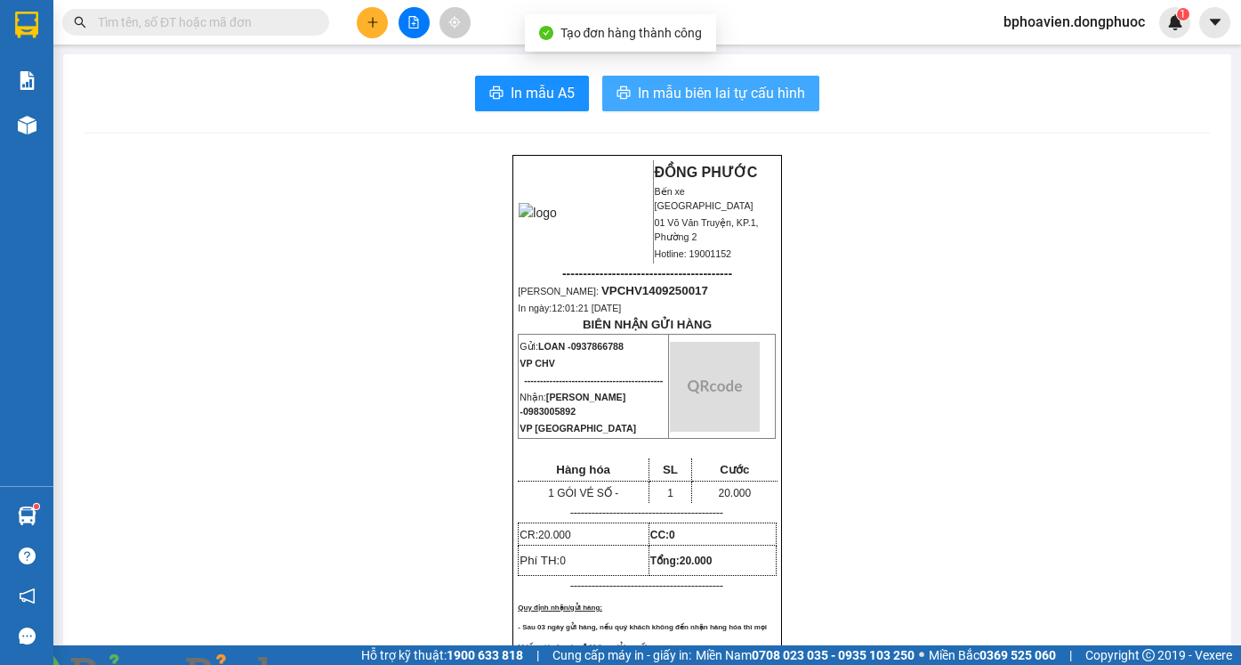
click at [677, 99] on span "In mẫu biên lai tự cấu hình" at bounding box center [721, 93] width 167 height 22
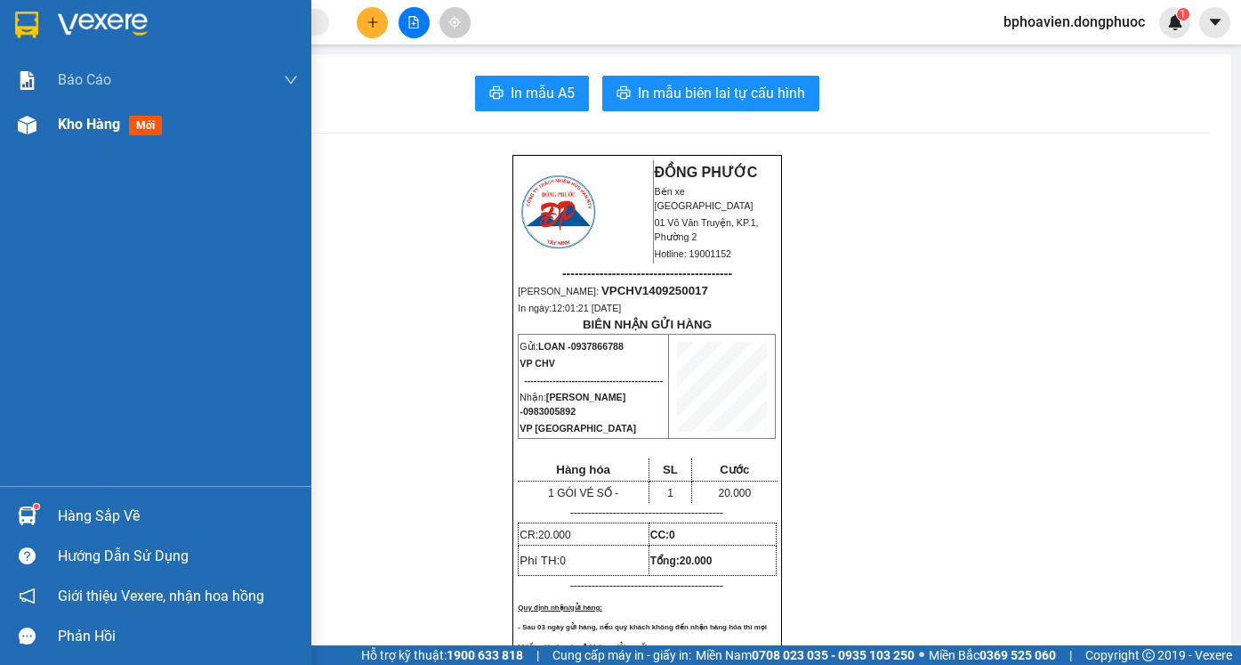
click at [115, 126] on span "Kho hàng" at bounding box center [89, 124] width 62 height 17
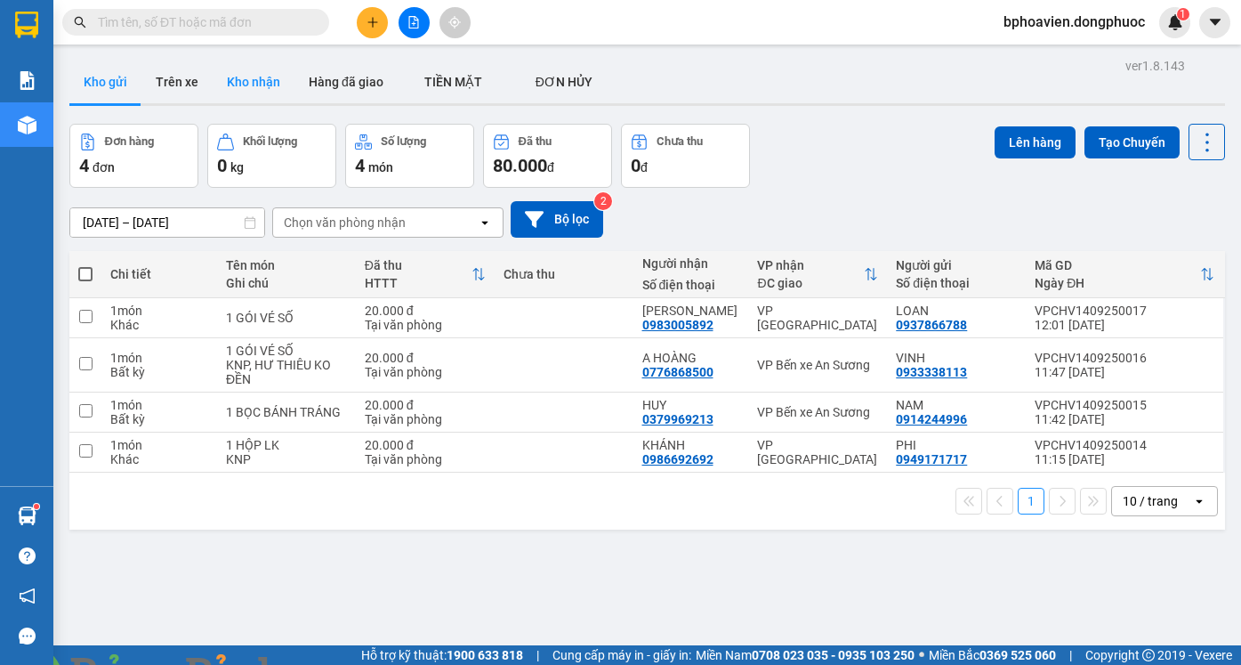
click at [265, 90] on button "Kho nhận" at bounding box center [254, 81] width 82 height 43
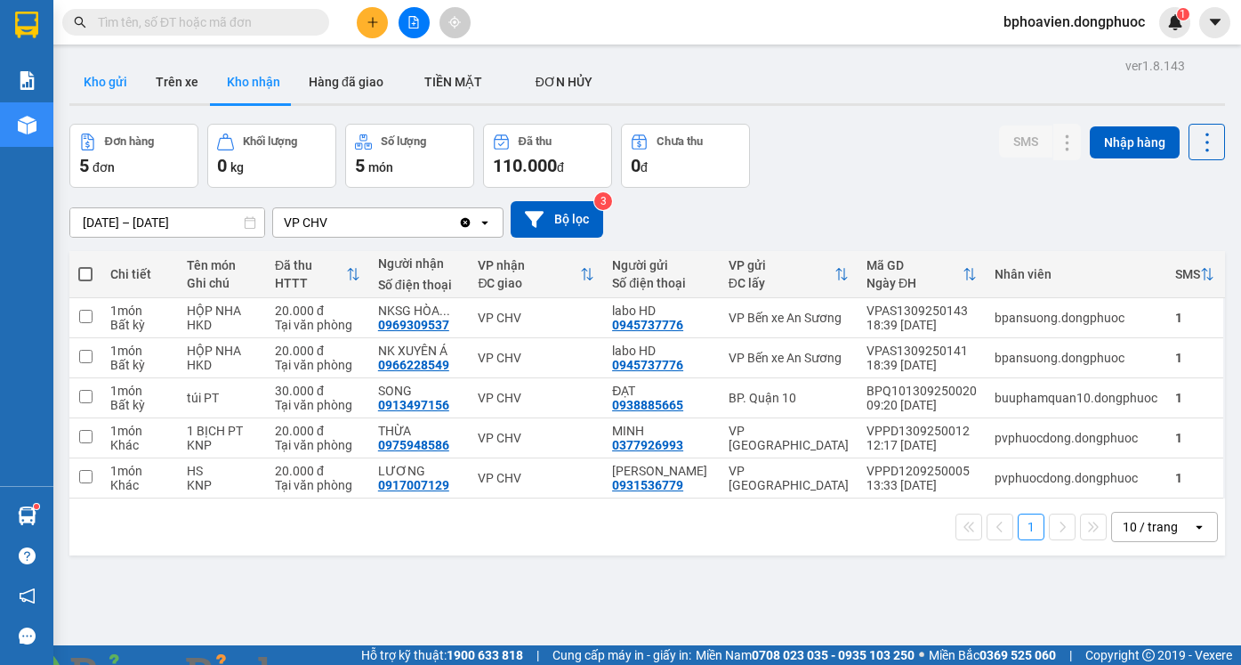
click at [99, 82] on button "Kho gửi" at bounding box center [105, 81] width 72 height 43
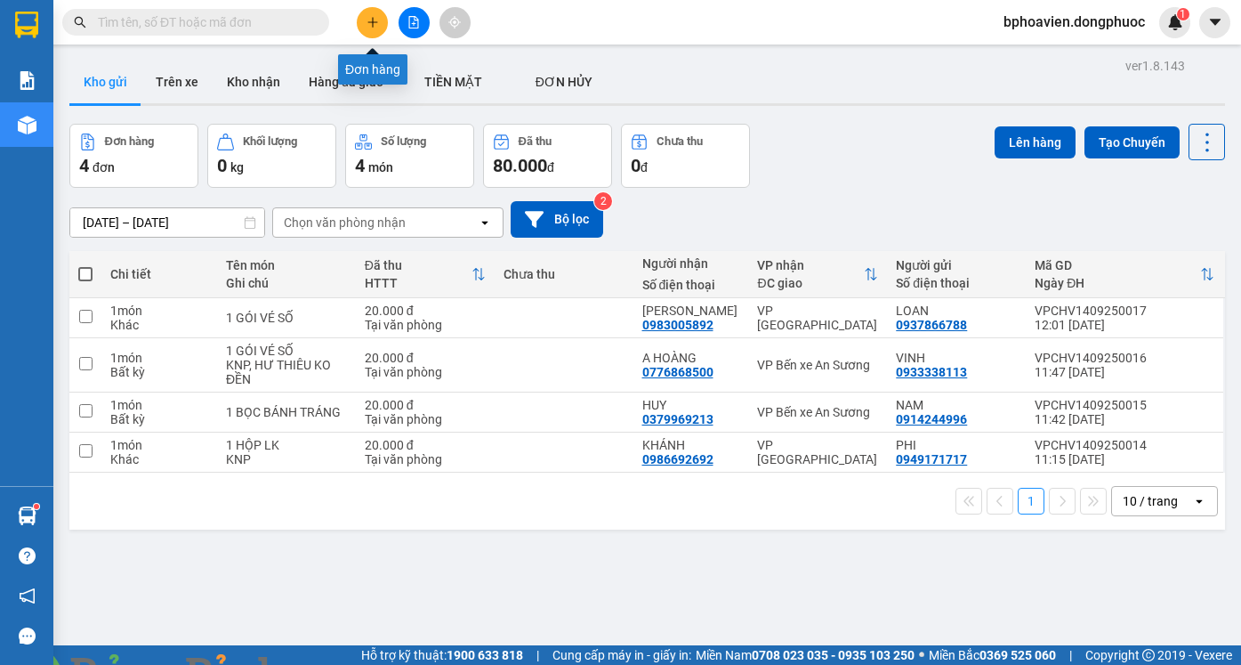
click at [369, 26] on icon "plus" at bounding box center [373, 22] width 12 height 12
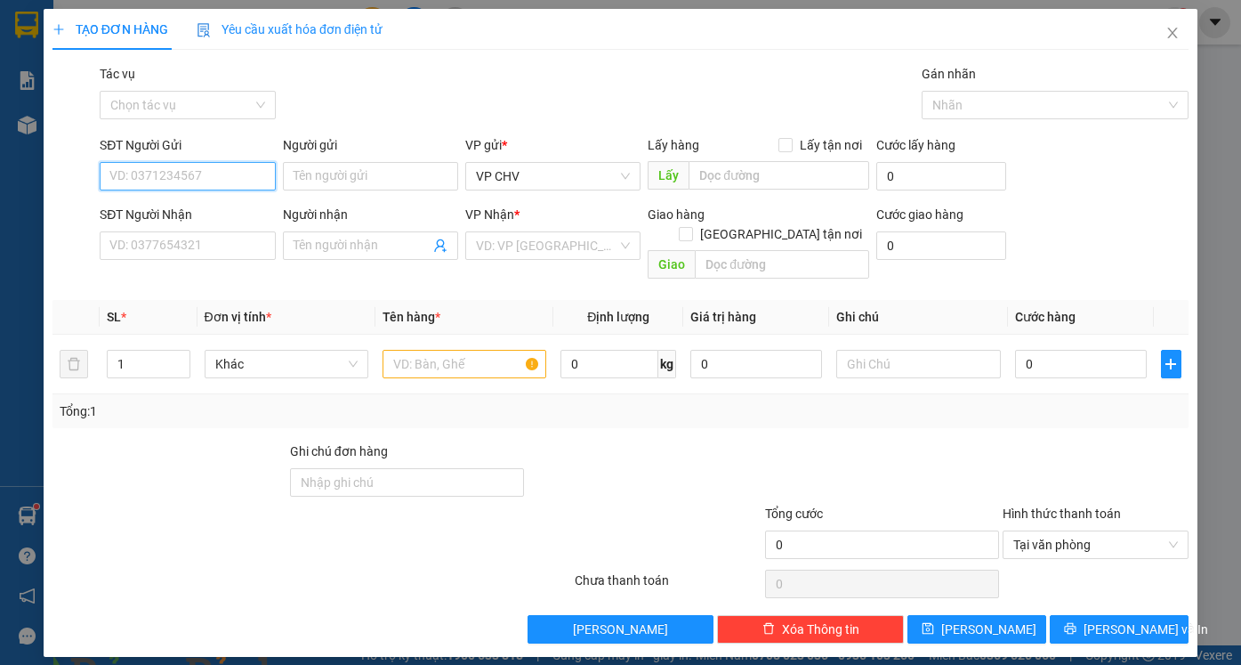
click at [210, 176] on input "SĐT Người Gửi" at bounding box center [187, 176] width 175 height 28
type input "0969545899"
click at [212, 214] on div "0969545899 - THỦY" at bounding box center [187, 212] width 154 height 20
type input "THỦY"
type input "0965418184"
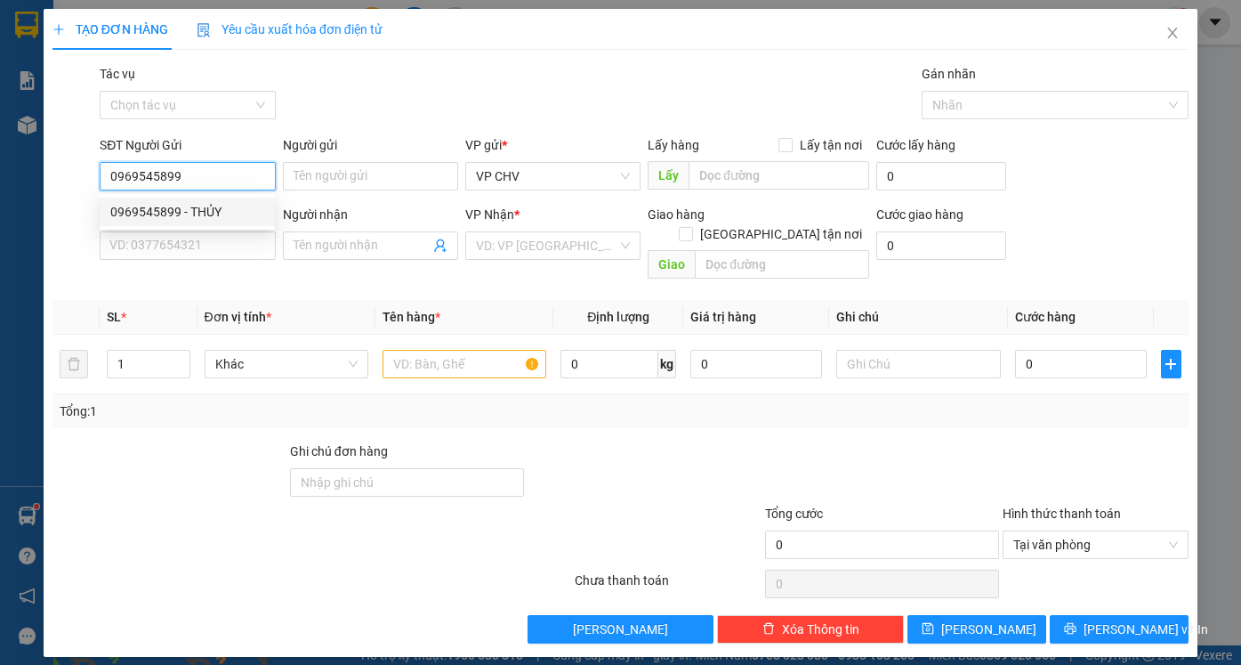
type input "THUỶ"
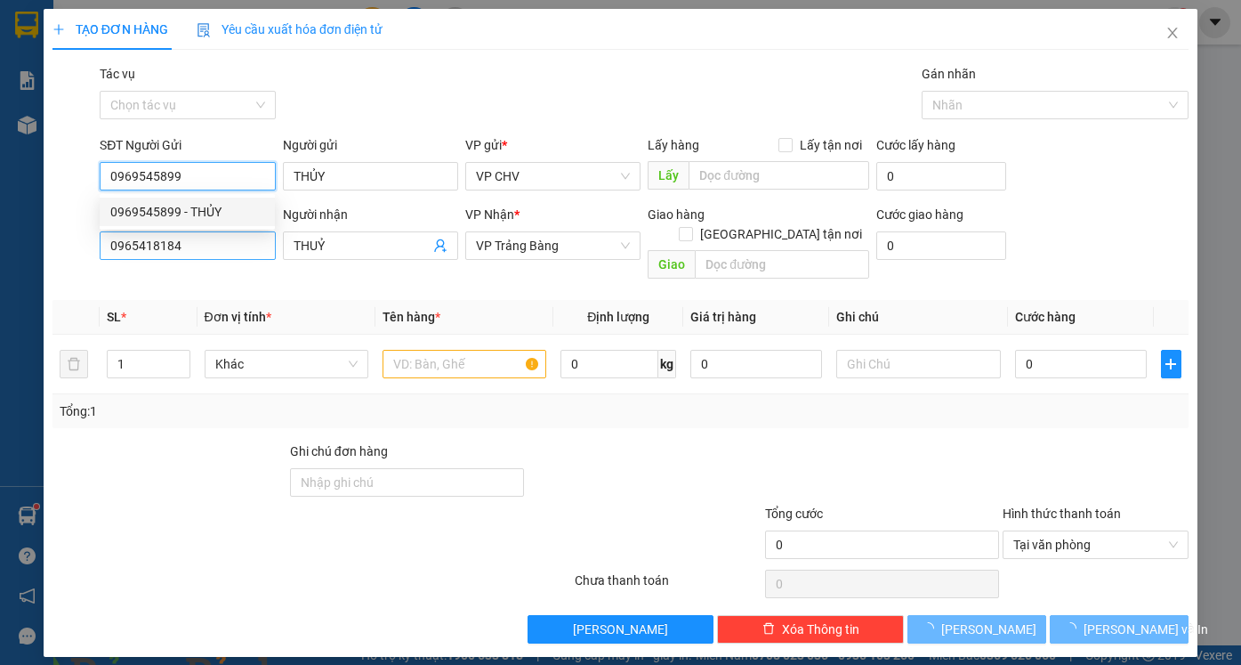
type input "20.000"
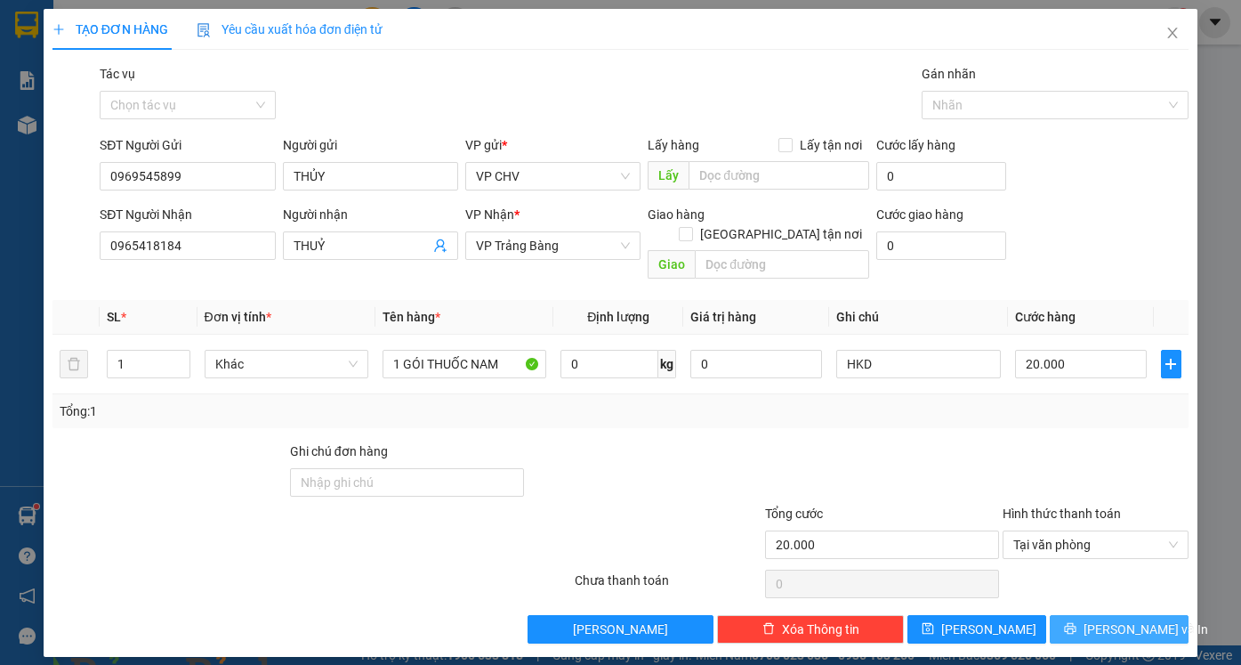
click at [1111, 619] on span "[PERSON_NAME] và In" at bounding box center [1146, 629] width 125 height 20
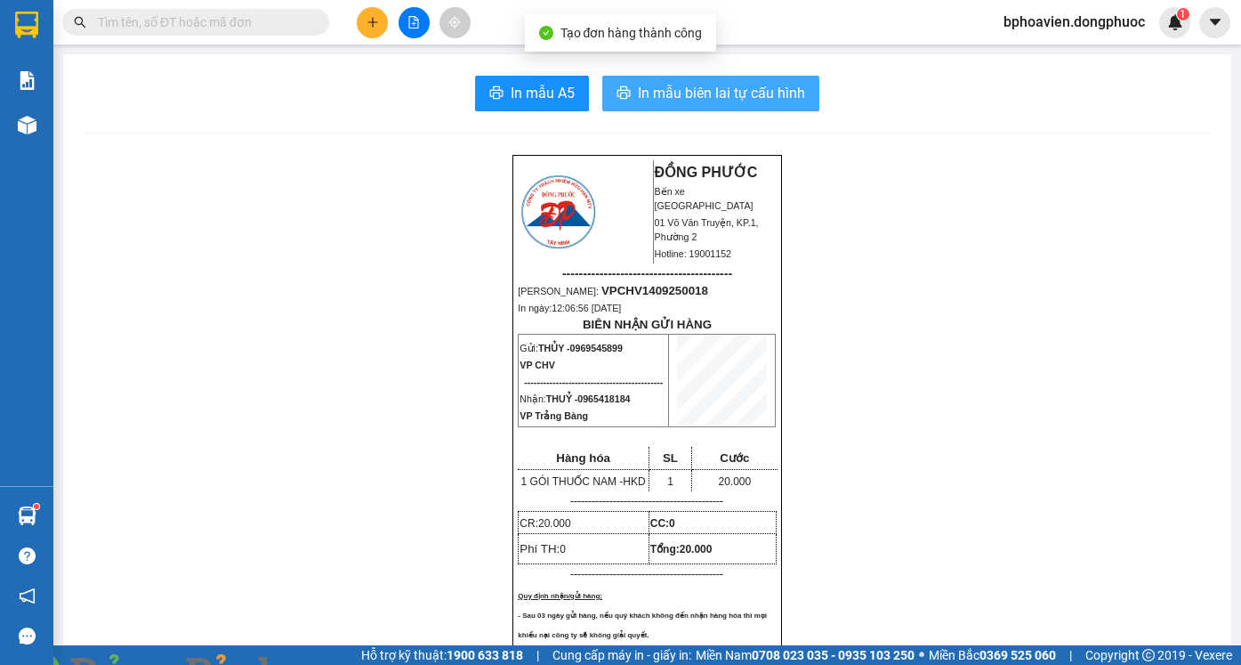
drag, startPoint x: 663, startPoint y: 104, endPoint x: 661, endPoint y: 85, distance: 18.8
click at [662, 104] on span "In mẫu biên lai tự cấu hình" at bounding box center [721, 93] width 167 height 22
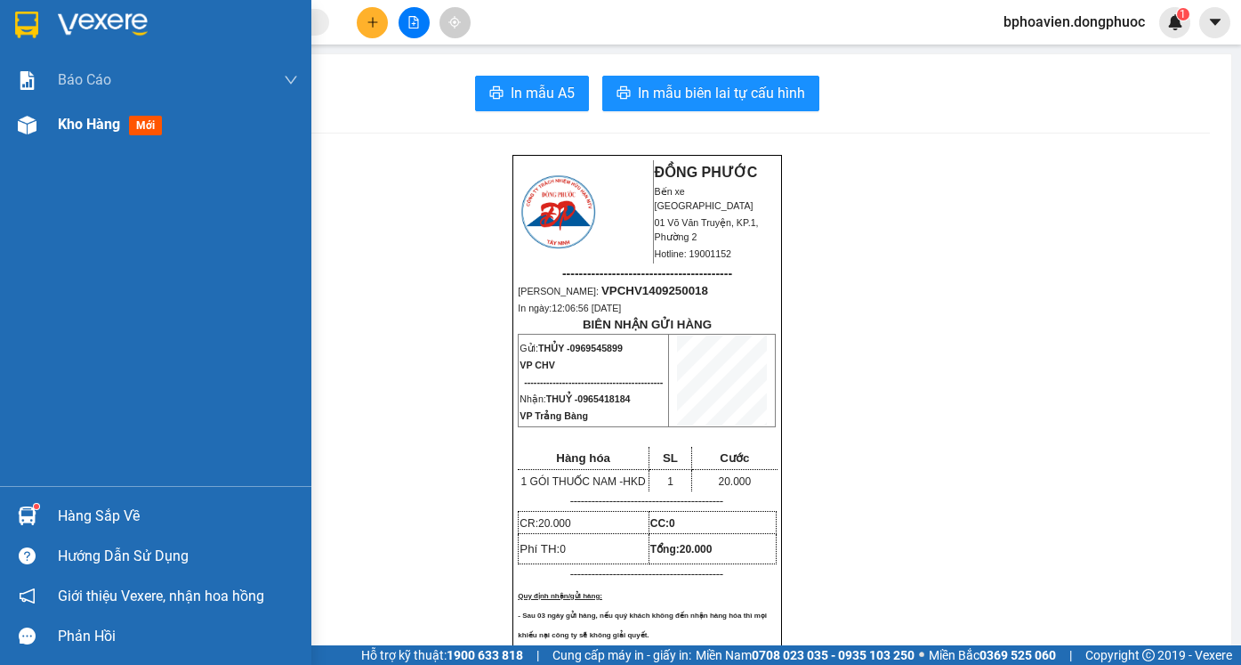
click at [53, 126] on div "Kho hàng mới" at bounding box center [155, 124] width 311 height 44
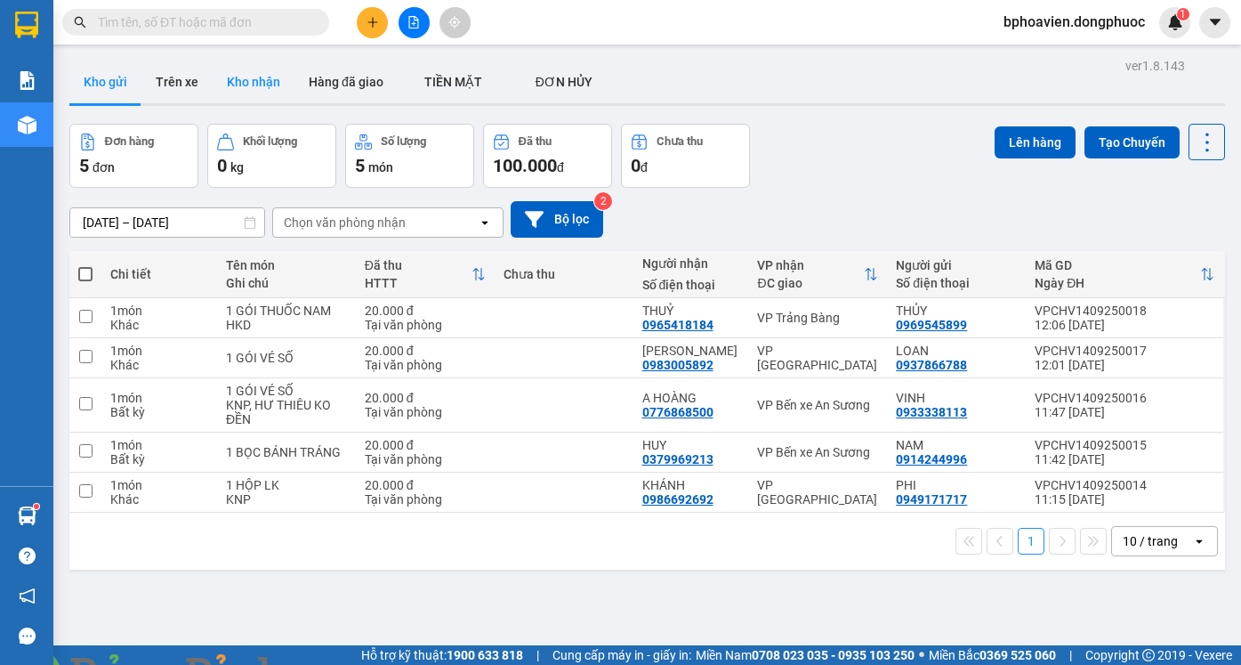
click at [233, 76] on button "Kho nhận" at bounding box center [254, 81] width 82 height 43
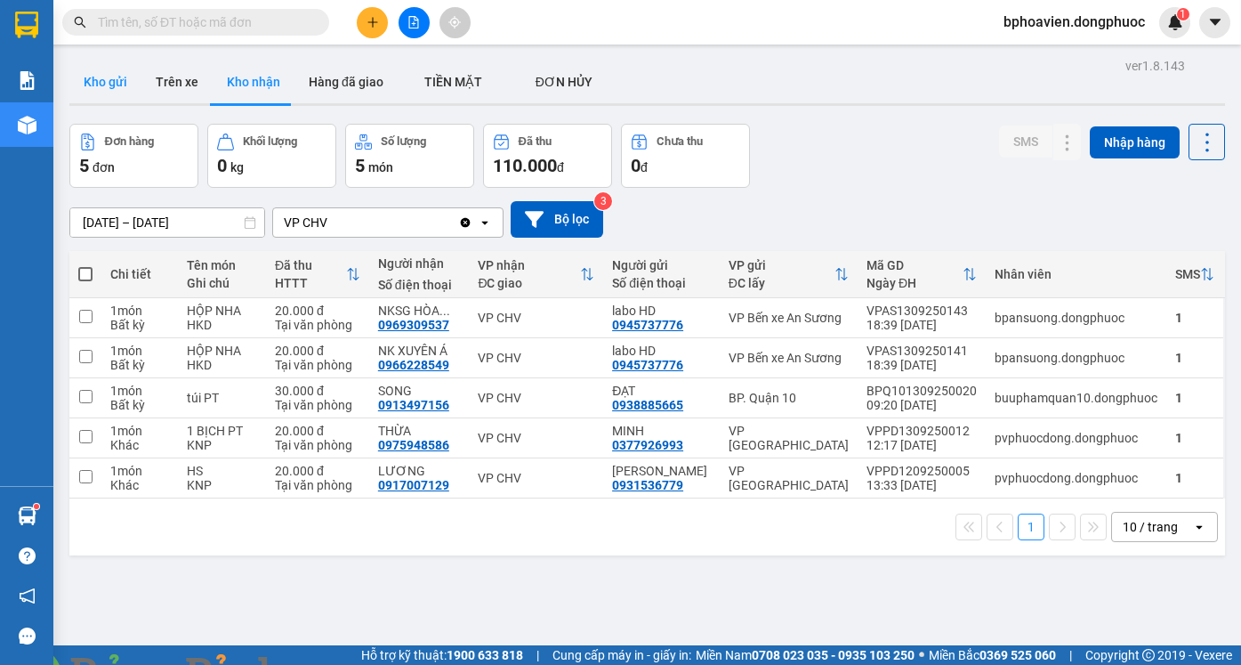
click at [109, 85] on button "Kho gửi" at bounding box center [105, 81] width 72 height 43
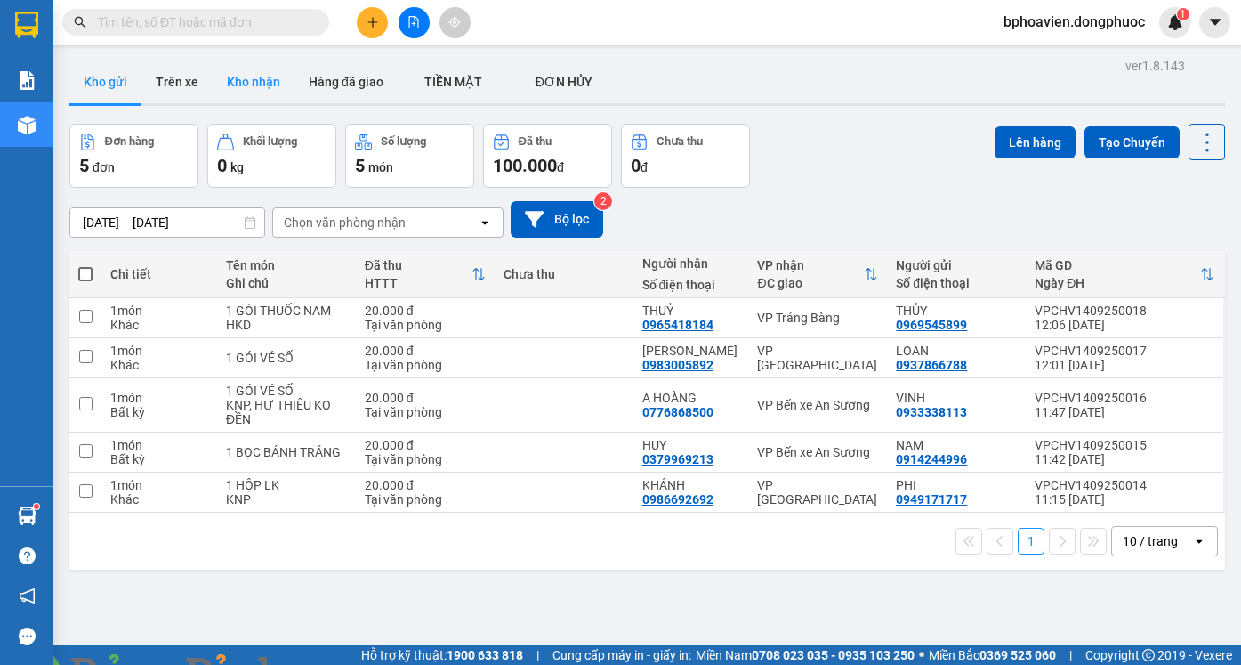
click at [234, 78] on button "Kho nhận" at bounding box center [254, 81] width 82 height 43
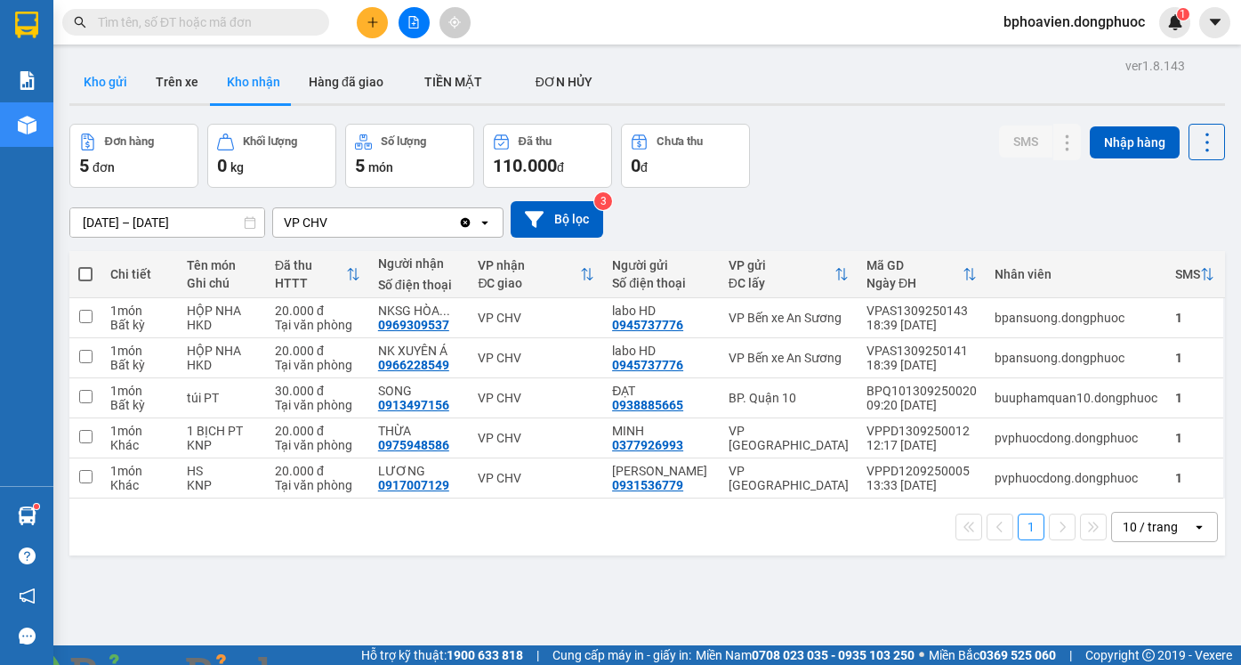
click at [98, 87] on button "Kho gửi" at bounding box center [105, 81] width 72 height 43
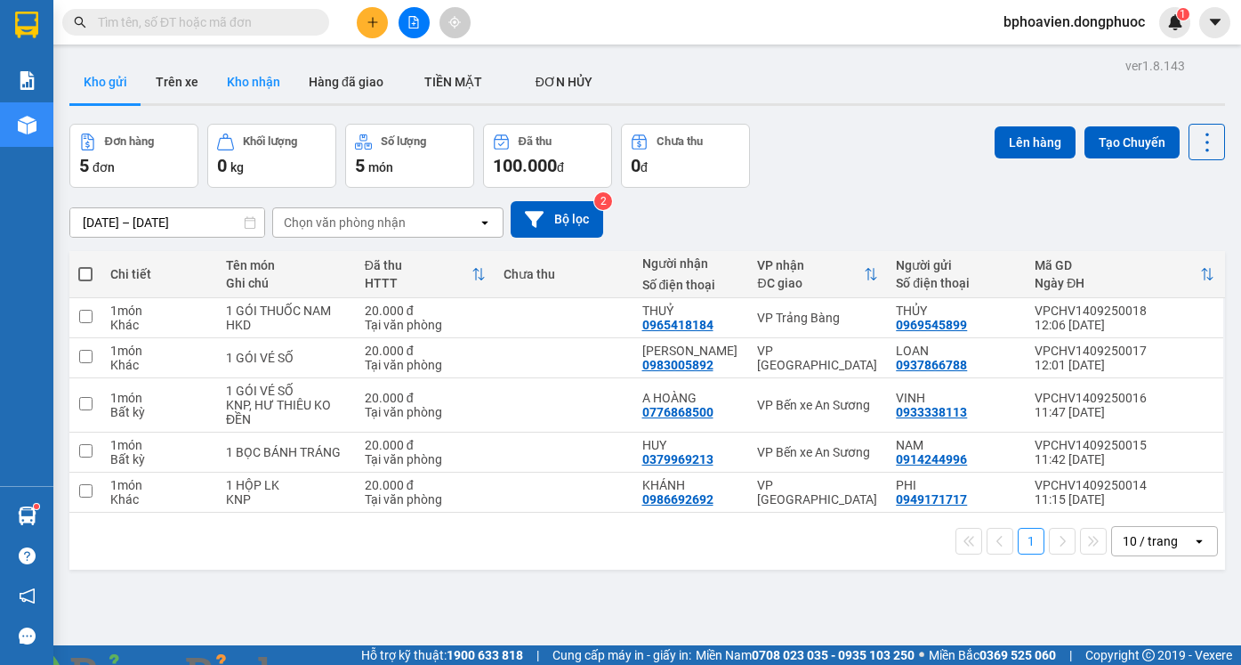
click at [258, 92] on button "Kho nhận" at bounding box center [254, 81] width 82 height 43
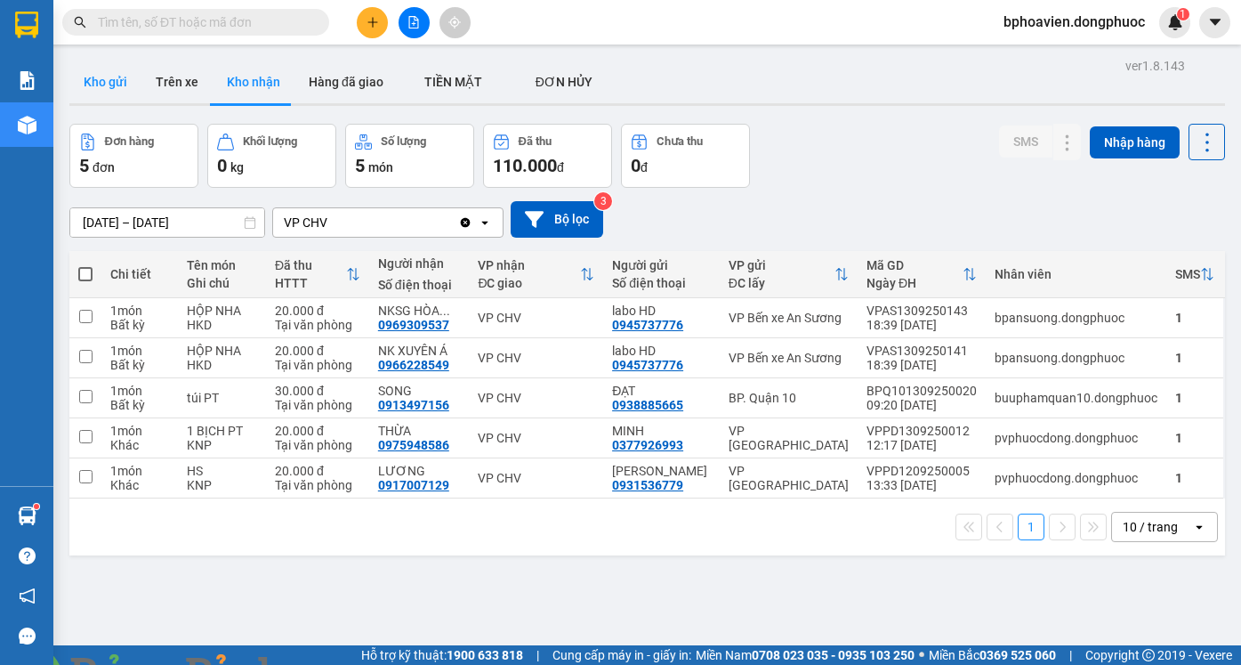
click at [99, 85] on button "Kho gửi" at bounding box center [105, 81] width 72 height 43
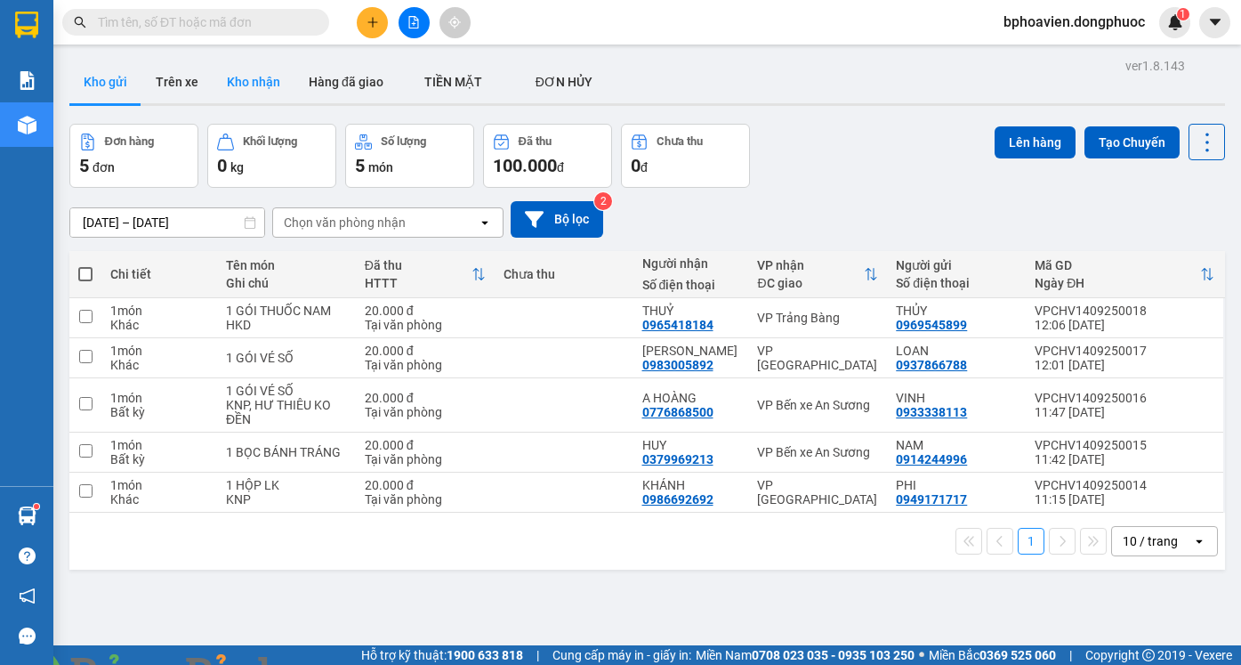
click at [246, 92] on button "Kho nhận" at bounding box center [254, 81] width 82 height 43
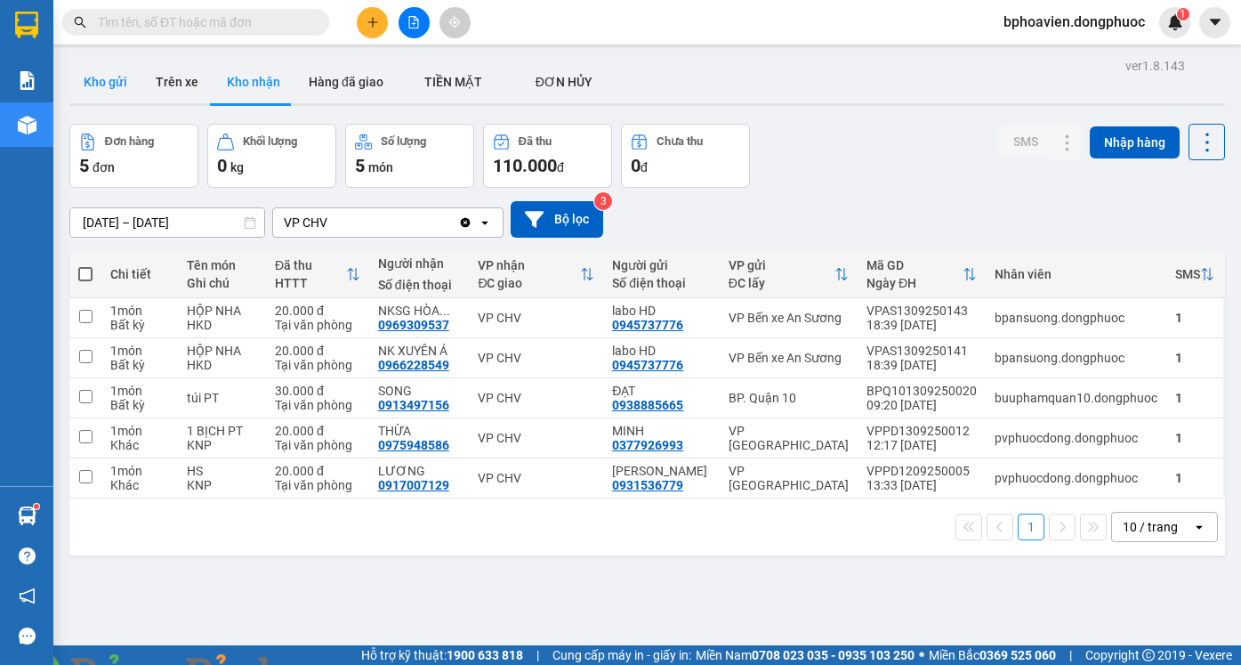
click at [96, 87] on button "Kho gửi" at bounding box center [105, 81] width 72 height 43
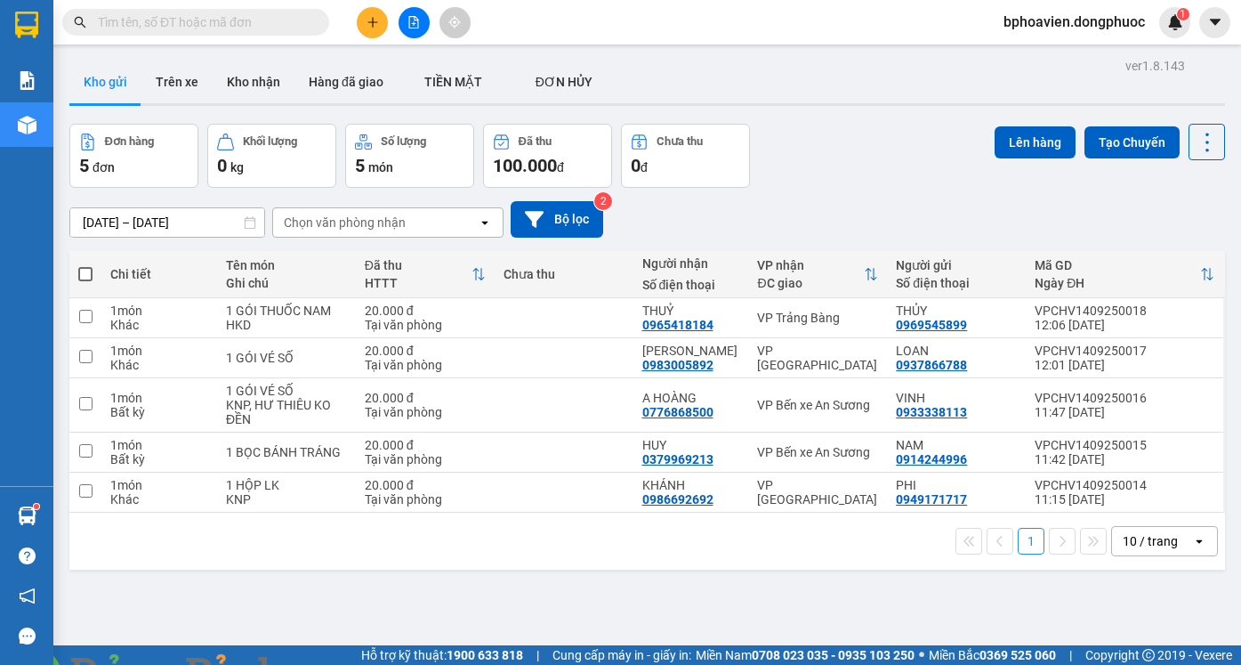
click at [376, 8] on button at bounding box center [372, 22] width 31 height 31
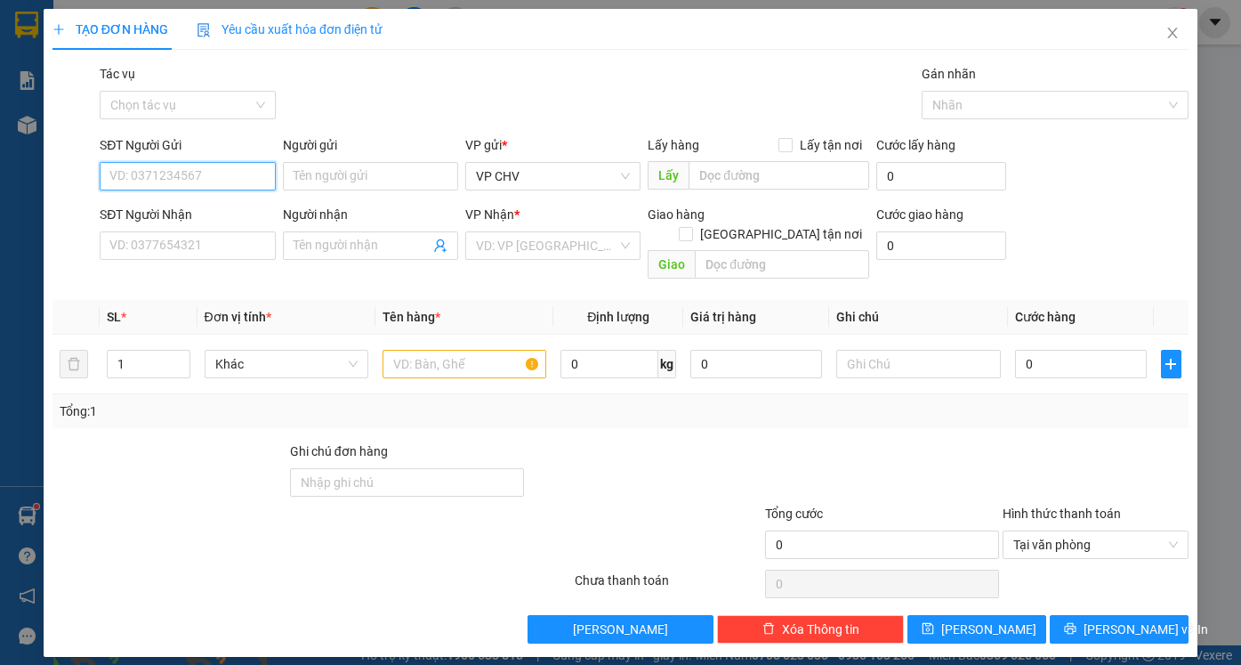
click at [175, 175] on input "SĐT Người Gửi" at bounding box center [187, 176] width 175 height 28
type input "090155"
click at [189, 219] on div "0901551330 - KIÊN" at bounding box center [187, 212] width 154 height 20
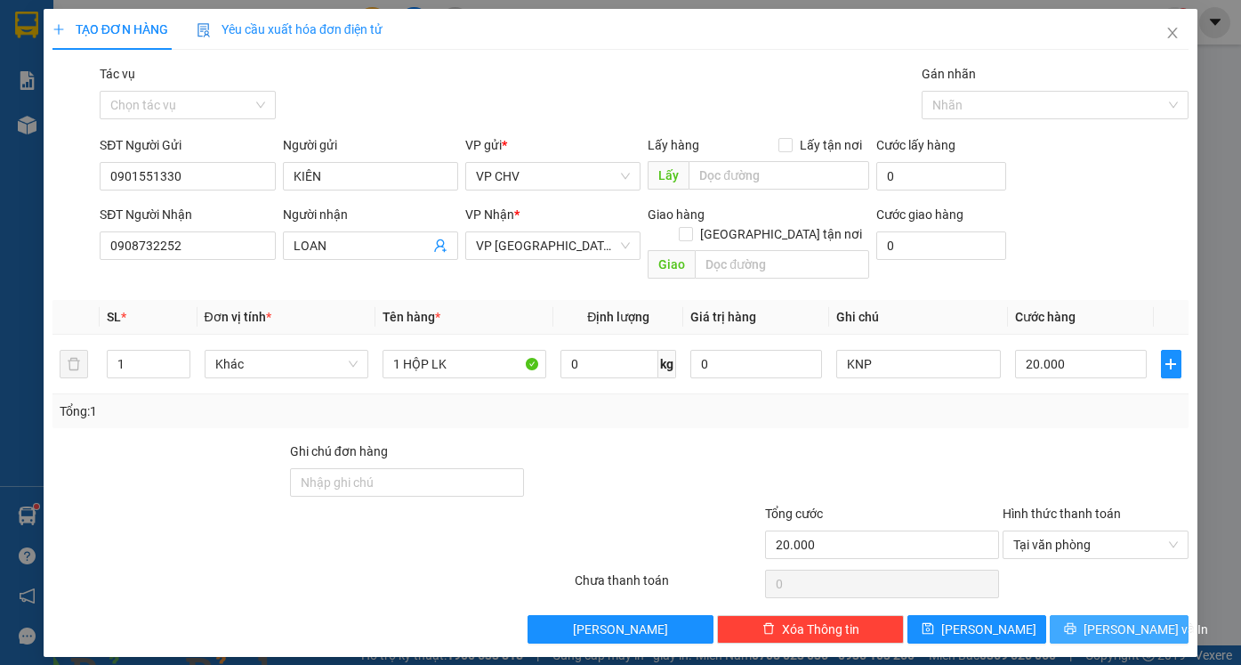
click at [1158, 615] on button "[PERSON_NAME] và In" at bounding box center [1119, 629] width 139 height 28
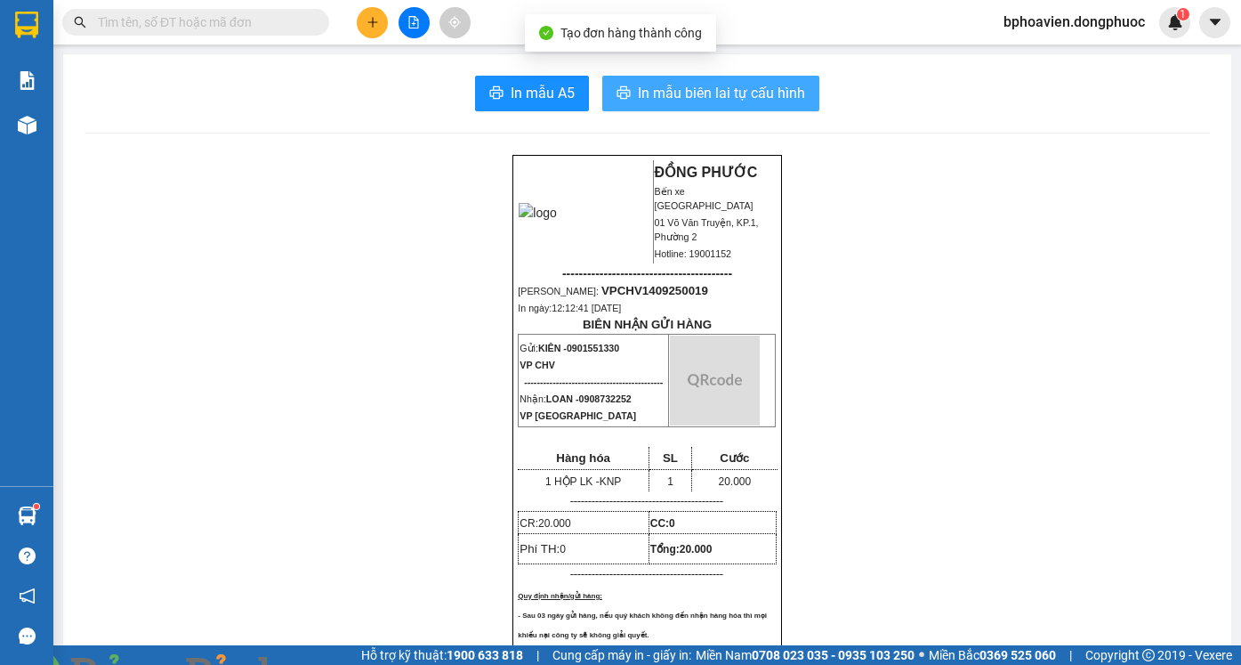
click at [757, 92] on span "In mẫu biên lai tự cấu hình" at bounding box center [721, 93] width 167 height 22
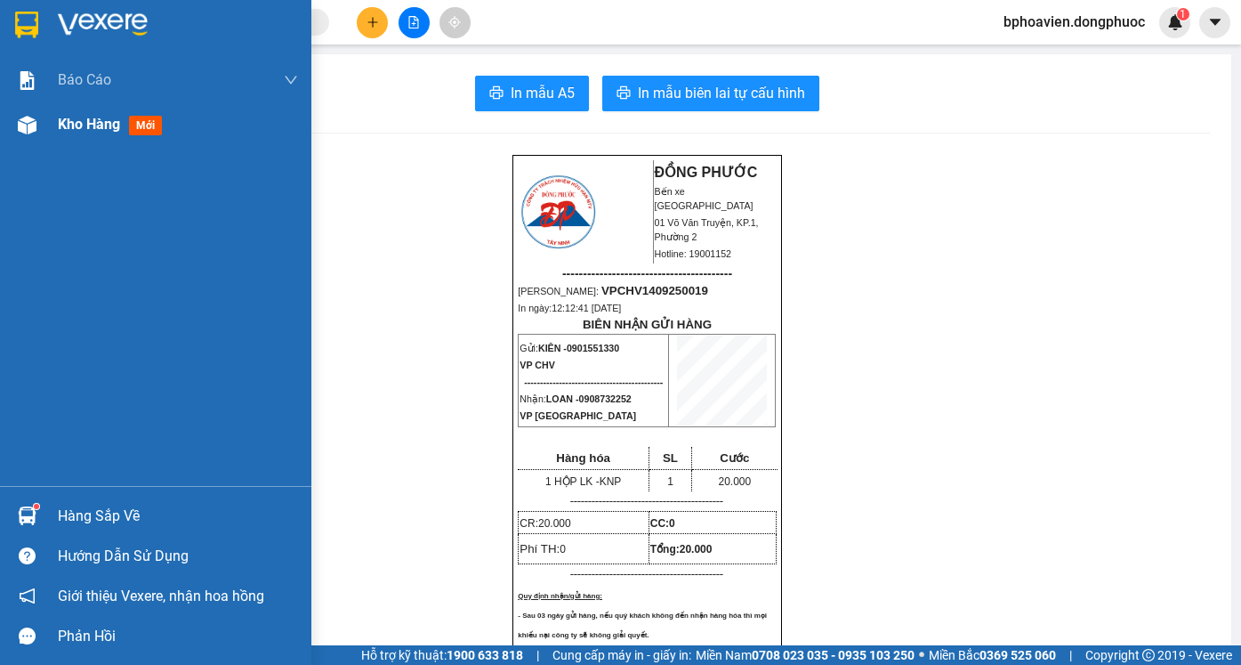
click at [79, 121] on span "Kho hàng" at bounding box center [89, 124] width 62 height 17
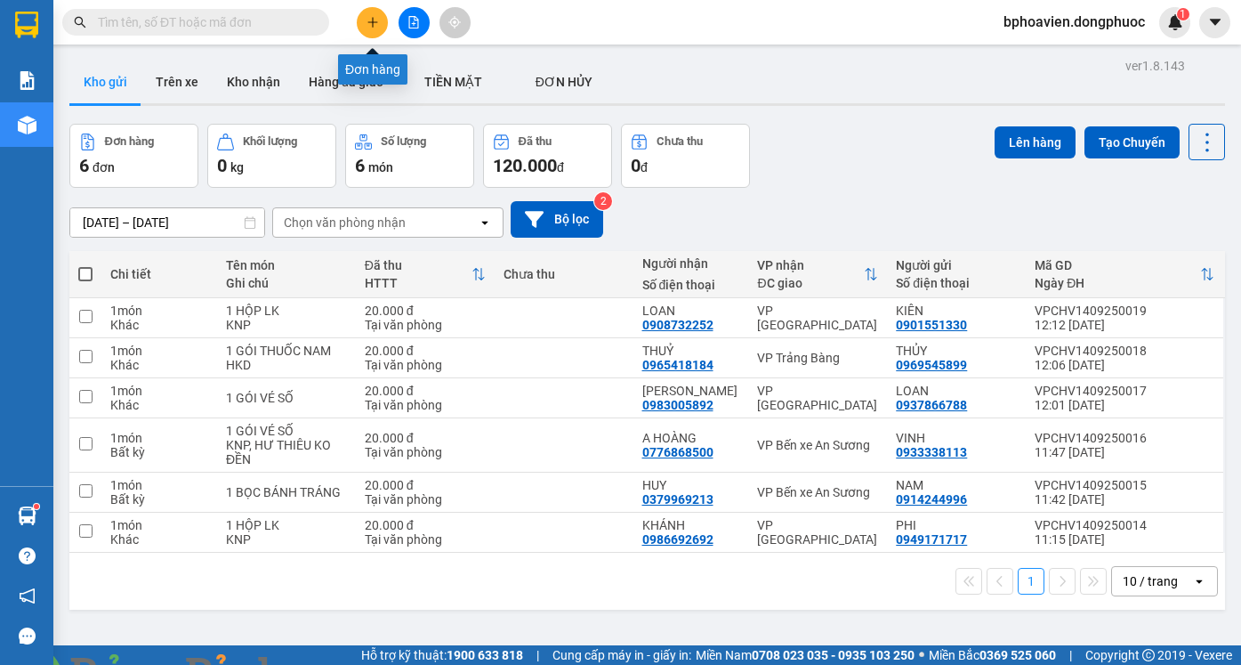
click at [368, 26] on icon "plus" at bounding box center [373, 22] width 12 height 12
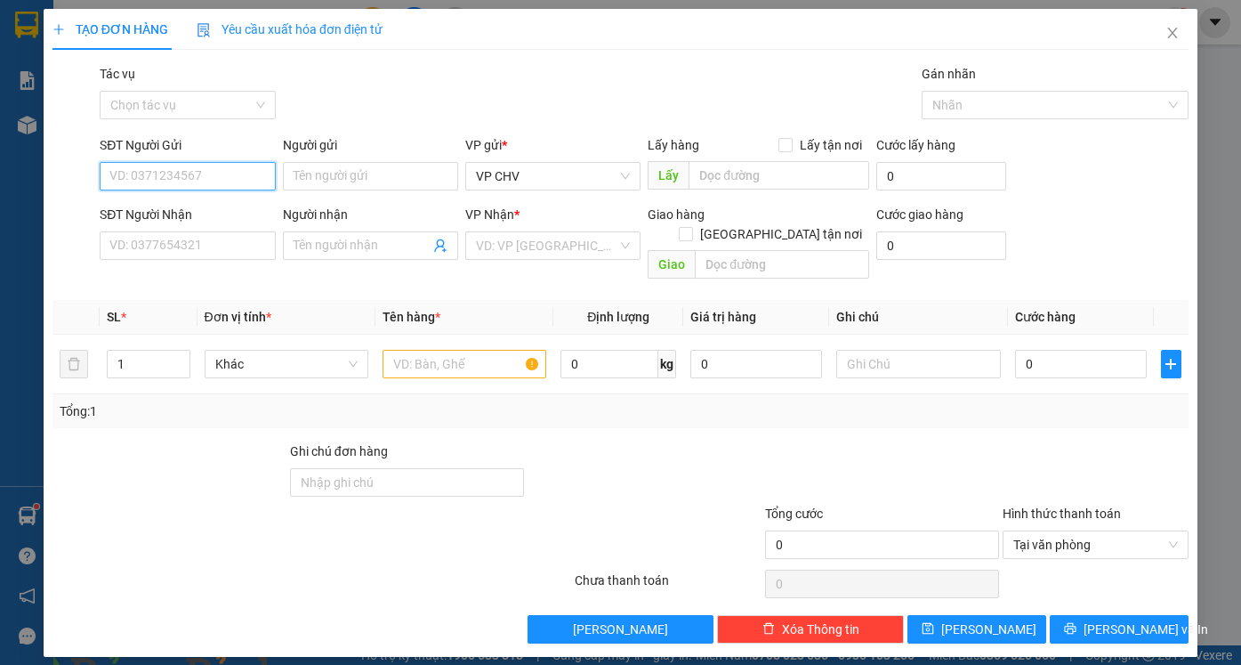
click at [220, 175] on input "SĐT Người Gửi" at bounding box center [187, 176] width 175 height 28
drag, startPoint x: 247, startPoint y: 205, endPoint x: 210, endPoint y: 228, distance: 43.5
click at [209, 211] on div "0975747273 - QUỐC [GEOGRAPHIC_DATA]" at bounding box center [228, 212] width 237 height 20
type input "0975747273"
type input "QUỐC ANH"
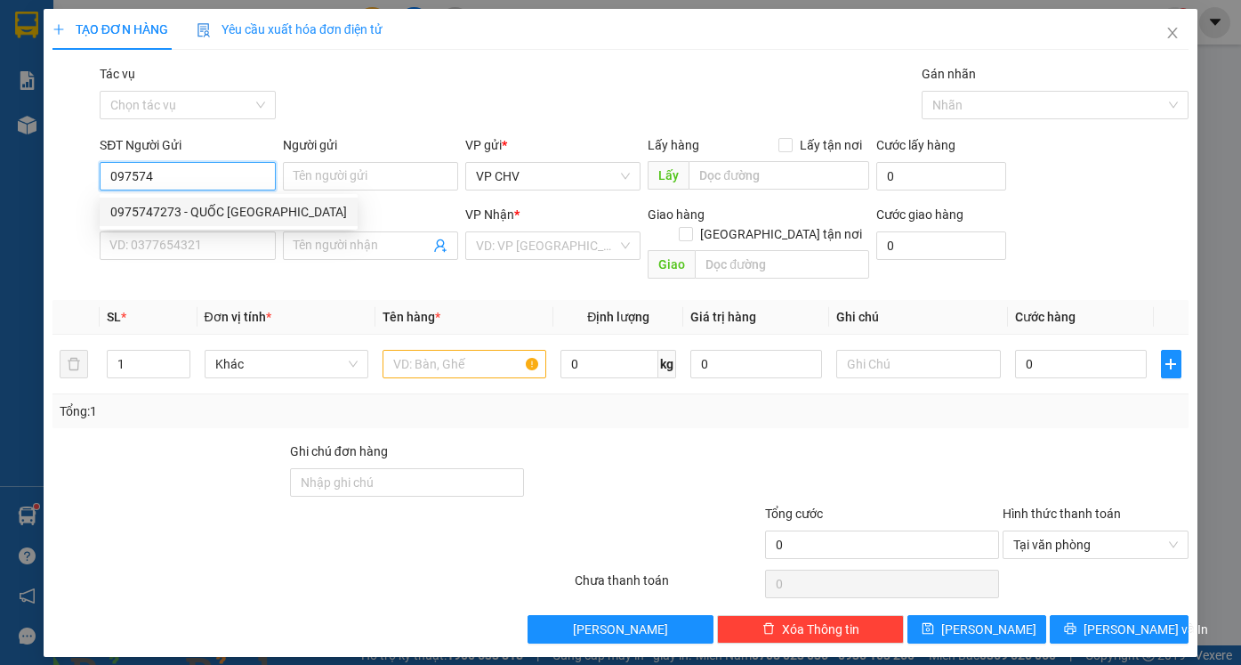
type input "0338808957"
type input "CHÍ"
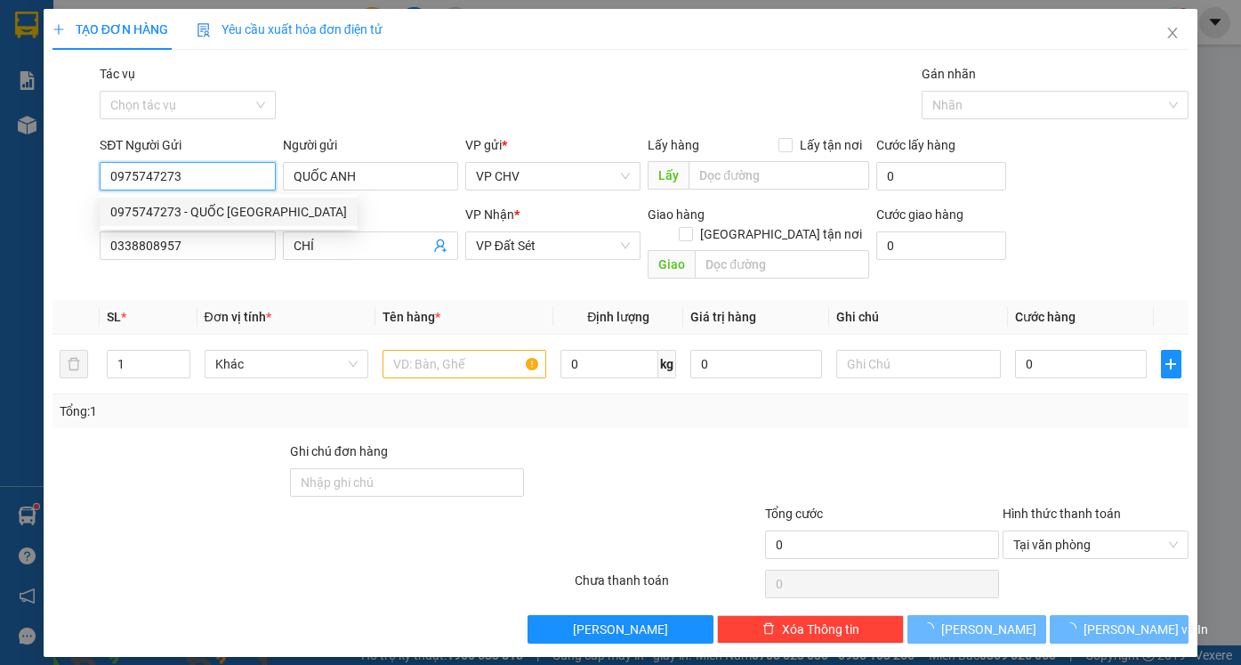
type input "20.000"
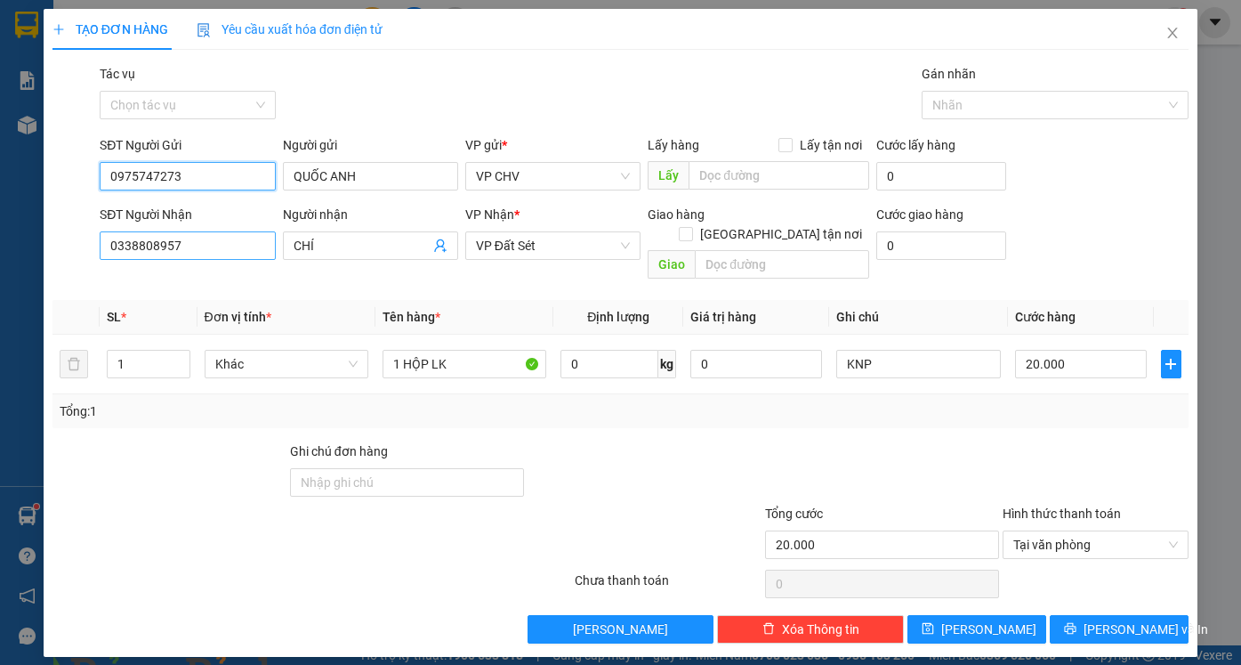
type input "0975747273"
drag, startPoint x: 224, startPoint y: 248, endPoint x: 4, endPoint y: 246, distance: 219.7
click at [9, 247] on div "TẠO ĐƠN HÀNG Yêu cầu xuất hóa đơn điện tử Transit Pickup Surcharge Ids Transit …" at bounding box center [620, 332] width 1241 height 665
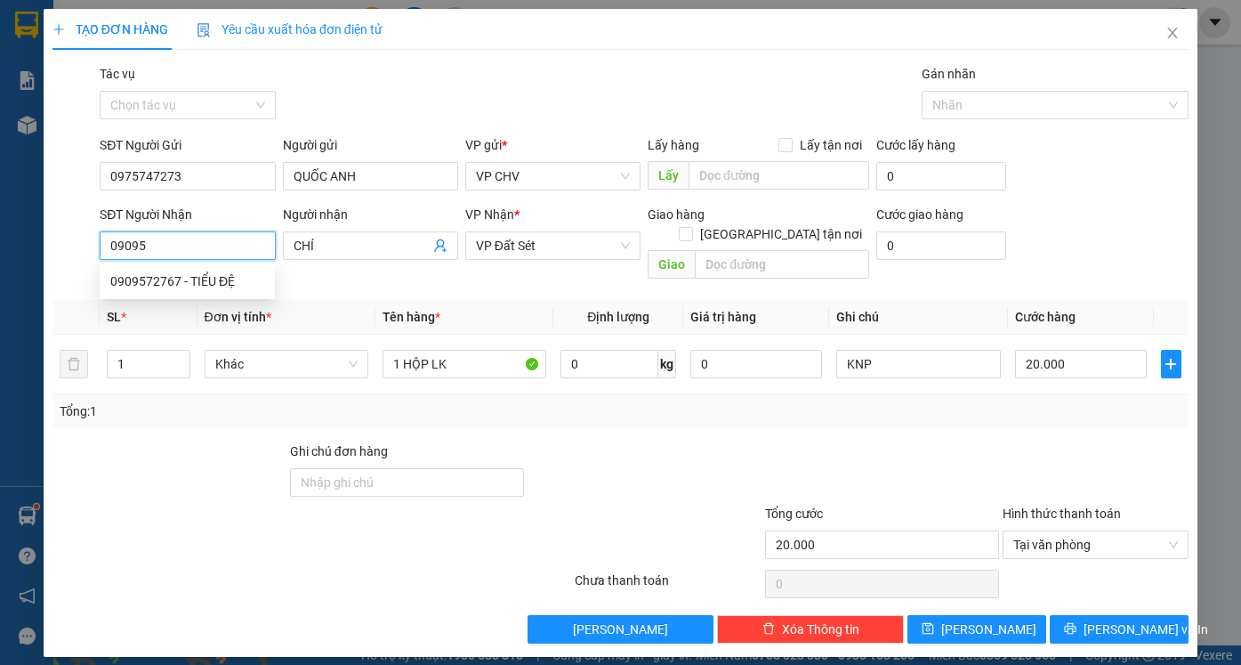
type input "090957"
click at [140, 281] on div "0909572767 - TIỂU ĐỆ" at bounding box center [187, 281] width 154 height 20
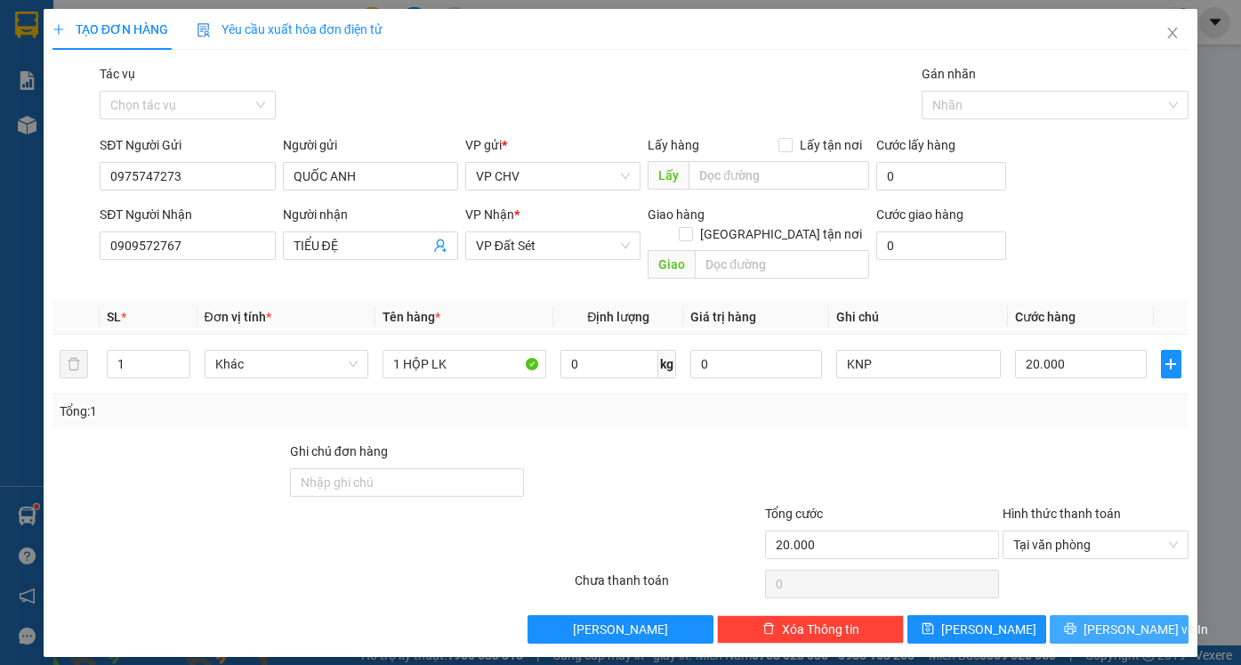
click at [1114, 619] on span "[PERSON_NAME] và In" at bounding box center [1146, 629] width 125 height 20
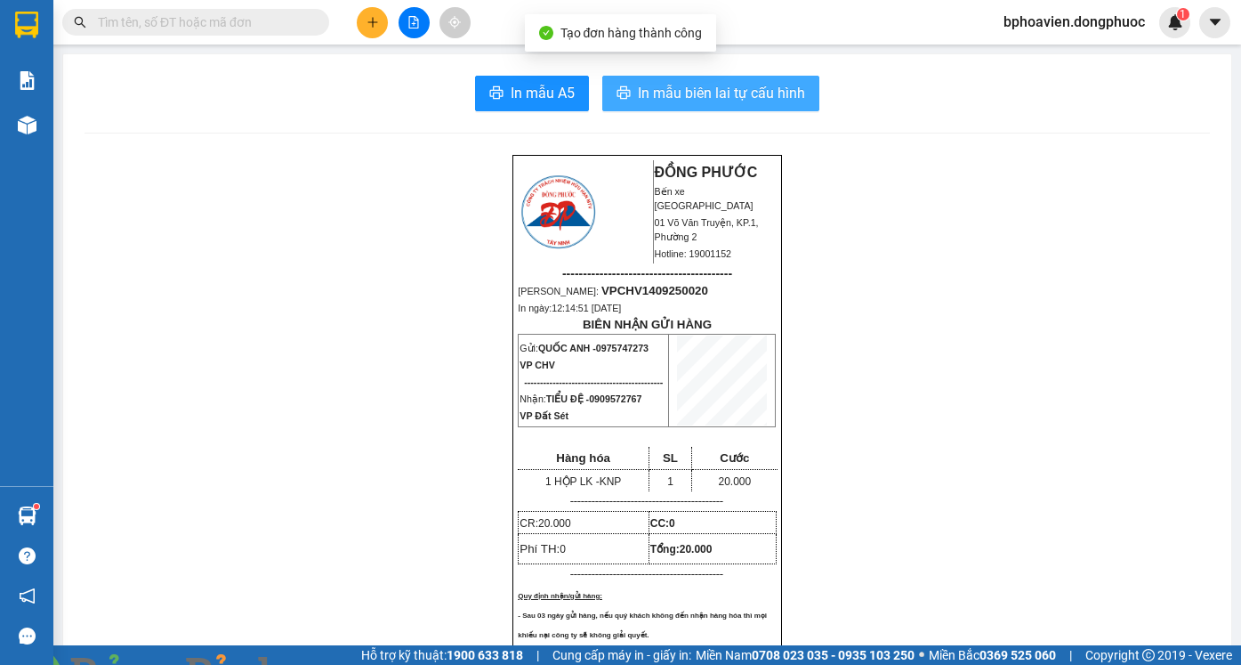
click at [708, 103] on span "In mẫu biên lai tự cấu hình" at bounding box center [721, 93] width 167 height 22
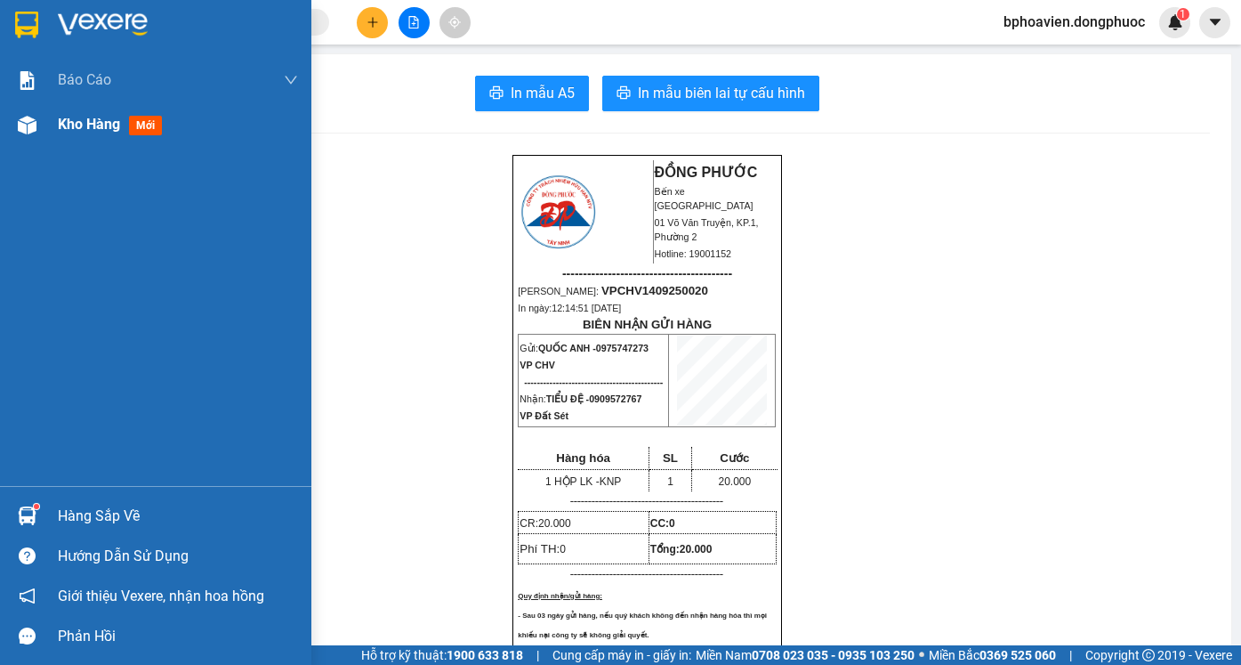
click at [92, 128] on span "Kho hàng" at bounding box center [89, 124] width 62 height 17
